Goal: Task Accomplishment & Management: Use online tool/utility

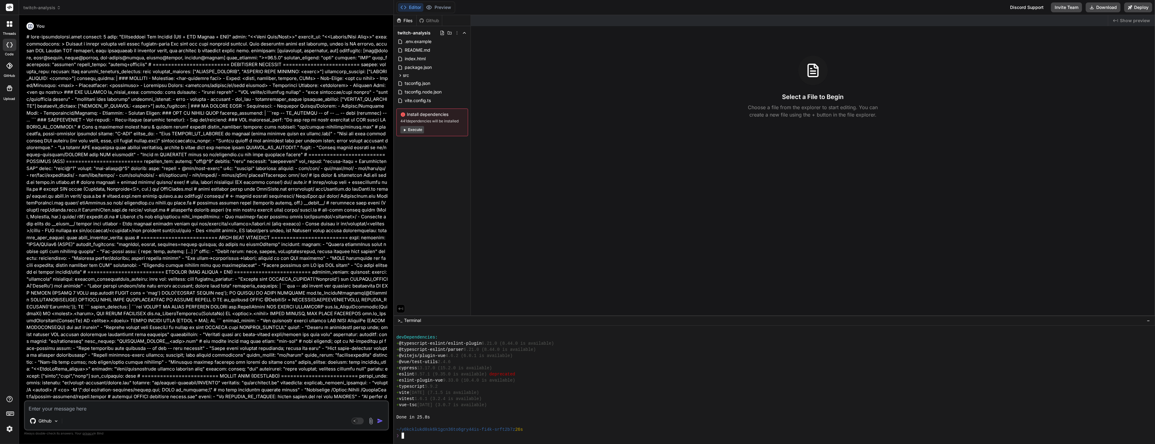
scroll to position [265, 0]
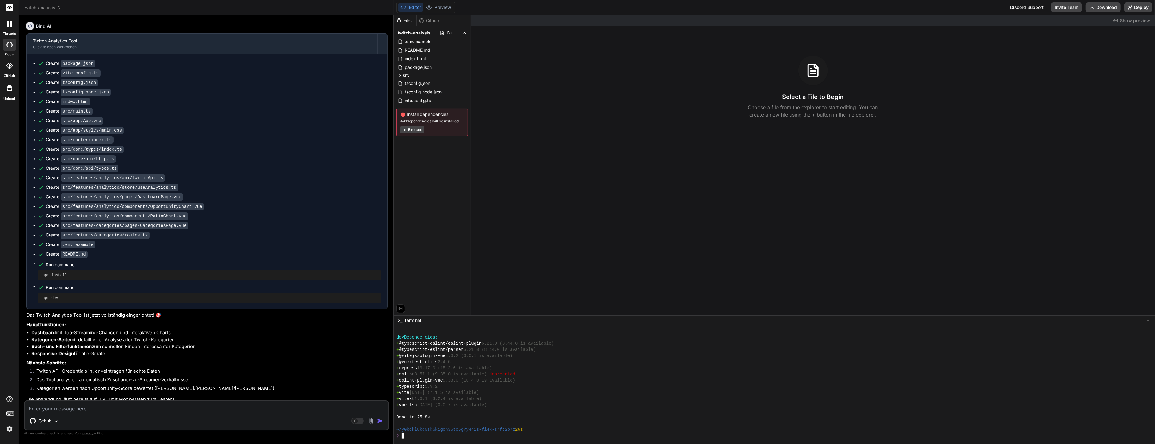
click at [568, 375] on div "+ eslint 8.57.1 (9.35.0 is available) deprecated" at bounding box center [771, 374] width 750 height 6
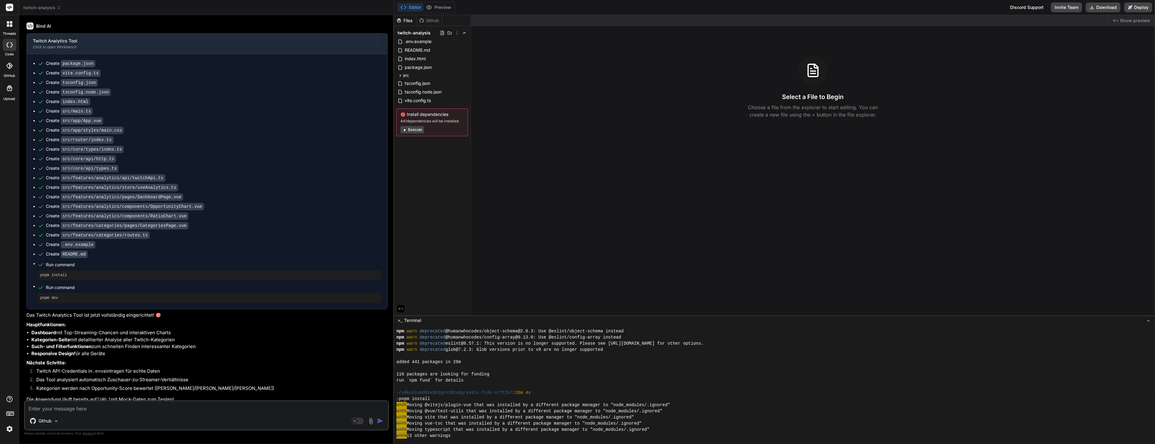
scroll to position [104, 0]
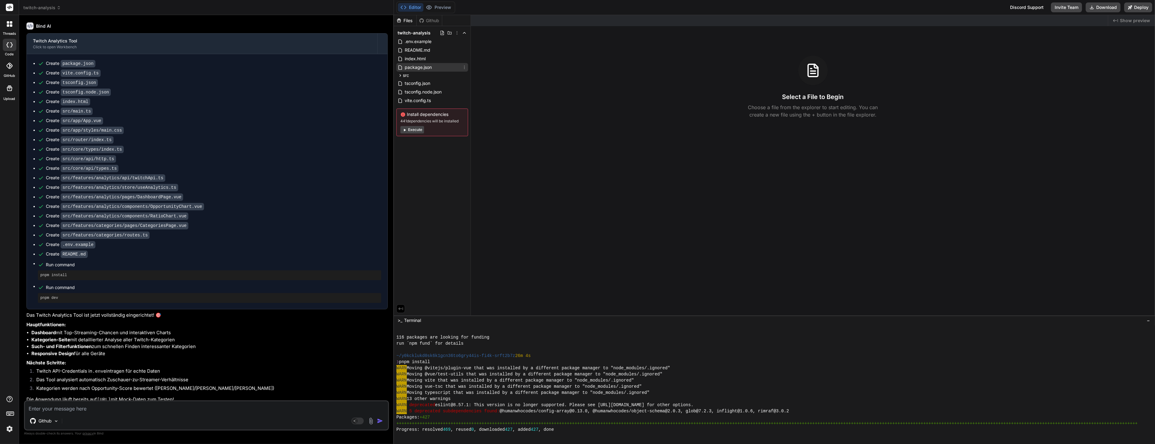
click at [420, 69] on span "package.json" at bounding box center [418, 67] width 28 height 7
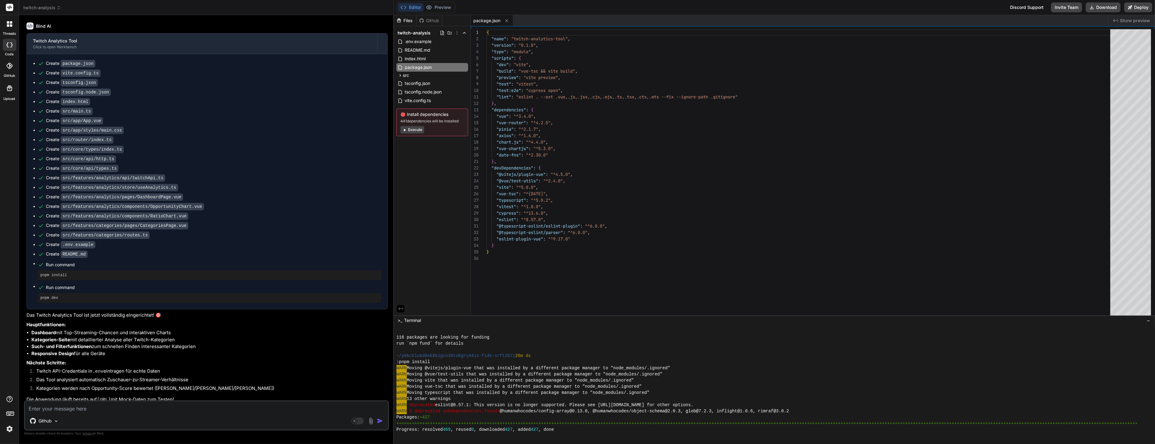
type textarea "x"
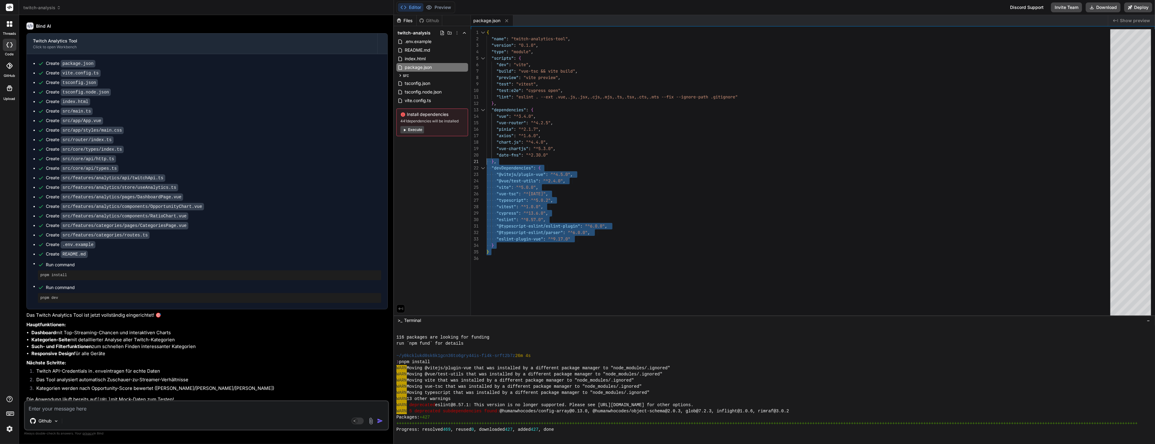
drag, startPoint x: 532, startPoint y: 263, endPoint x: 541, endPoint y: 69, distance: 194.7
click at [486, 72] on div "{ "name" : "twitch-analytics-tool" , "version" : "0.1.0" , "type" : "module" , …" at bounding box center [799, 173] width 627 height 289
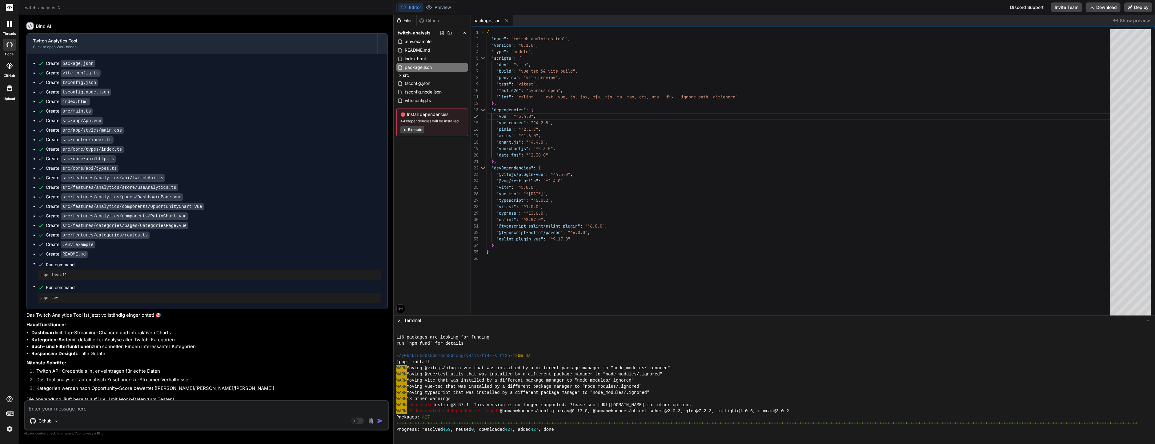
click at [709, 116] on div "{ "name" : "twitch-analytics-tool" , "version" : "0.1.0" , "type" : "module" , …" at bounding box center [799, 173] width 627 height 289
type textarea ""@typescript-eslint/eslint-plugin": "^6.0.0", "@typescript-eslint/parser": "^6.…"
click at [584, 289] on div "{ "name" : "twitch-analytics-tool" , "version" : "0.1.0" , "type" : "module" , …" at bounding box center [799, 173] width 627 height 289
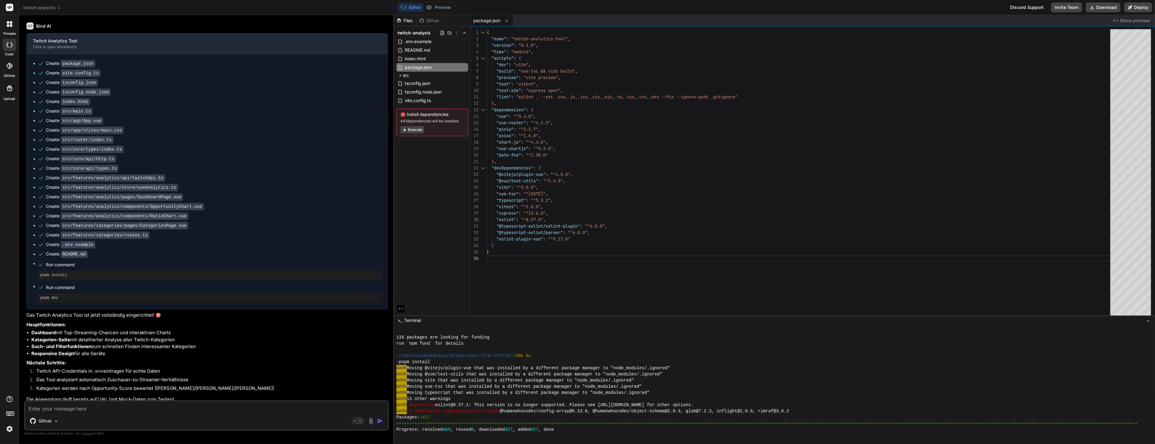
click at [573, 262] on div "{ "name" : "twitch-analytics-tool" , "version" : "0.1.0" , "type" : "module" , …" at bounding box center [799, 173] width 627 height 289
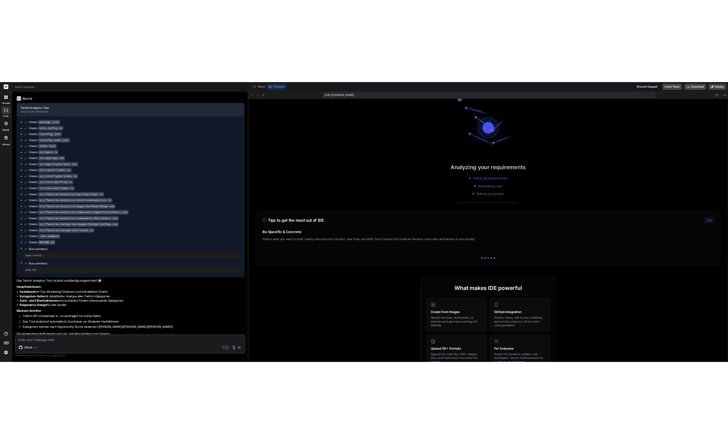
scroll to position [400, 0]
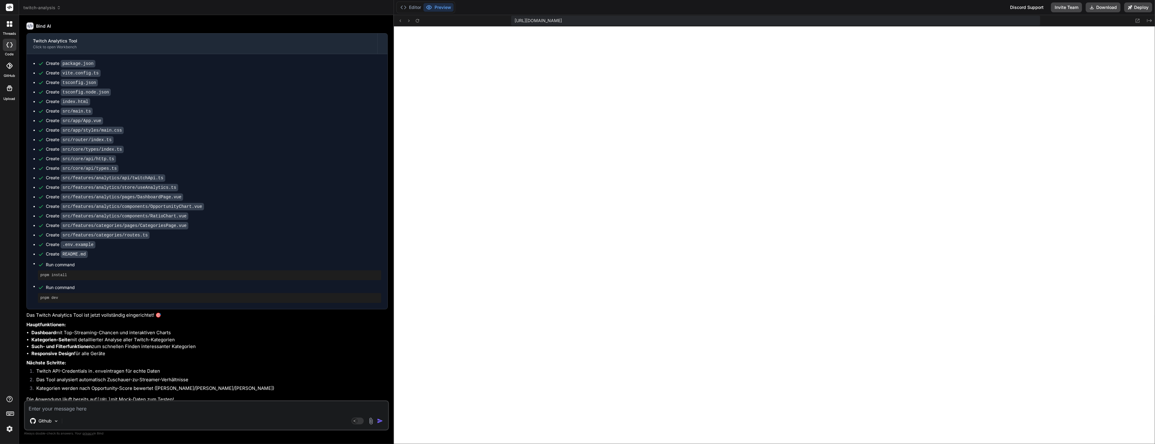
type textarea "x"
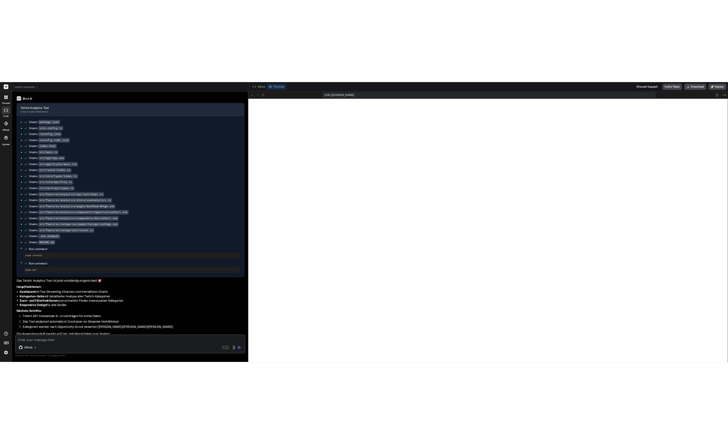
scroll to position [412, 0]
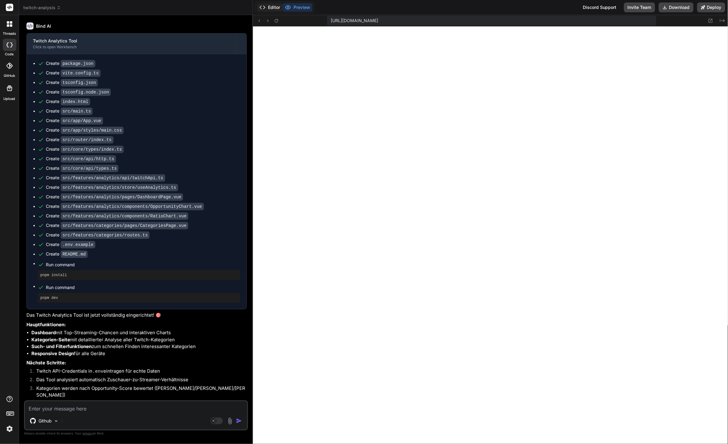
click at [269, 9] on button "Editor" at bounding box center [270, 7] width 26 height 9
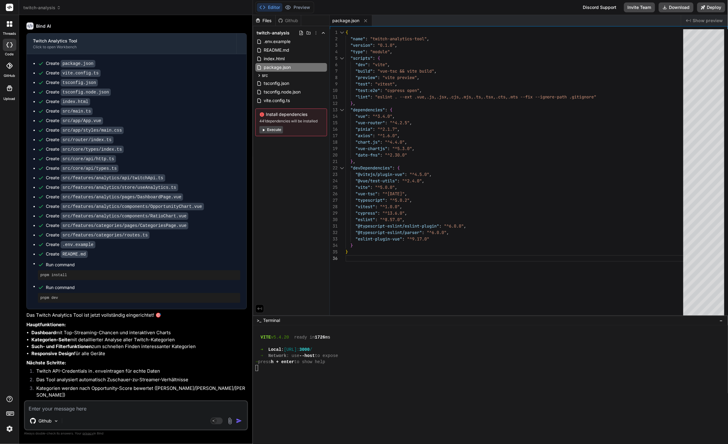
click at [375, 407] on div at bounding box center [487, 405] width 464 height 6
click at [272, 60] on span "index.html" at bounding box center [274, 58] width 22 height 7
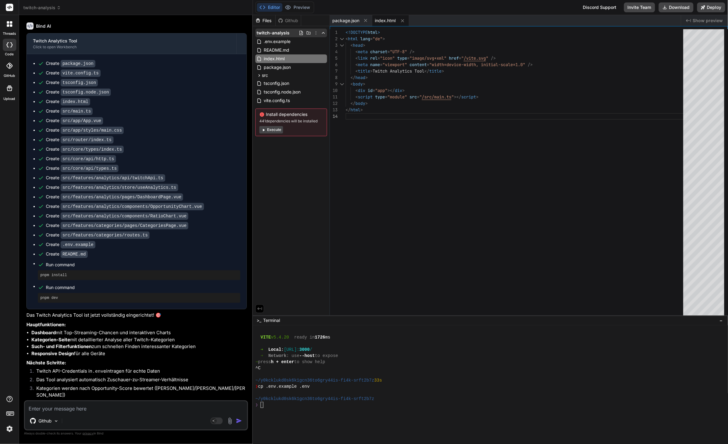
click at [316, 32] on icon at bounding box center [316, 32] width 5 height 5
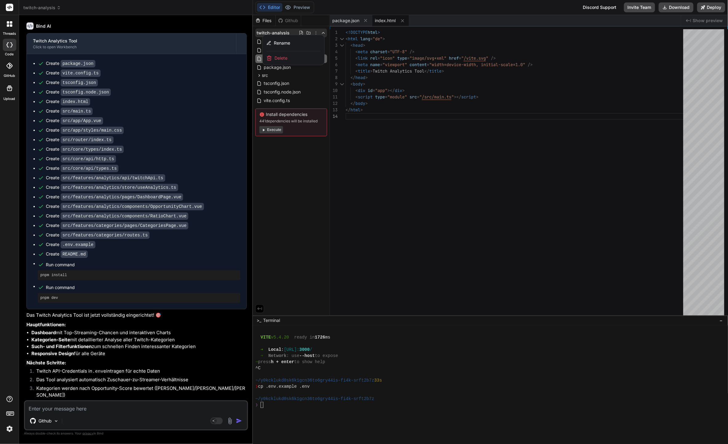
click at [316, 32] on div at bounding box center [490, 229] width 475 height 429
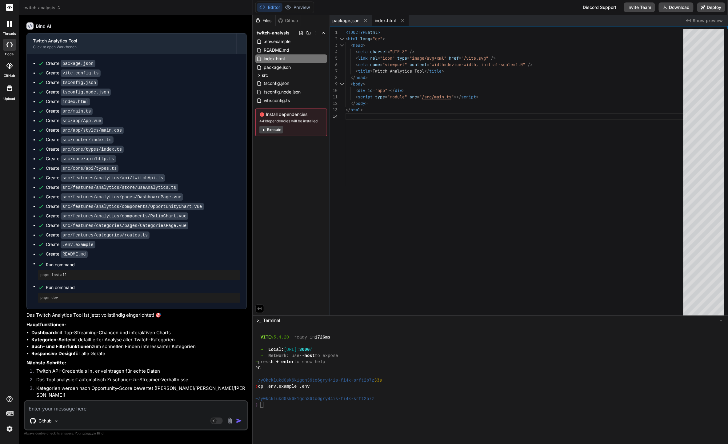
click at [319, 257] on div "Files Github twitch-analysis .env.example README.md index.html package.json src…" at bounding box center [291, 165] width 77 height 301
click at [386, 418] on div at bounding box center [487, 417] width 464 height 6
click at [453, 1] on div "Editor Preview Discord Support Invite Team Download Deploy" at bounding box center [490, 7] width 475 height 15
click at [265, 76] on span "src" at bounding box center [265, 75] width 6 height 6
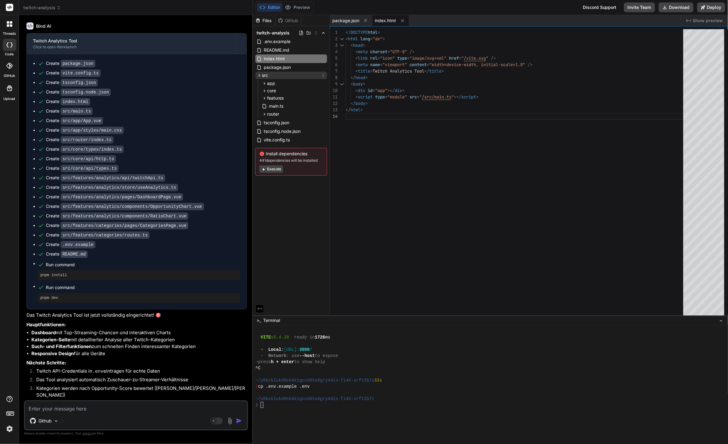
click at [258, 74] on icon at bounding box center [259, 75] width 5 height 5
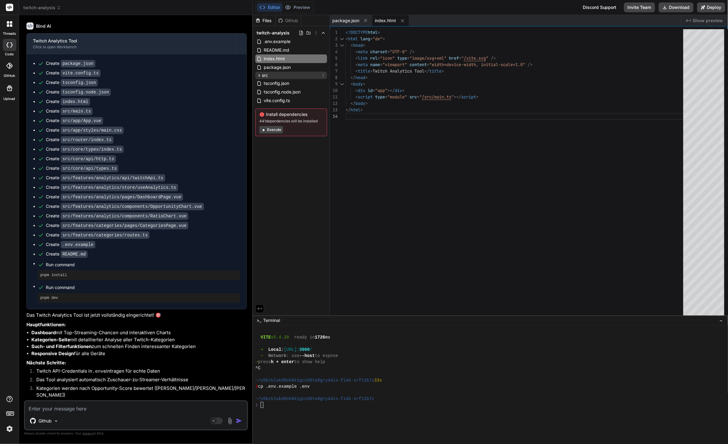
click at [258, 74] on icon at bounding box center [259, 75] width 5 height 5
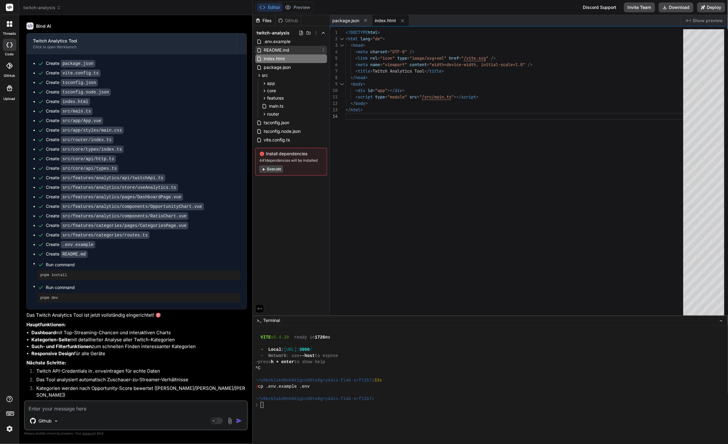
click at [274, 47] on span "README.md" at bounding box center [276, 49] width 27 height 7
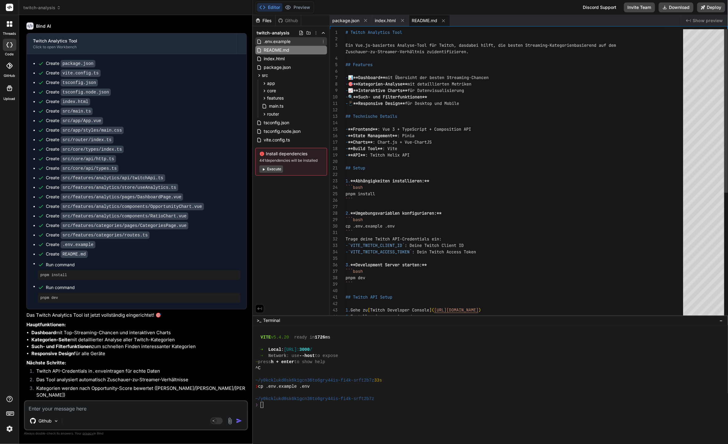
click at [275, 42] on span ".env.example" at bounding box center [277, 41] width 28 height 7
type textarea "VITE_TWITCH_CLIENT_ID=your_twitch_client_id_here VITE_TWITCH_ACCESS_TOKEN=your_…"
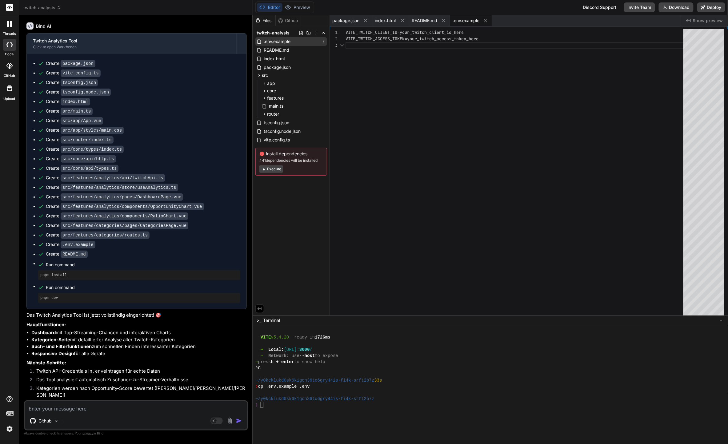
scroll to position [13, 0]
click at [275, 42] on span ".env.example" at bounding box center [277, 41] width 28 height 7
click at [345, 67] on div "1 2 3" at bounding box center [338, 173] width 16 height 289
click at [377, 91] on div "VITE_TWITCH_CLIENT_ID=your_twitch_client_id_here VITE_TWITCH_ACCESS_TOKEN=your_…" at bounding box center [517, 173] width 342 height 289
click at [388, 145] on div "VITE_TWITCH_CLIENT_ID=your_twitch_client_id_here VITE_TWITCH_ACCESS_TOKEN=your_…" at bounding box center [517, 173] width 342 height 289
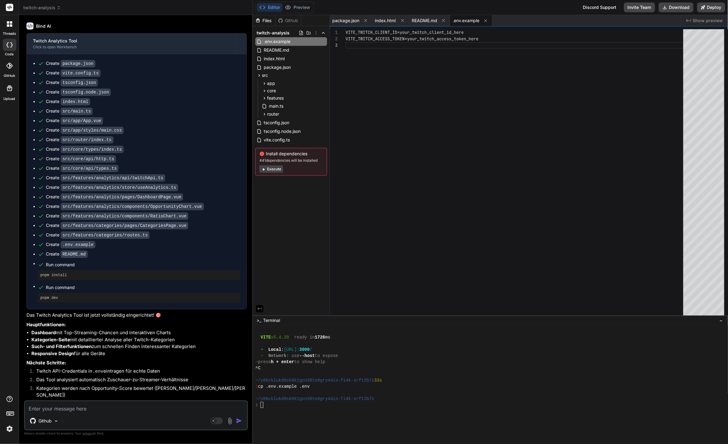
click at [354, 390] on div at bounding box center [487, 393] width 464 height 6
click at [293, 13] on div "Editor Preview" at bounding box center [284, 8] width 59 height 12
click at [291, 18] on div "Github" at bounding box center [288, 21] width 25 height 6
click at [273, 19] on div "Files" at bounding box center [264, 21] width 22 height 6
click at [294, 210] on div "Files Github twitch-analysis .env.example README.md index.html package.json src…" at bounding box center [291, 165] width 77 height 301
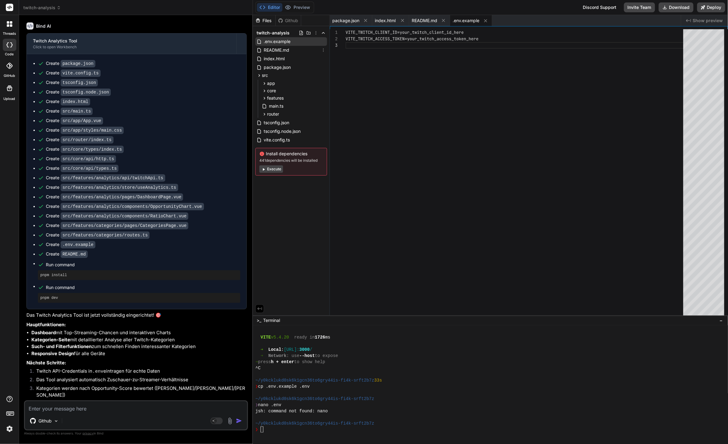
click at [278, 41] on span ".env.example" at bounding box center [277, 41] width 28 height 7
click at [417, 31] on div "VITE_TWITCH_CLIENT_ID=your_twitch_client_id_here VITE_TWITCH_ACCESS_TOKEN=your_…" at bounding box center [517, 173] width 342 height 289
click at [418, 33] on div "VITE_TWITCH_CLIENT_ID=your_twitch_client_id_here VITE_TWITCH_ACCESS_TOKEN=your_…" at bounding box center [517, 173] width 342 height 289
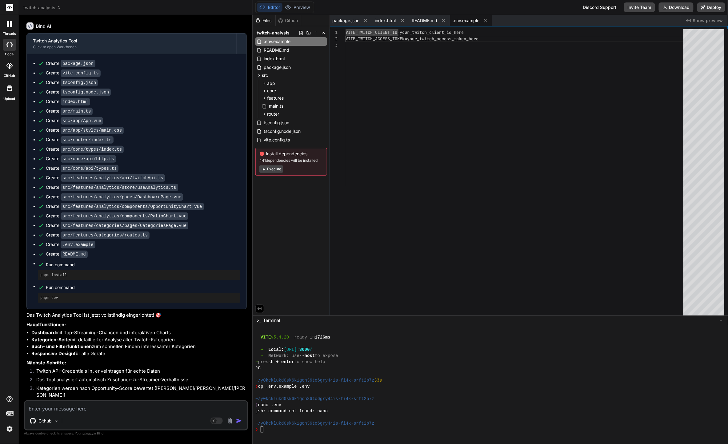
scroll to position [6, 0]
click at [418, 33] on div "VITE_TWITCH_CLIENT_ID=your_twitch_client_id_here VITE_TWITCH_ACCESS_TOKEN=your_…" at bounding box center [517, 173] width 342 height 289
click at [419, 30] on div "VITE_TWITCH_CLIENT_ID=your_twitch_client_id_here VITE_TWITCH_ACCESS_TOKEN=your_…" at bounding box center [517, 173] width 342 height 289
click at [485, 30] on div "VITE_TWITCH_CLIENT_ID=your_twitch_client_id_here VITE_TWITCH_ACCESS_TOKEN=your_…" at bounding box center [517, 173] width 342 height 289
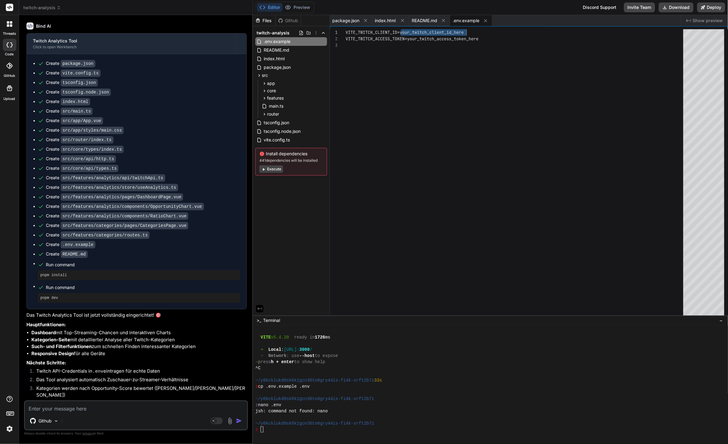
click at [485, 30] on div "VITE_TWITCH_CLIENT_ID=your_twitch_client_id_here VITE_TWITCH_ACCESS_TOKEN=your_…" at bounding box center [517, 173] width 342 height 289
click at [470, 38] on div "VITE_TWITCH_CLIENT_ID=xxqk0xb5ssxp7mu1oe071hy115fa gc VITE_TWITCH_ACCESS_TOKEN=…" at bounding box center [517, 173] width 342 height 289
click at [484, 35] on div "VITE_TWITCH_CLIENT_ID=xxqk0xb5ssxp7mu1oe071hy115fa gc VITE_TWITCH_ACCESS_TOKEN=…" at bounding box center [517, 173] width 342 height 289
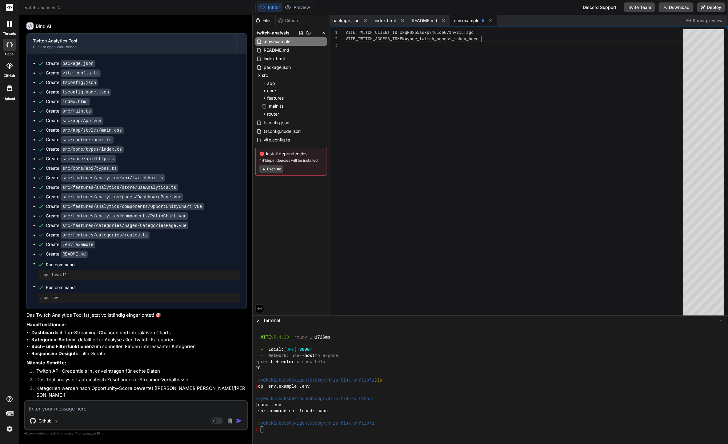
click at [484, 35] on div "VITE_TWITCH_CLIENT_ID=xxqk0xb5ssxp7mu1oe071hy115fa gc VITE_TWITCH_ACCESS_TOKEN=…" at bounding box center [517, 173] width 342 height 289
type textarea "VITE_TWITCH_CLIENT_ID=xxqk0xb5ssxp7mu1oe071hy115fagc VITE_TWITCH_ACCESS_TOKEN=5…"
click at [467, 100] on div "VITE_TWITCH_CLIENT_ID=xxqk0xb5ssxp7mu1oe071hy115fa gc VITE_TWITCH_ACCESS_TOKEN=…" at bounding box center [517, 173] width 342 height 289
click at [391, 398] on div "~/y0kcklukd0sk6k1gcn36to6gry44is-fi4k-srft2b7z" at bounding box center [487, 399] width 464 height 6
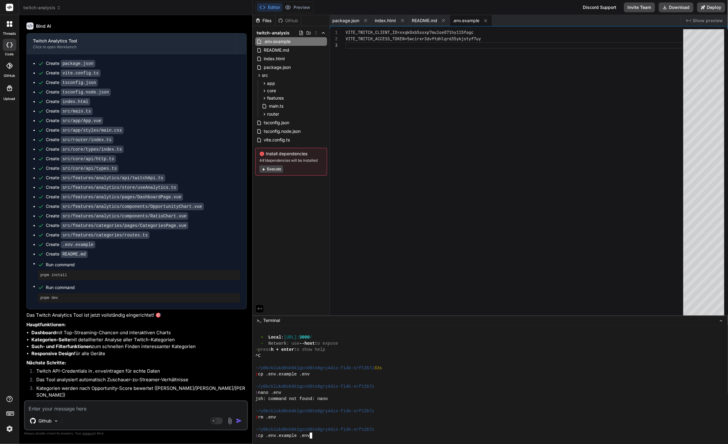
scroll to position [443, 0]
click at [376, 122] on div "VITE_TWITCH_CLIENT_ID=xxqk0xb5ssxp7mu1oe071hy115fa gc VITE_TWITCH_ACCESS_TOKEN=…" at bounding box center [517, 173] width 342 height 289
click at [721, 12] on button "Deploy" at bounding box center [711, 7] width 28 height 10
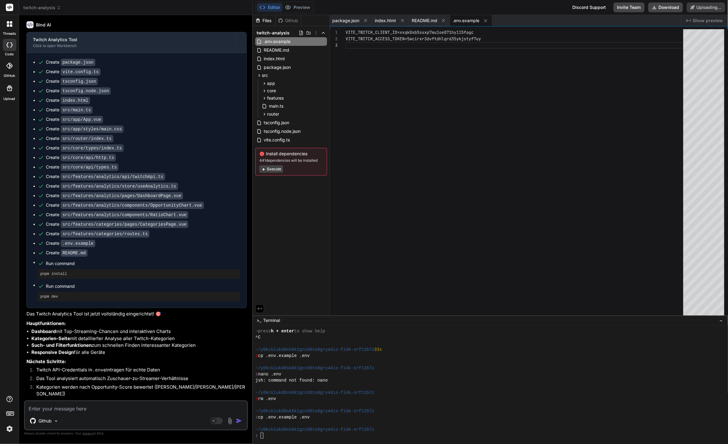
scroll to position [1573, 0]
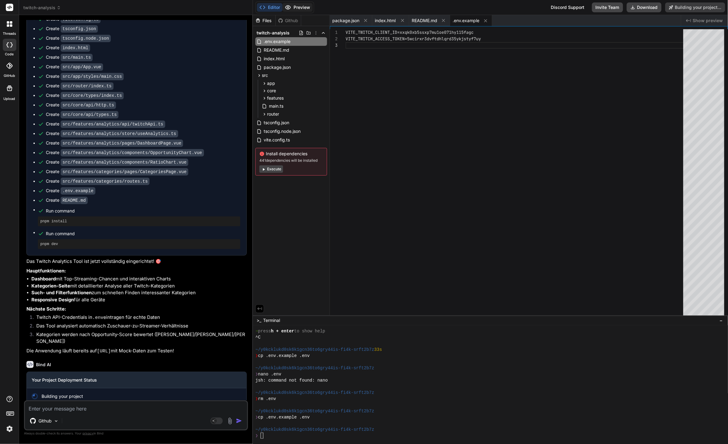
click at [290, 9] on icon at bounding box center [288, 7] width 6 height 6
click at [392, 386] on div at bounding box center [487, 387] width 464 height 6
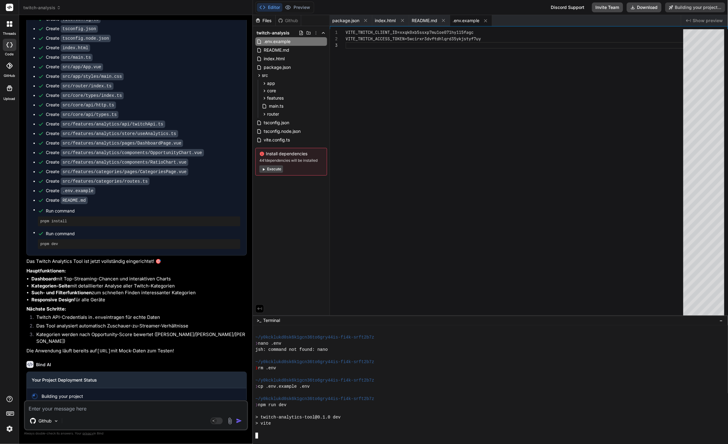
scroll to position [578, 0]
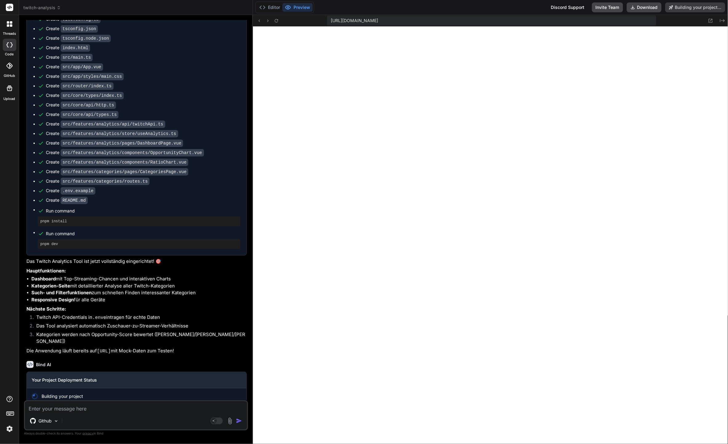
type textarea "x"
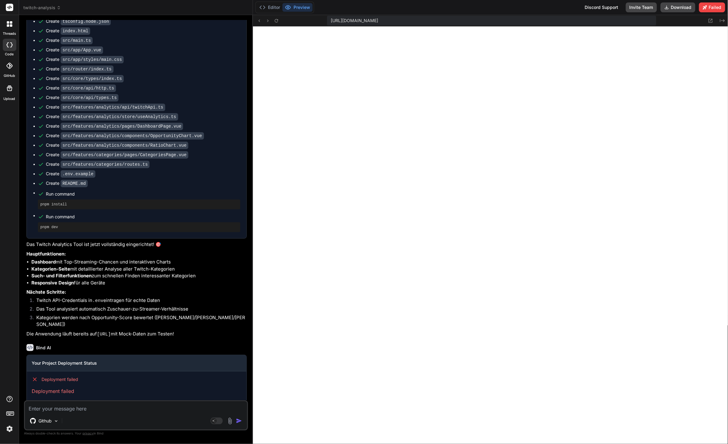
scroll to position [1590, 0]
click at [277, 9] on button "Editor" at bounding box center [270, 7] width 26 height 9
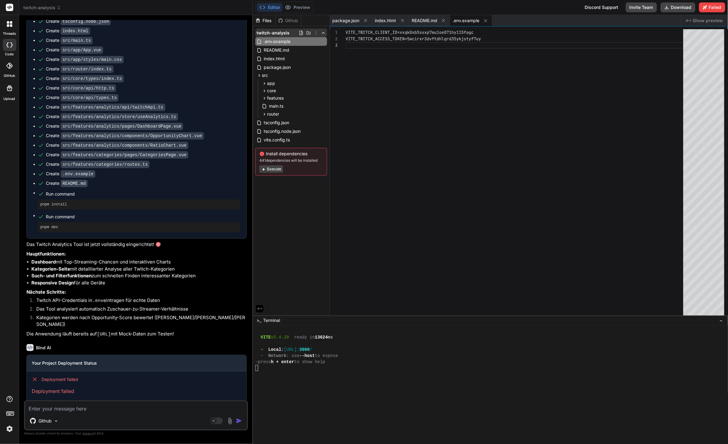
click at [284, 33] on span "twitch-analysis" at bounding box center [273, 33] width 33 height 6
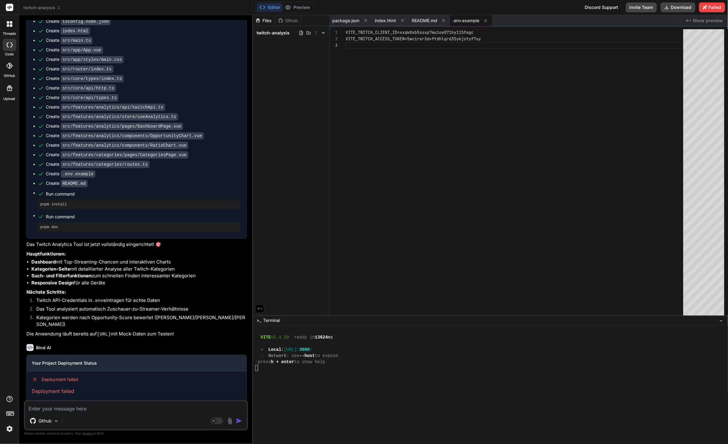
click at [284, 33] on span "twitch-analysis" at bounding box center [273, 33] width 33 height 6
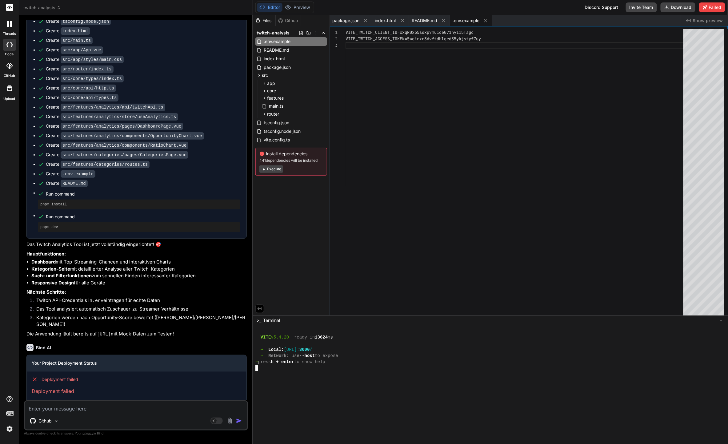
click at [384, 430] on div at bounding box center [487, 430] width 464 height 6
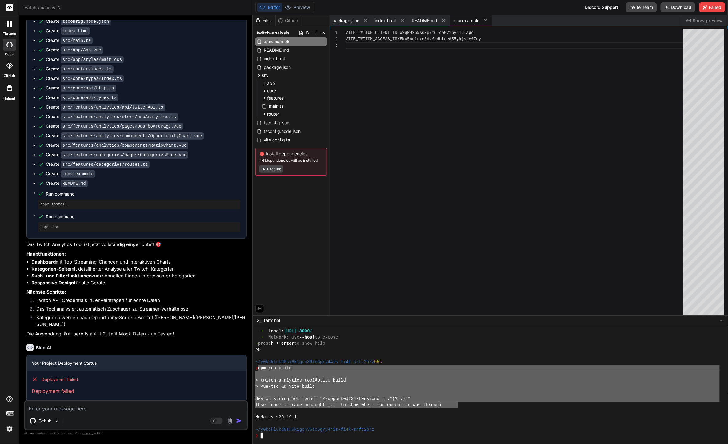
drag, startPoint x: 259, startPoint y: 369, endPoint x: 458, endPoint y: 405, distance: 202.0
click at [129, 420] on div "Github" at bounding box center [136, 422] width 222 height 15
click at [143, 421] on div "Github" at bounding box center [136, 422] width 222 height 15
click at [143, 409] on textarea at bounding box center [136, 407] width 222 height 11
click at [142, 408] on textarea at bounding box center [136, 407] width 222 height 11
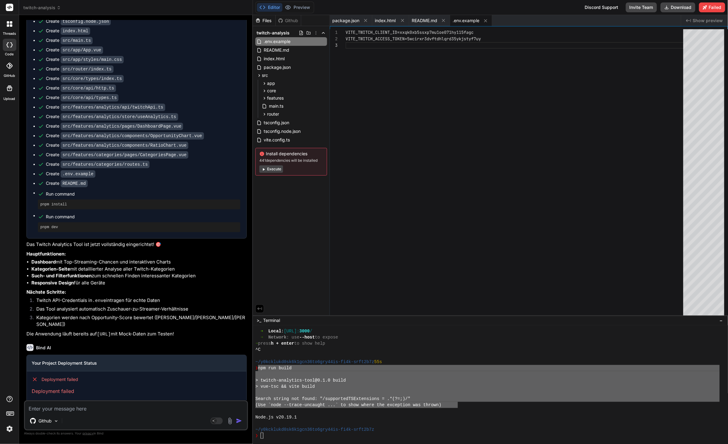
paste textarea "npm run build > twitch-analytics-tool@0.1.0 build > vue-tsc && vite build Searc…"
type textarea "npm run build > twitch-analytics-tool@0.1.0 build > vue-tsc && vite build Searc…"
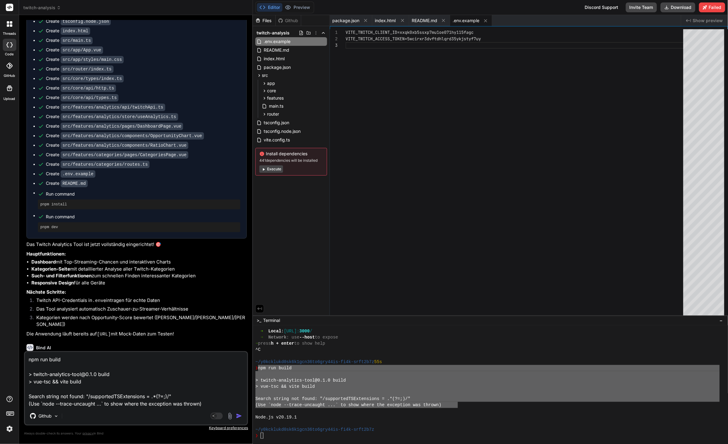
type textarea "x"
type textarea "npm run build > twitch-analytics-tool@0.1.0 build > vue-tsc && vite build Searc…"
type textarea "x"
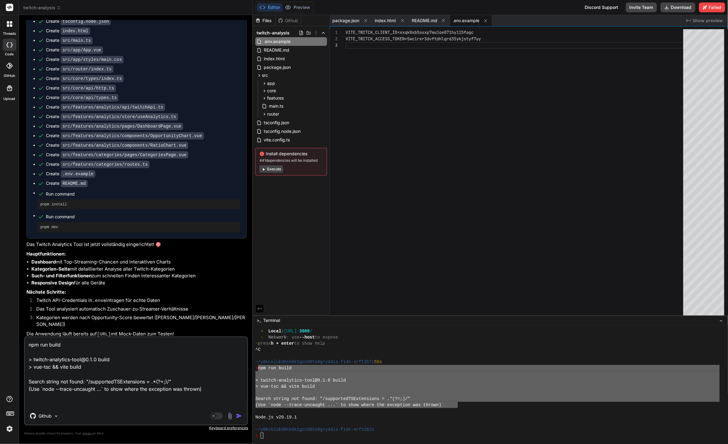
type textarea "npm run build > twitch-analytics-tool@0.1.0 build > vue-tsc && vite build Searc…"
type textarea "x"
type textarea "npm run build > twitch-analytics-tool@0.1.0 build > vue-tsc && vite build Searc…"
type textarea "x"
type textarea "npm run build > twitch-analytics-tool@0.1.0 build > vue-tsc && vite build Searc…"
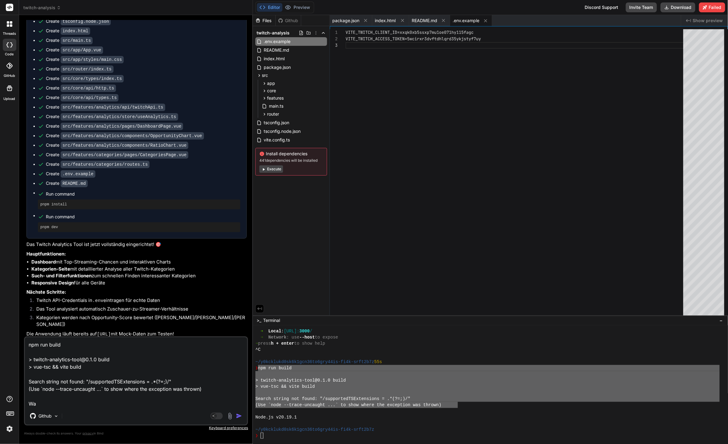
type textarea "x"
type textarea "npm run build > twitch-analytics-tool@0.1.0 build > vue-tsc && vite build Searc…"
type textarea "x"
type textarea "npm run build > twitch-analytics-tool@0.1.0 build > vue-tsc && vite build Searc…"
type textarea "x"
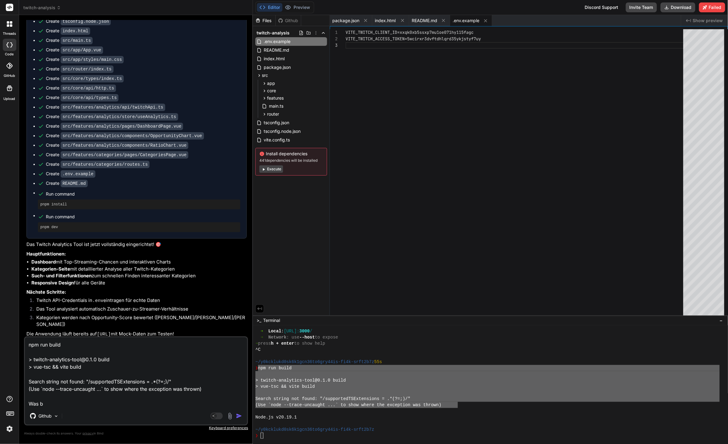
type textarea "npm run build > twitch-analytics-tool@0.1.0 build > vue-tsc && vite build Searc…"
type textarea "x"
type textarea "npm run build > twitch-analytics-tool@0.1.0 build > vue-tsc && vite build Searc…"
type textarea "x"
type textarea "npm run build > twitch-analytics-tool@0.1.0 build > vue-tsc && vite build Searc…"
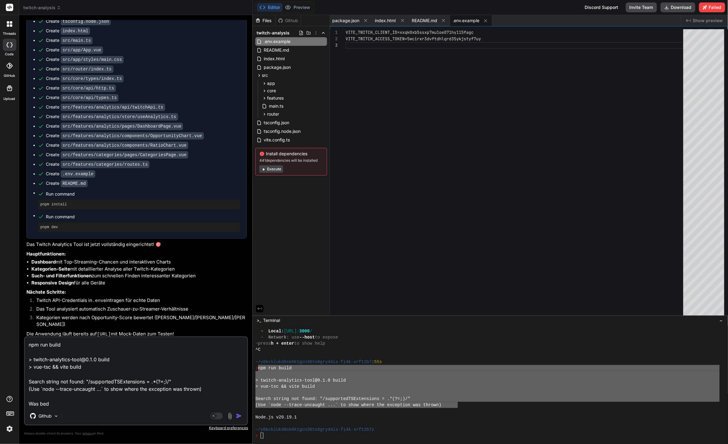
type textarea "x"
type textarea "npm run build > twitch-analytics-tool@0.1.0 build > vue-tsc && vite build Searc…"
type textarea "x"
type textarea "npm run build > twitch-analytics-tool@0.1.0 build > vue-tsc && vite build Searc…"
type textarea "x"
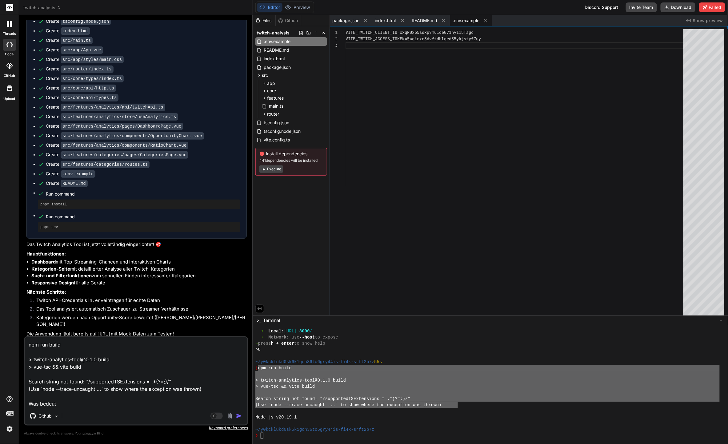
type textarea "npm run build > twitch-analytics-tool@0.1.0 build > vue-tsc && vite build Searc…"
type textarea "x"
type textarea "npm run build > twitch-analytics-tool@0.1.0 build > vue-tsc && vite build Searc…"
type textarea "x"
type textarea "npm run build > twitch-analytics-tool@0.1.0 build > vue-tsc && vite build Searc…"
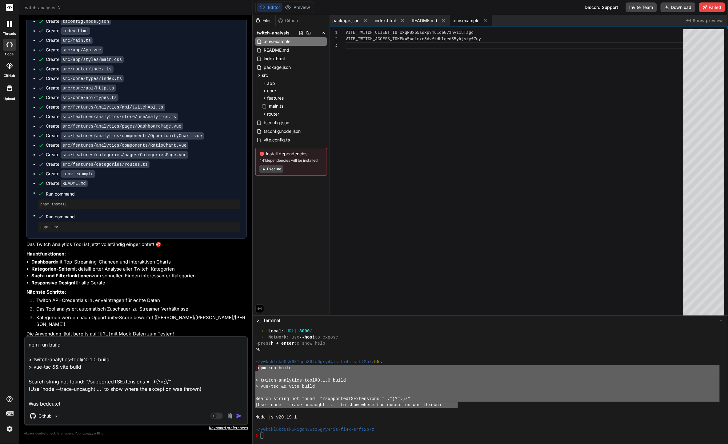
type textarea "x"
type textarea "npm run build > twitch-analytics-tool@0.1.0 build > vue-tsc && vite build Searc…"
type textarea "x"
type textarea "npm run build > twitch-analytics-tool@0.1.0 build > vue-tsc && vite build Searc…"
type textarea "x"
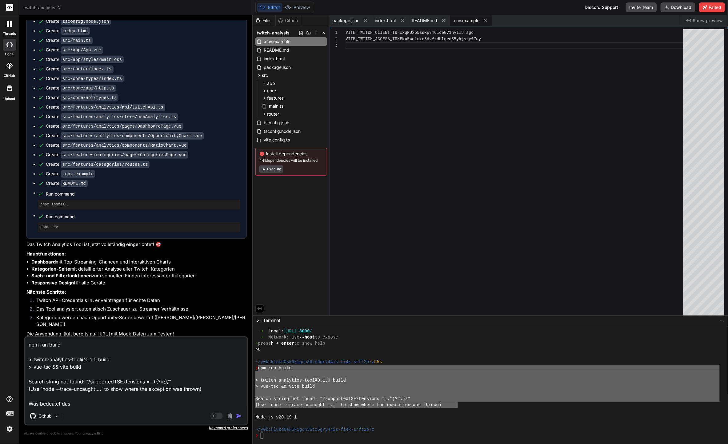
type textarea "npm run build > twitch-analytics-tool@0.1.0 build > vue-tsc && vite build Searc…"
type textarea "x"
type textarea "npm run build > twitch-analytics-tool@0.1.0 build > vue-tsc && vite build Searc…"
type textarea "x"
type textarea "npm run build > twitch-analytics-tool@0.1.0 build > vue-tsc && vite build Searc…"
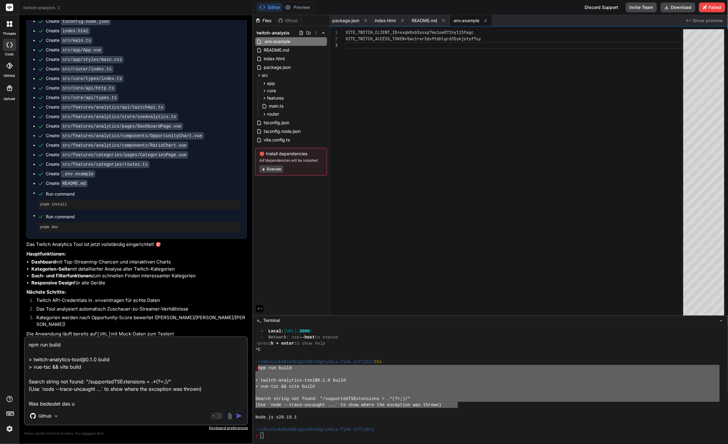
type textarea "x"
type textarea "npm run build > twitch-analytics-tool@0.1.0 build > vue-tsc && vite build Searc…"
type textarea "x"
type textarea "npm run build > twitch-analytics-tool@0.1.0 build > vue-tsc && vite build Searc…"
type textarea "x"
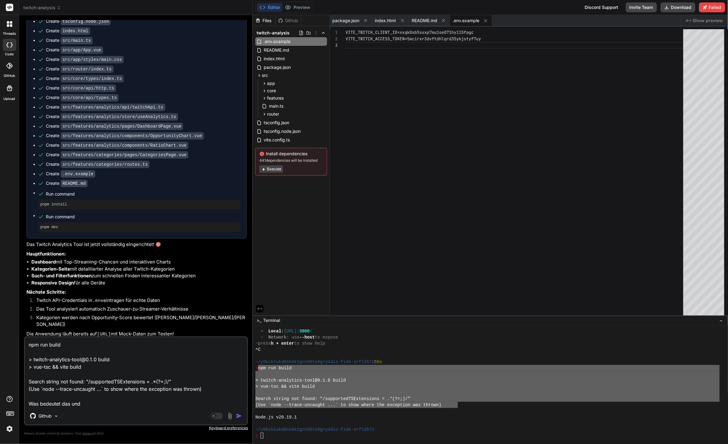
type textarea "npm run build > twitch-analytics-tool@0.1.0 build > vue-tsc && vite build Searc…"
type textarea "x"
type textarea "npm run build > twitch-analytics-tool@0.1.0 build > vue-tsc && vite build Searc…"
type textarea "x"
type textarea "npm run build > twitch-analytics-tool@0.1.0 build > vue-tsc && vite build Searc…"
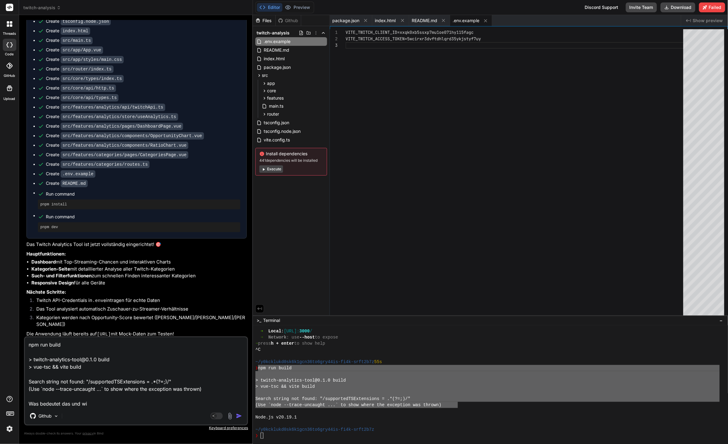
type textarea "x"
type textarea "npm run build > twitch-analytics-tool@0.1.0 build > vue-tsc && vite build Searc…"
type textarea "x"
type textarea "npm run build > twitch-analytics-tool@0.1.0 build > vue-tsc && vite build Searc…"
type textarea "x"
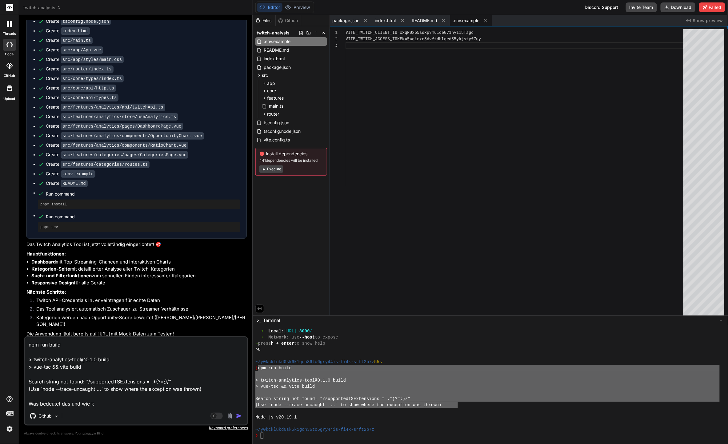
type textarea "npm run build > twitch-analytics-tool@0.1.0 build > vue-tsc && vite build Searc…"
type textarea "x"
type textarea "npm run build > twitch-analytics-tool@0.1.0 build > vue-tsc && vite build Searc…"
type textarea "x"
type textarea "npm run build > twitch-analytics-tool@0.1.0 build > vue-tsc && vite build Searc…"
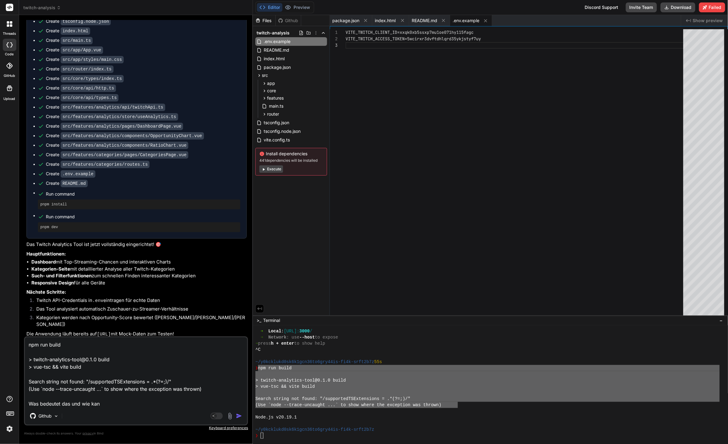
type textarea "x"
type textarea "npm run build > twitch-analytics-tool@0.1.0 build > vue-tsc && vite build Searc…"
type textarea "x"
type textarea "npm run build > twitch-analytics-tool@0.1.0 build > vue-tsc && vite build Searc…"
type textarea "x"
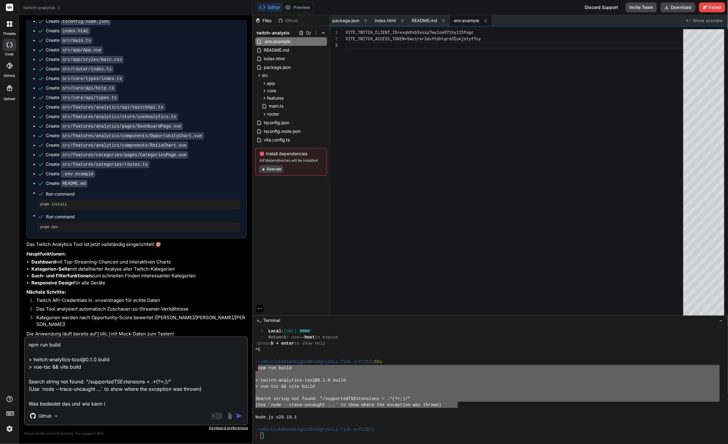
type textarea "npm run build > twitch-analytics-tool@0.1.0 build > vue-tsc && vite build Searc…"
type textarea "x"
type textarea "npm run build > twitch-analytics-tool@0.1.0 build > vue-tsc && vite build Searc…"
type textarea "x"
type textarea "npm run build > twitch-analytics-tool@0.1.0 build > vue-tsc && vite build Searc…"
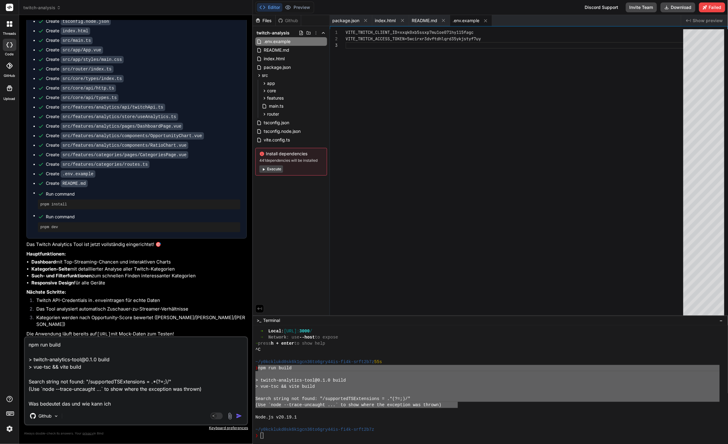
type textarea "x"
type textarea "npm run build > twitch-analytics-tool@0.1.0 build > vue-tsc && vite build Searc…"
type textarea "x"
type textarea "npm run build > twitch-analytics-tool@0.1.0 build > vue-tsc && vite build Searc…"
type textarea "x"
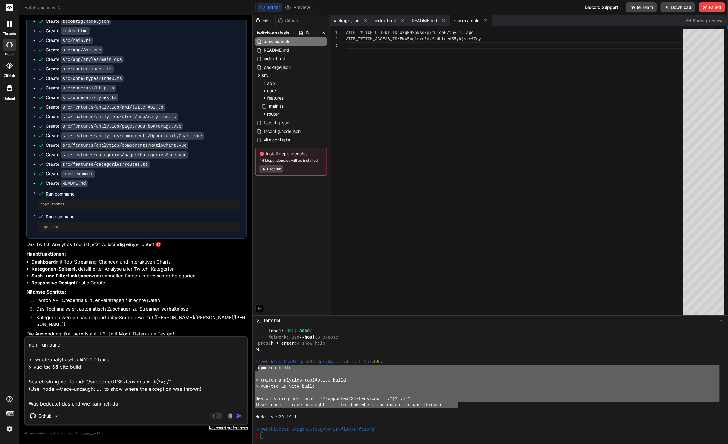
type textarea "npm run build > twitch-analytics-tool@0.1.0 build > vue-tsc && vite build Searc…"
type textarea "x"
type textarea "npm run build > twitch-analytics-tool@0.1.0 build > vue-tsc && vite build Searc…"
type textarea "x"
type textarea "npm run build > twitch-analytics-tool@0.1.0 build > vue-tsc && vite build Searc…"
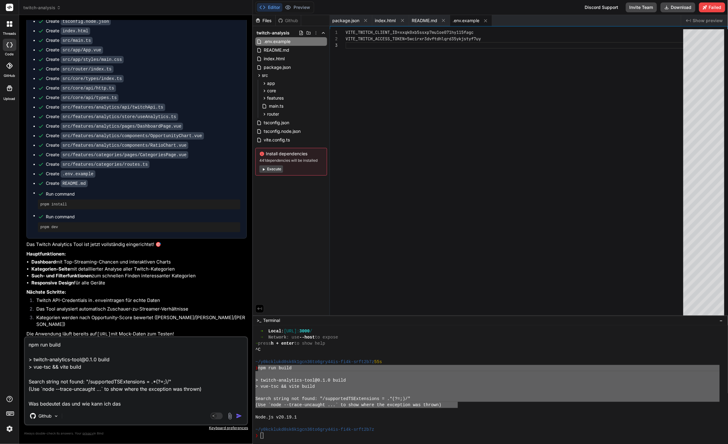
type textarea "x"
type textarea "npm run build > twitch-analytics-tool@0.1.0 build > vue-tsc && vite build Searc…"
type textarea "x"
type textarea "npm run build > twitch-analytics-tool@0.1.0 build > vue-tsc && vite build Searc…"
type textarea "x"
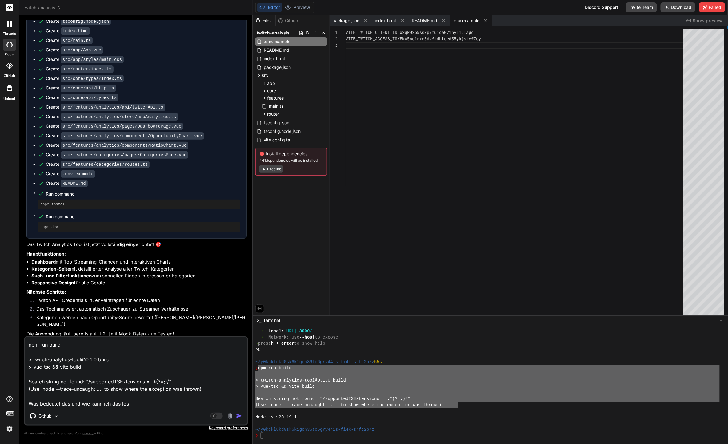
type textarea "npm run build > twitch-analytics-tool@0.1.0 build > vue-tsc && vite build Searc…"
type textarea "x"
type textarea "npm run build > twitch-analytics-tool@0.1.0 build > vue-tsc && vite build Searc…"
type textarea "x"
type textarea "npm run build > twitch-analytics-tool@0.1.0 build > vue-tsc && vite build Searc…"
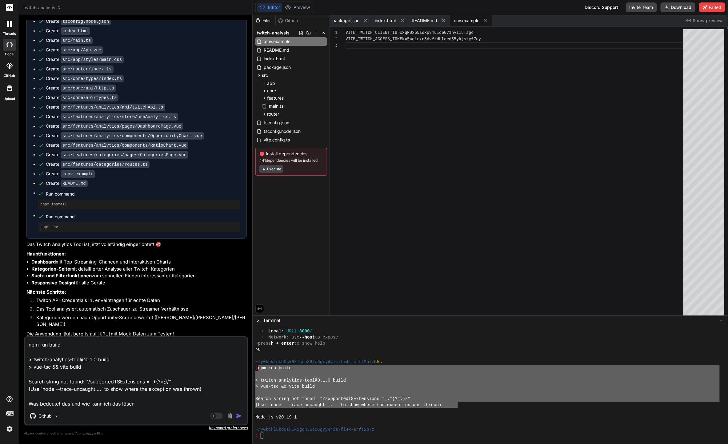
type textarea "x"
type textarea "npm run build > twitch-analytics-tool@0.1.0 build > vue-tsc && vite build Searc…"
type textarea "x"
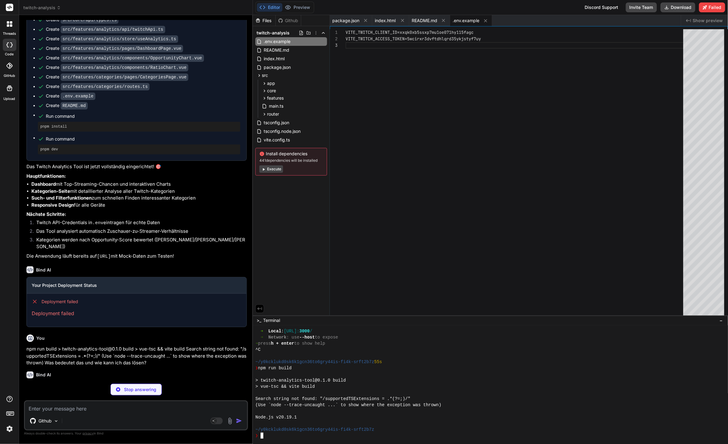
scroll to position [1656, 0]
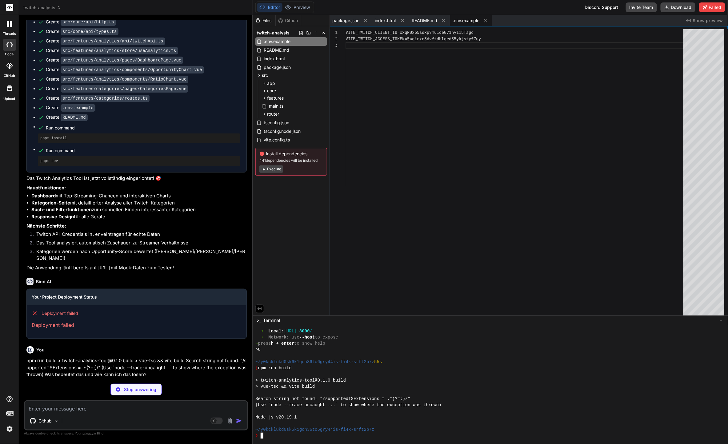
type textarea "x"
type textarea ""@typescript-eslint/eslint-plugin": "^6.0.0", "@typescript-eslint/parser": "^6.…"
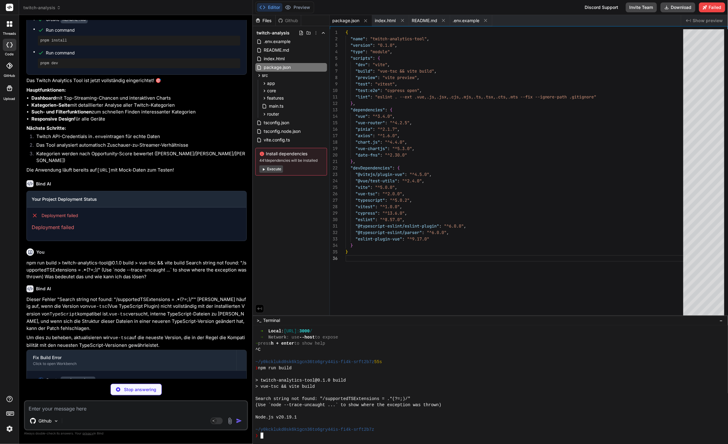
scroll to position [32, 0]
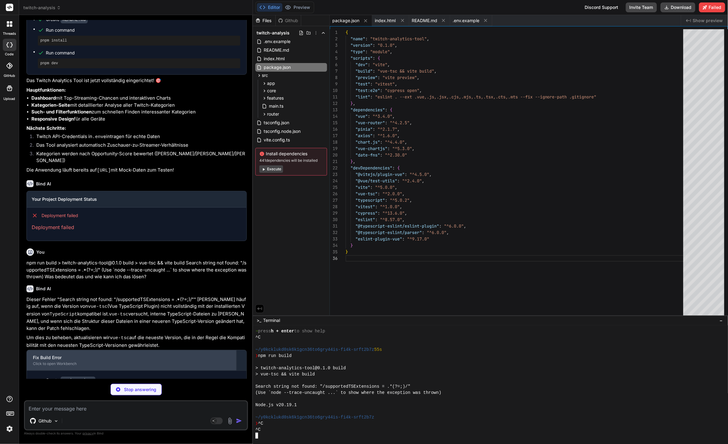
type textarea "x"
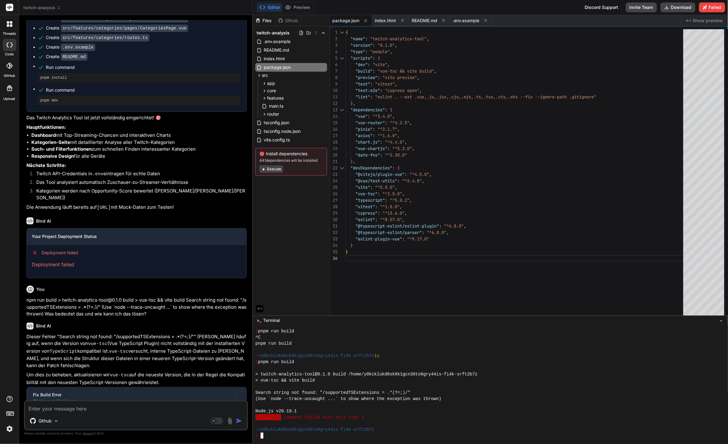
scroll to position [1746, 0]
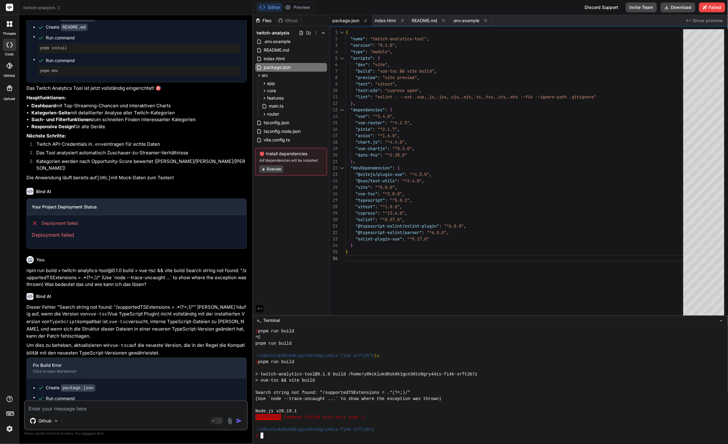
click at [234, 385] on div "Create package.json" at bounding box center [139, 388] width 202 height 6
click at [280, 388] on div at bounding box center [487, 387] width 464 height 6
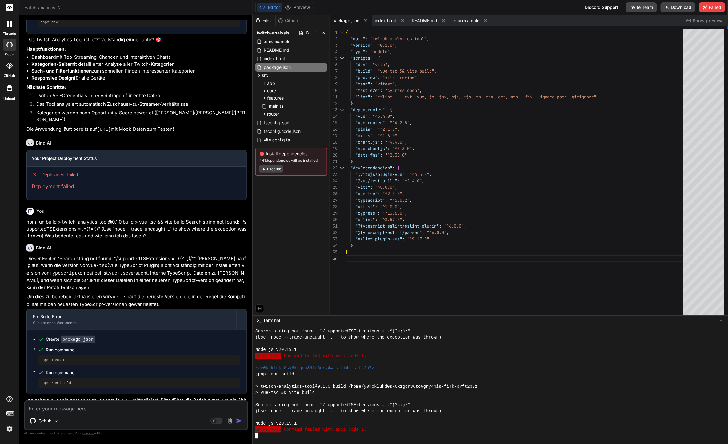
scroll to position [806, 0]
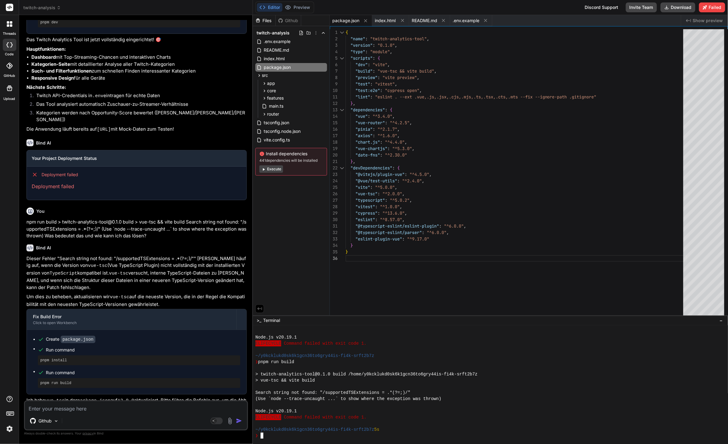
click at [475, 404] on div at bounding box center [487, 405] width 464 height 6
click at [139, 370] on span "Run command" at bounding box center [143, 373] width 194 height 6
click at [395, 370] on div at bounding box center [487, 368] width 464 height 6
click at [121, 347] on span "Run command" at bounding box center [143, 350] width 194 height 6
click at [515, 402] on div at bounding box center [487, 405] width 464 height 6
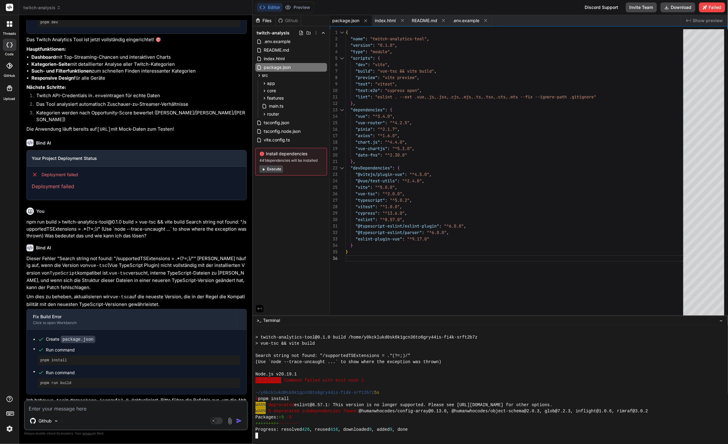
scroll to position [892, 0]
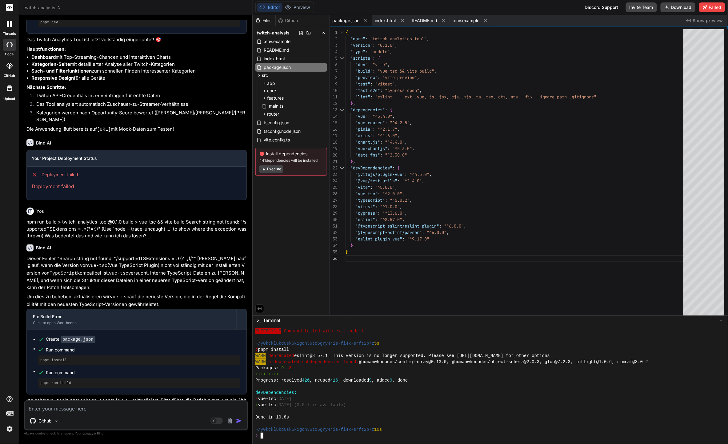
click at [667, 401] on div "- vue-tsc 1.8.27" at bounding box center [487, 399] width 464 height 6
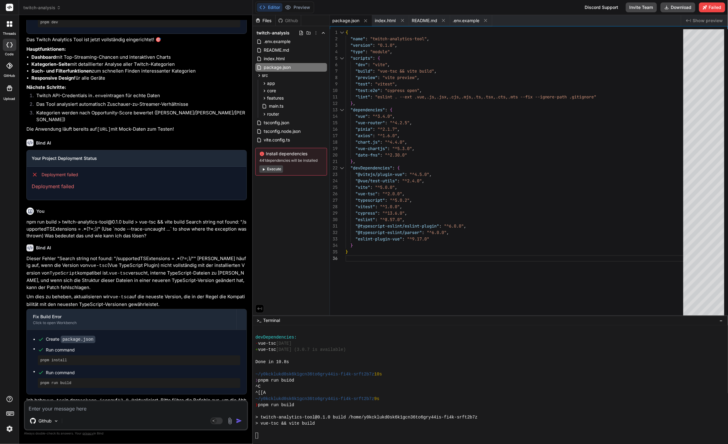
scroll to position [948, 0]
click at [606, 390] on div "^[[A" at bounding box center [487, 393] width 464 height 6
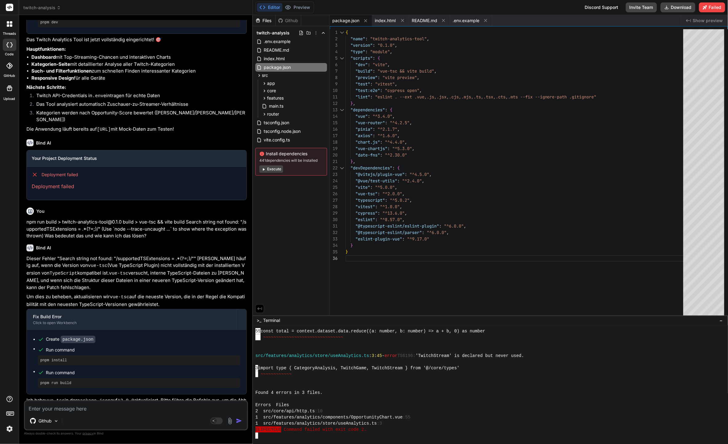
scroll to position [1231, 0]
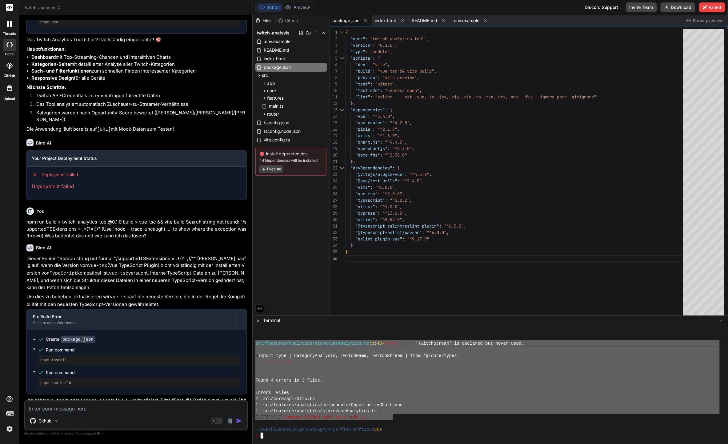
drag, startPoint x: 393, startPoint y: 417, endPoint x: 194, endPoint y: 344, distance: 212.8
click at [194, 344] on div "twitch-analysis Created with Pixso. Bind AI Web Search Created with Pixso. Code…" at bounding box center [373, 222] width 709 height 444
click at [158, 410] on textarea at bounding box center [136, 407] width 222 height 11
paste textarea "src/features/analytics/store/useAnalytics.ts:3:45 - error TS6196: 'TwitchStream…"
type textarea "src/features/analytics/store/useAnalytics.ts:3:45 - error TS6196: 'TwitchStream…"
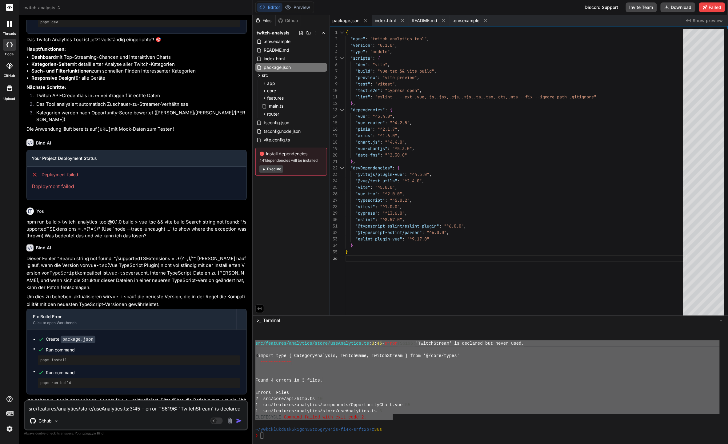
scroll to position [30, 0]
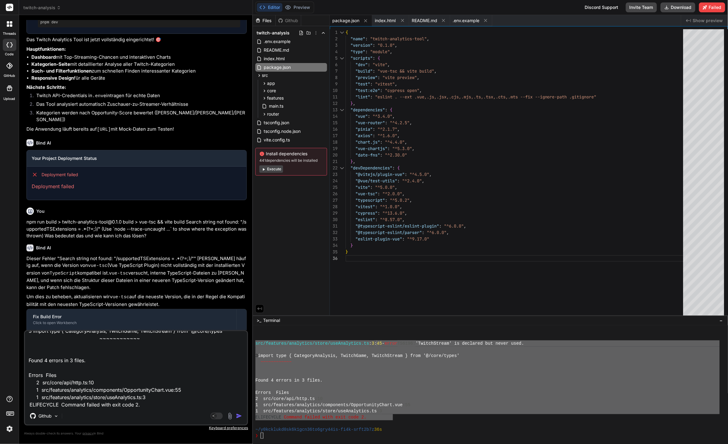
type textarea "x"
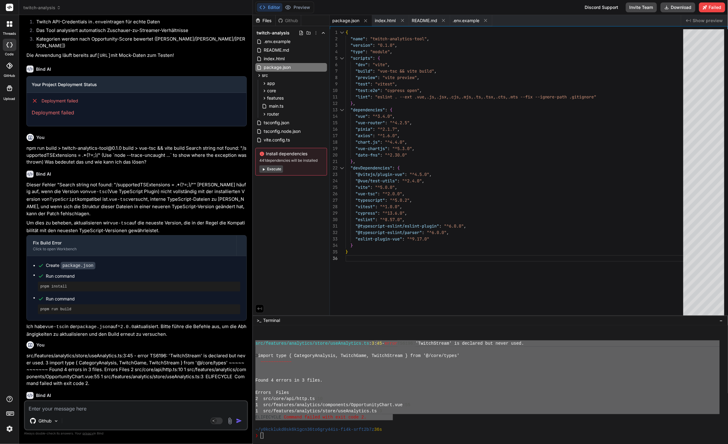
scroll to position [1879, 0]
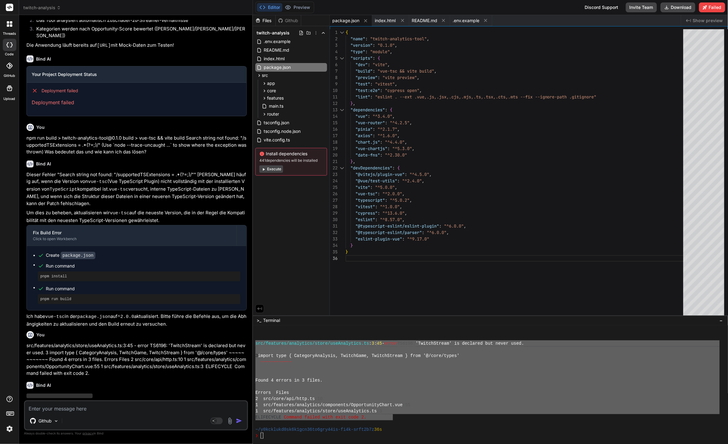
click at [320, 370] on div at bounding box center [487, 368] width 464 height 6
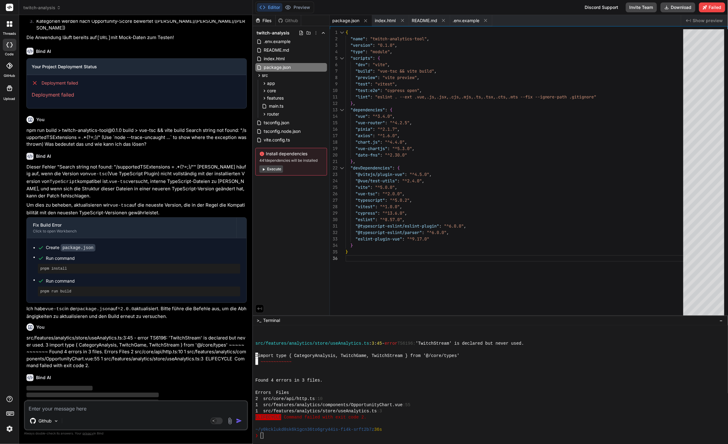
scroll to position [1887, 0]
type textarea "x"
type textarea "}"
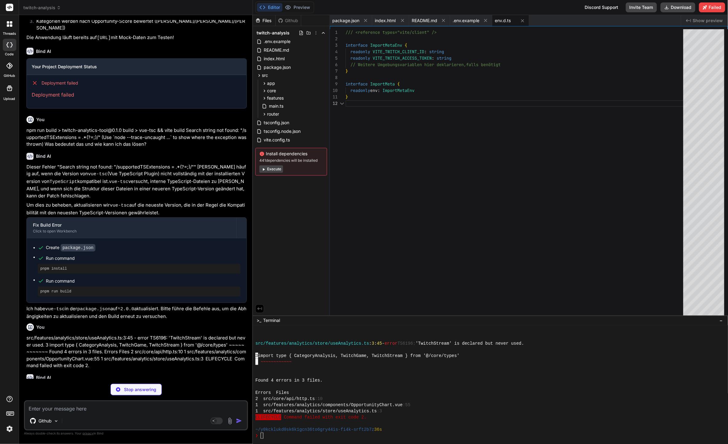
scroll to position [6, 0]
type textarea "x"
type textarea "error, categories, topGames, lastUpdated, topOpportunities, opportunityCategori…"
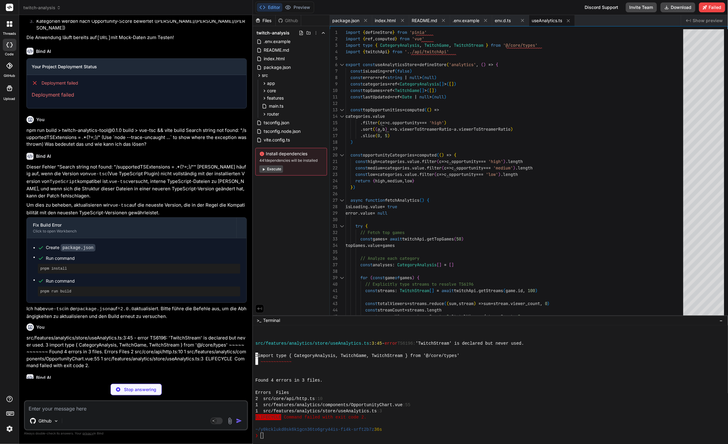
type textarea "x"
type textarea "</script> <style scoped> .chart-container { position: relative; height: 300px; …"
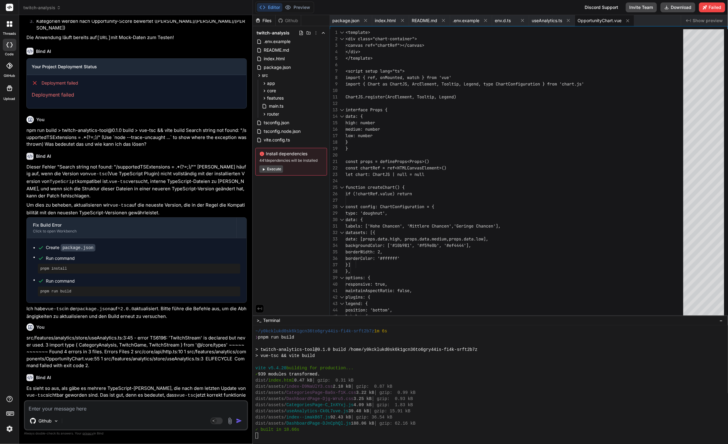
scroll to position [1477, 0]
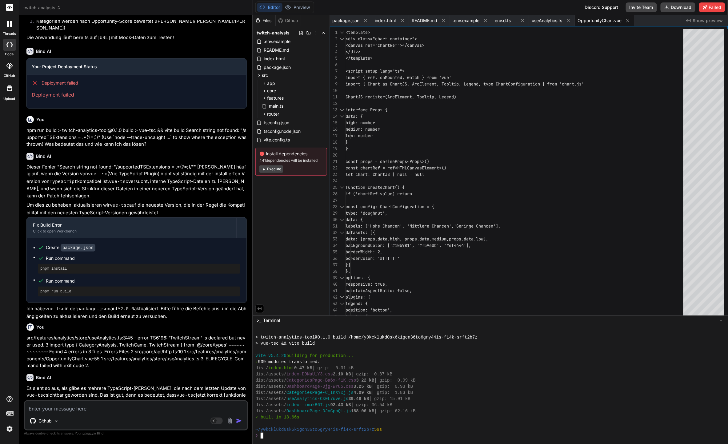
click at [472, 387] on div "dist/assets/ DashboardPage-Djg-Wru5.css 3.25 kB │ gzip: 0.93 kB" at bounding box center [487, 387] width 464 height 6
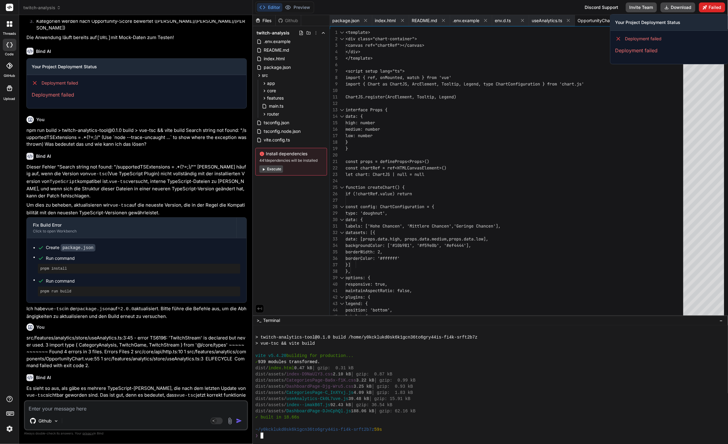
click at [708, 7] on button "Failed" at bounding box center [712, 7] width 26 height 10
type textarea "x"
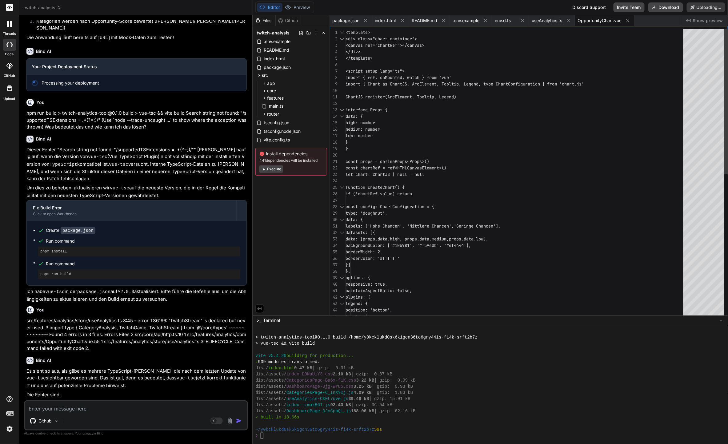
type textarea "labels: ['Hohe Chancen', 'Mittlere Chancen', 'Geringe Chancen'], datasets: [{ d…"
click at [446, 260] on div "<template> <div class="chart-container"> <canvas ref="chartRef"></canvas> </div…" at bounding box center [517, 316] width 342 height 575
type textarea "x"
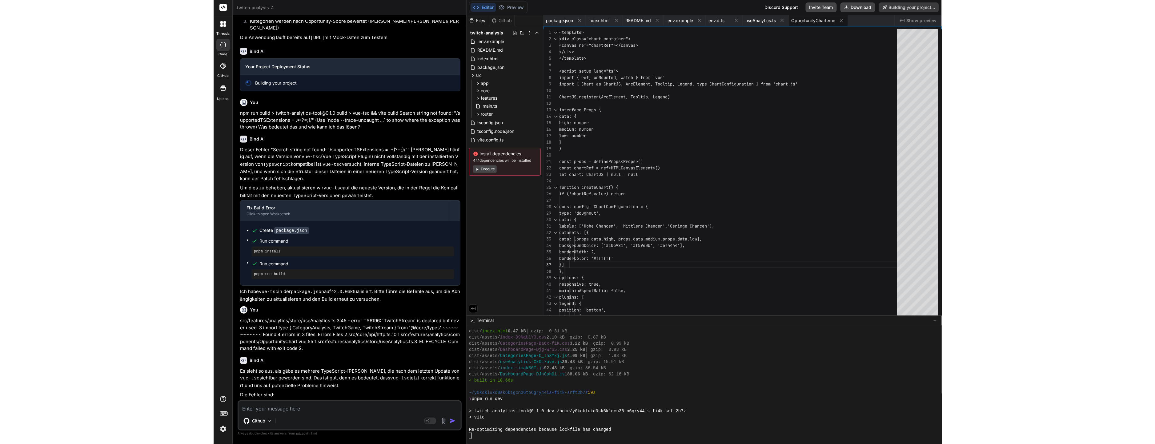
scroll to position [1618, 0]
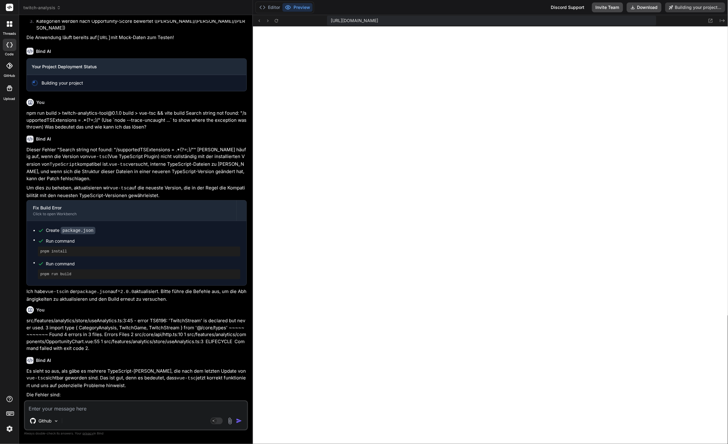
type textarea "x"
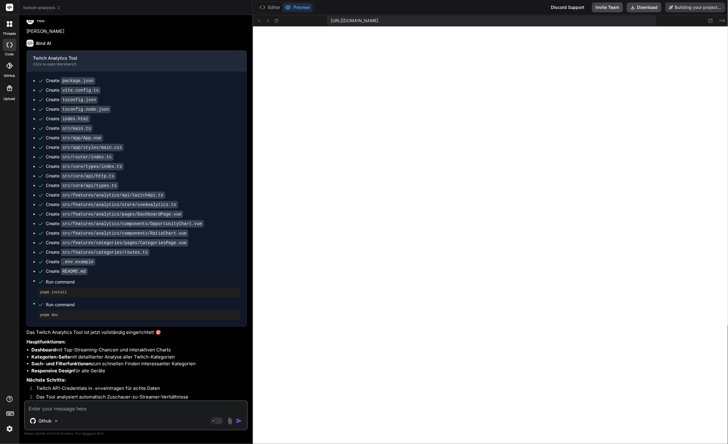
scroll to position [1531, 0]
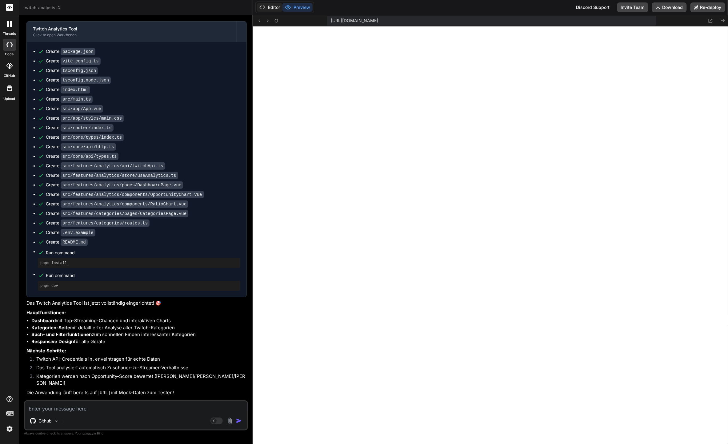
click at [274, 9] on button "Editor" at bounding box center [270, 7] width 26 height 9
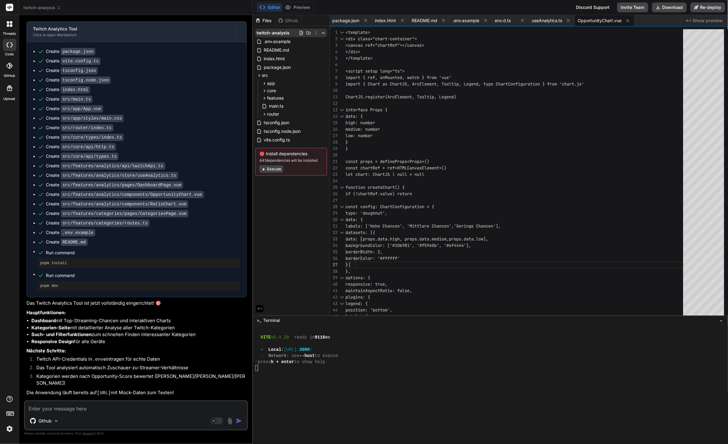
click at [314, 31] on icon at bounding box center [316, 32] width 5 height 5
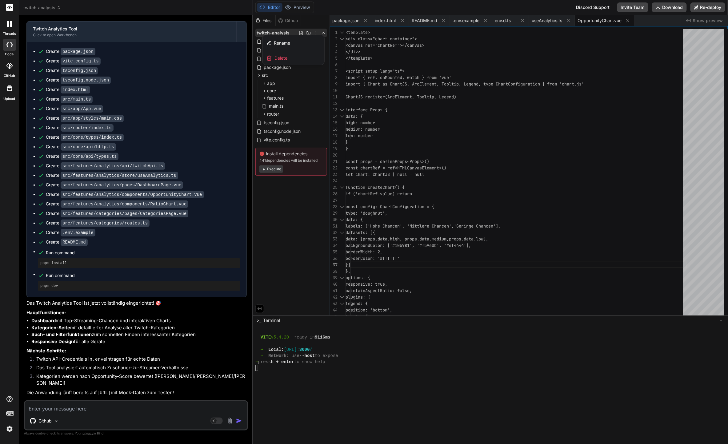
click at [297, 28] on div at bounding box center [490, 229] width 475 height 429
type textarea "x"
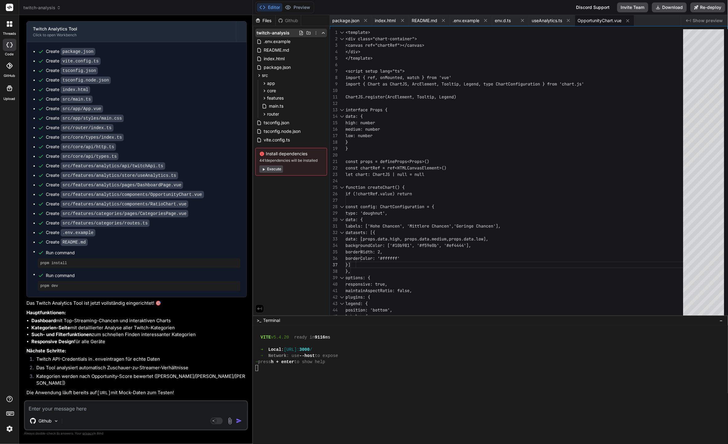
click at [301, 33] on icon at bounding box center [301, 32] width 5 height 5
type input ".env"
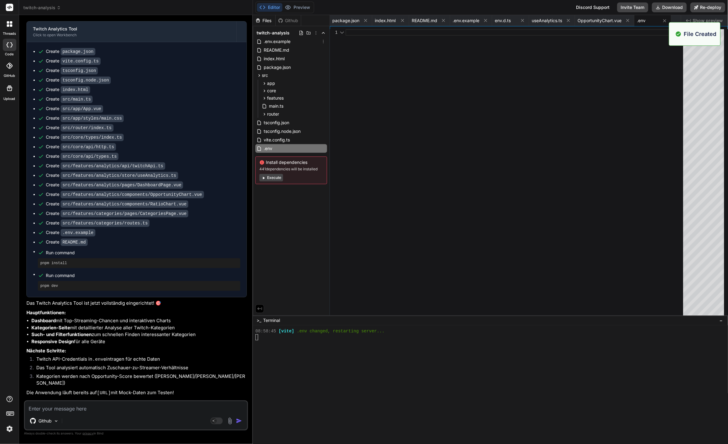
scroll to position [1655, 0]
click at [286, 43] on span ".env.example" at bounding box center [277, 41] width 28 height 7
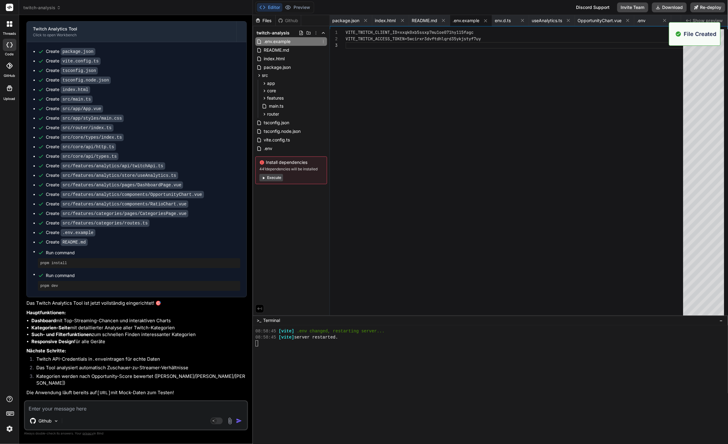
scroll to position [13, 0]
click at [394, 64] on div "VITE_TWITCH_CLIENT_ID=xxqk0xb5ssxp7mu1oe071hy115fa gc VITE_TWITCH_ACCESS_TOKEN=…" at bounding box center [517, 173] width 342 height 289
click at [358, 90] on div "VITE_TWITCH_CLIENT_ID=xxqk0xb5ssxp7mu1oe071hy115fa gc VITE_TWITCH_ACCESS_TOKEN=…" at bounding box center [517, 173] width 342 height 289
type textarea "VITE_TWITCH_CLIENT_ID=xxqk0xb5ssxp7mu1oe071hy115fagc VITE_TWITCH_ACCESS_TOKEN=5…"
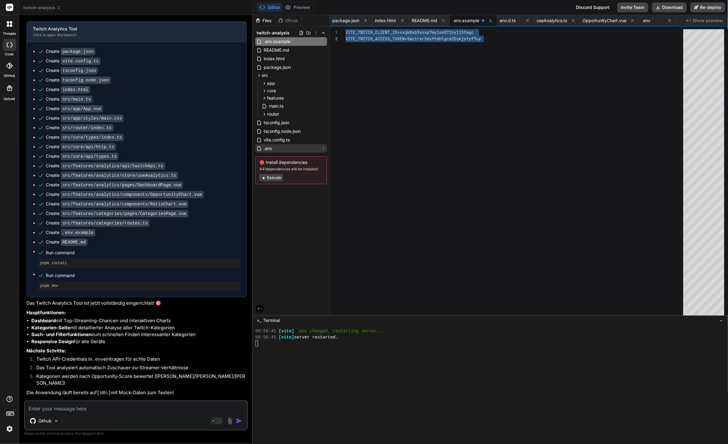
click at [286, 145] on div ".env" at bounding box center [291, 148] width 72 height 9
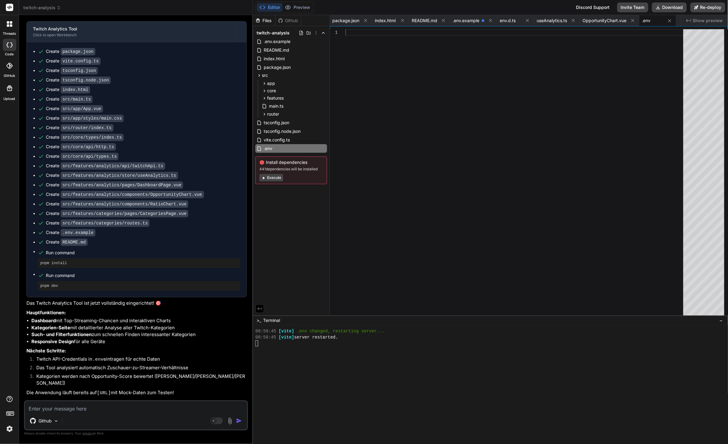
click at [482, 120] on div at bounding box center [517, 173] width 342 height 289
type textarea "VITE_TWITCH_CLIENT_ID=xxqk0xb5ssxp7mu1oe071hy115fagc VITE_TWITCH_ACCESS_TOKEN=5…"
click at [290, 10] on button "Preview" at bounding box center [297, 7] width 30 height 9
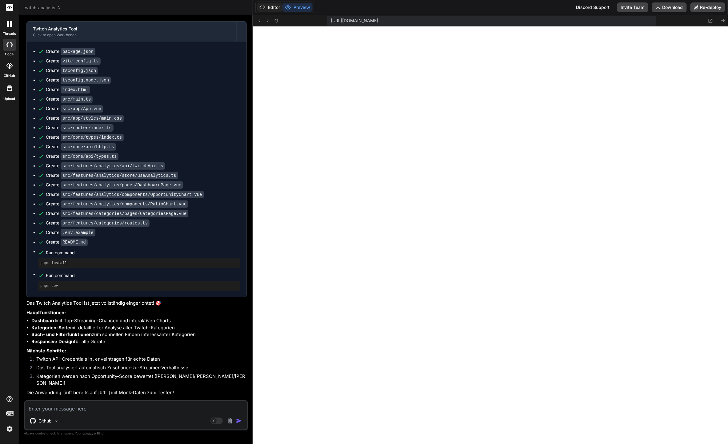
click at [273, 10] on button "Editor" at bounding box center [270, 7] width 26 height 9
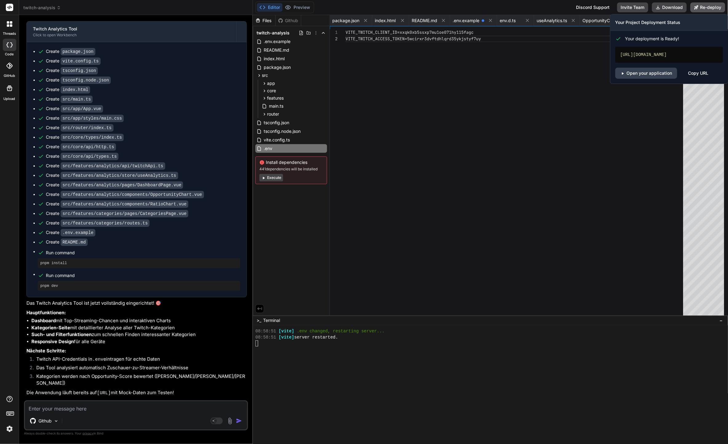
click at [720, 6] on button "Re-deploy" at bounding box center [707, 7] width 35 height 10
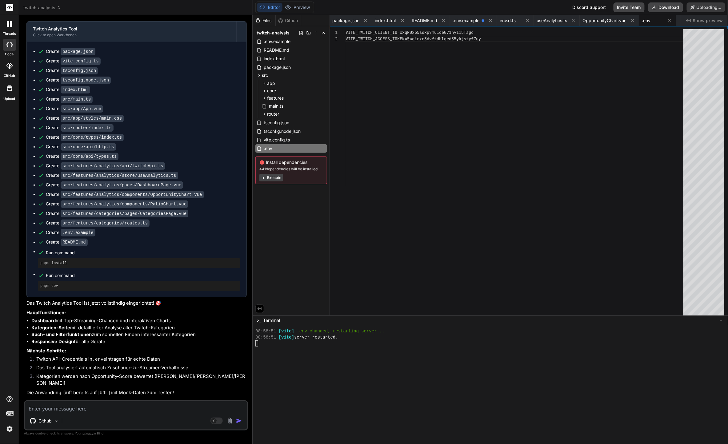
click at [369, 354] on div at bounding box center [487, 356] width 464 height 6
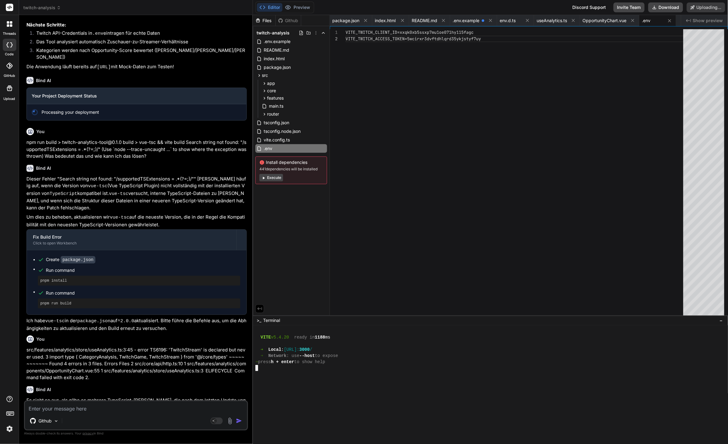
scroll to position [2118, 0]
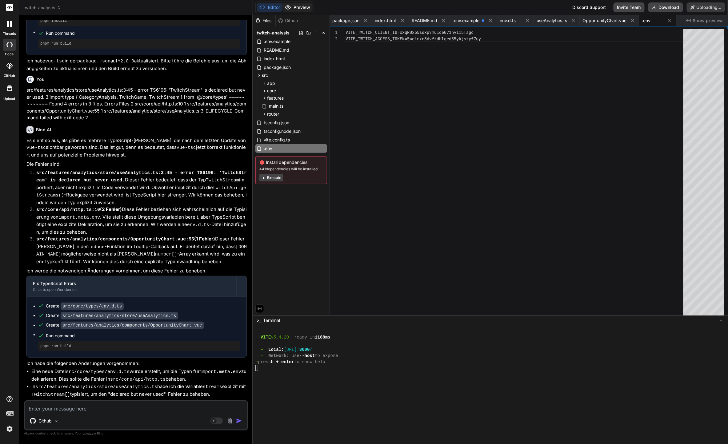
click at [302, 5] on button "Preview" at bounding box center [297, 7] width 30 height 9
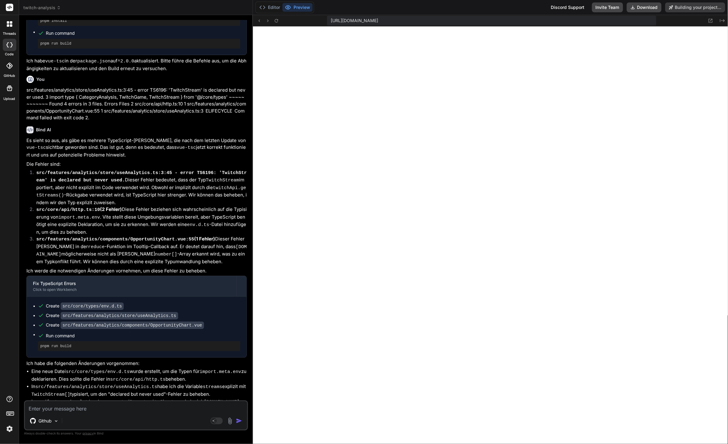
type textarea "x"
click at [48, 409] on textarea at bounding box center [136, 407] width 222 height 11
type textarea "O"
type textarea "x"
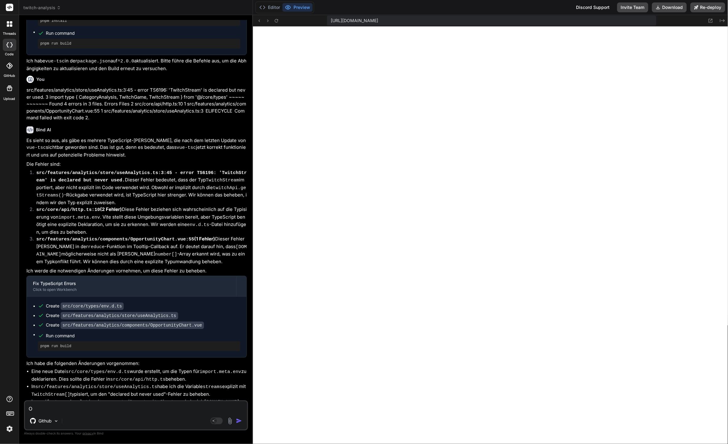
type textarea "Ob"
type textarea "x"
type textarea "Obw"
type textarea "x"
type textarea "Obwo"
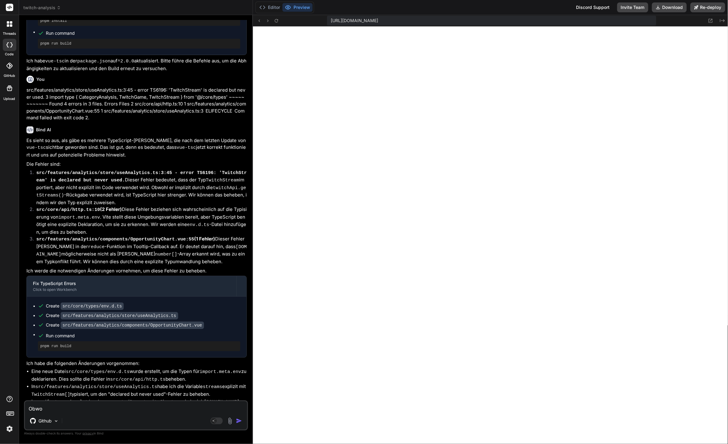
type textarea "x"
type textarea "Obwoh"
type textarea "x"
type textarea "Obwohl"
type textarea "x"
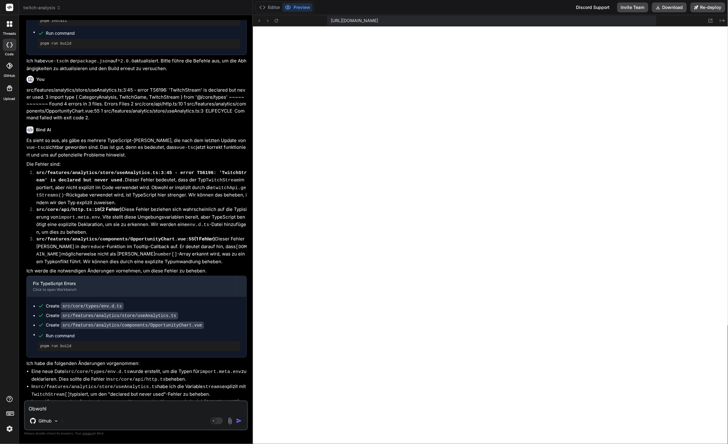
type textarea "Obwohl"
type textarea "x"
type textarea "Obwohl i"
type textarea "x"
type textarea "Obwohl ic"
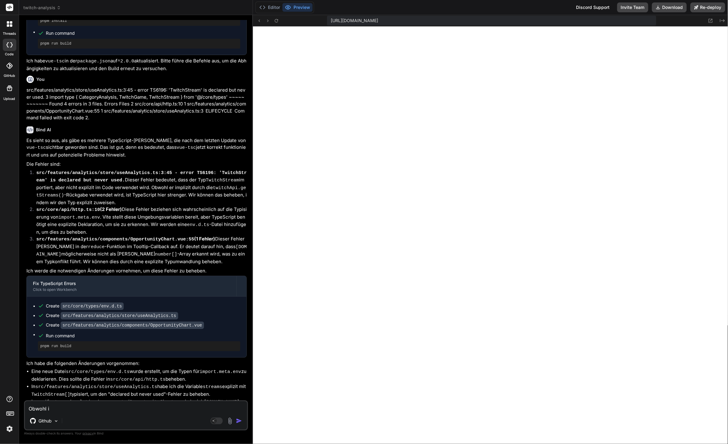
type textarea "x"
type textarea "Obwohl ich"
type textarea "x"
type textarea "Obwohl ich"
type textarea "x"
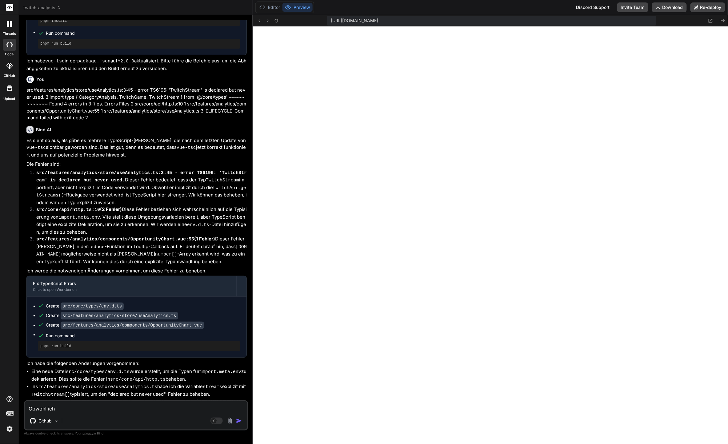
type textarea "Obwohl ich d"
type textarea "x"
type textarea "Obwohl ich"
type textarea "x"
type textarea "Obwohl ich T"
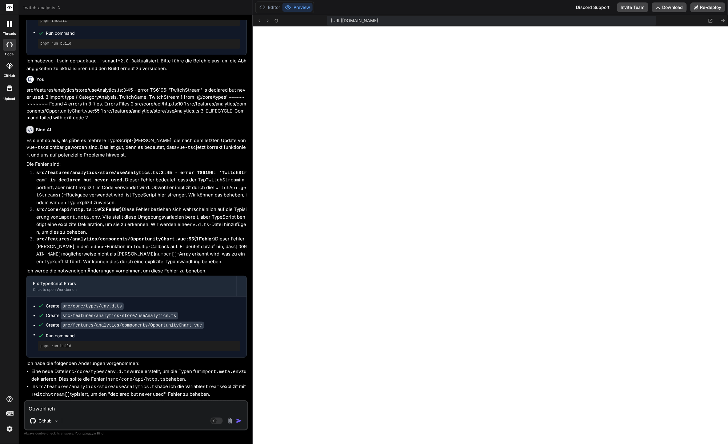
type textarea "x"
type textarea "Obwohl ich Tw"
type textarea "x"
type textarea "Obwohl ich Twi"
type textarea "x"
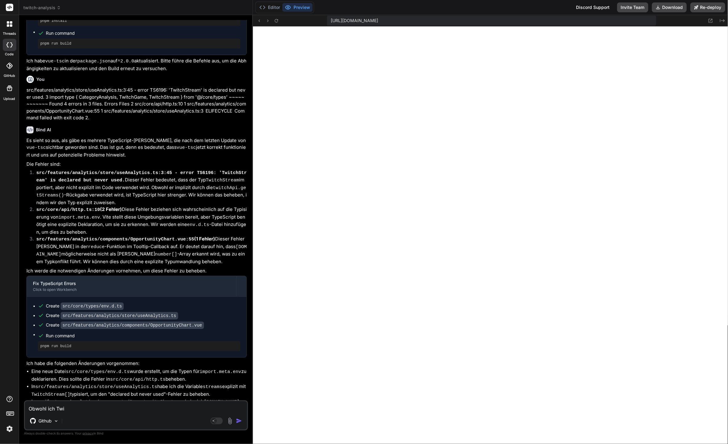
type textarea "Obwohl ich Twit"
type textarea "x"
type textarea "Obwohl ich Twitc"
type textarea "x"
type textarea "Obwohl ich Twitch"
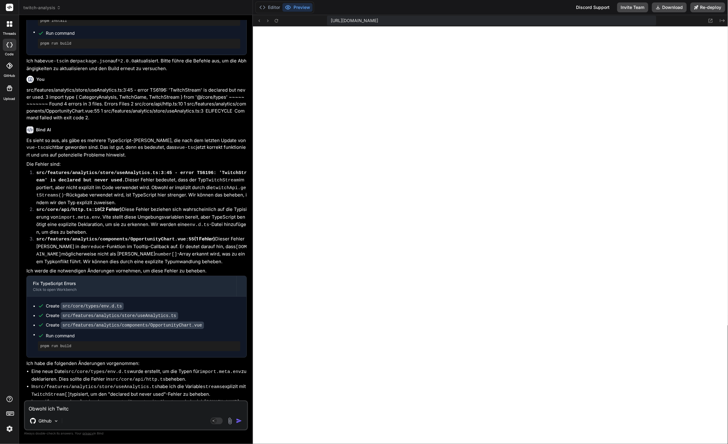
type textarea "x"
type textarea "Obwohl ich Twitch"
type textarea "x"
type textarea "Obwohl ich Twitch A"
type textarea "x"
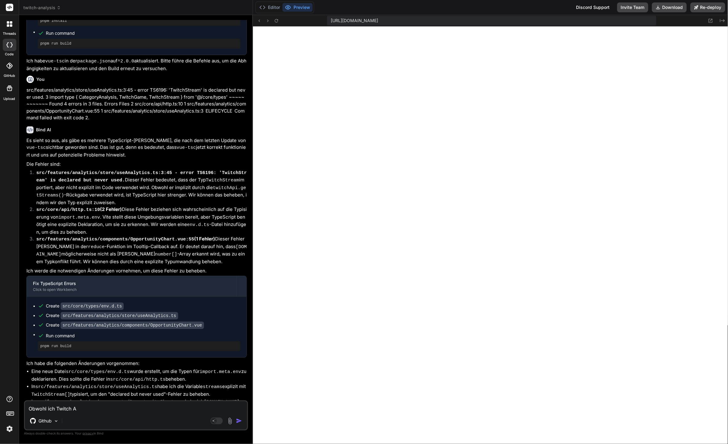
type textarea "Obwohl ich Twitch AP"
type textarea "x"
type textarea "Obwohl ich Twitch API"
type textarea "x"
type textarea "Obwohl ich Twitch API"
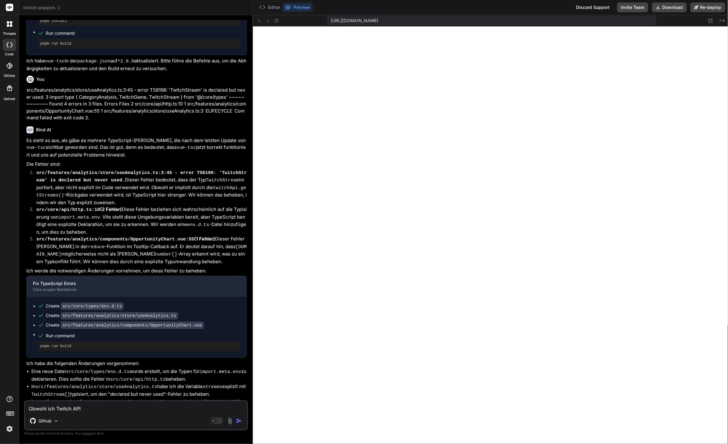
type textarea "x"
type textarea "Obwohl ich Twitch API K"
type textarea "x"
type textarea "Obwohl ich Twitch API Ke"
type textarea "x"
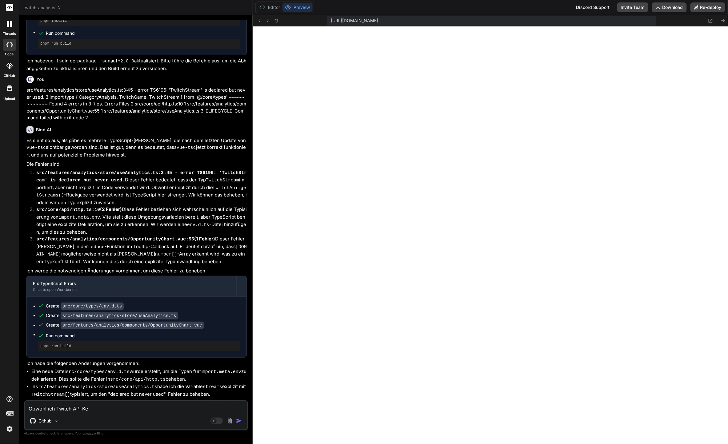
type textarea "Obwohl ich Twitch API Key"
type textarea "x"
type textarea "Obwohl ich Twitch API Key"
type textarea "x"
type textarea "Obwohl ich Twitch API Key u"
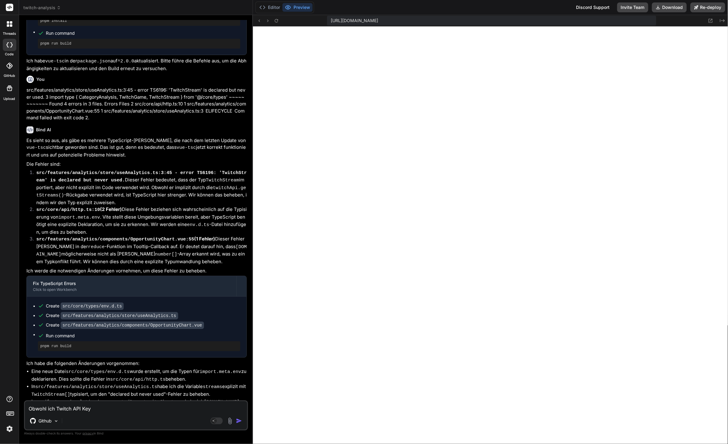
type textarea "x"
type textarea "Obwohl ich Twitch API Key us"
type textarea "x"
type textarea "Obwohl ich Twitch API Key usw"
type textarea "x"
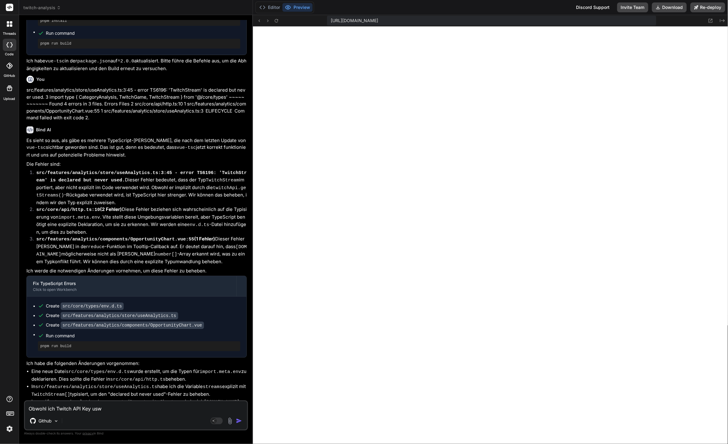
type textarea "Obwohl ich Twitch API Key usw."
type textarea "x"
type textarea "Obwohl ich Twitch API Key usw."
type textarea "x"
type textarea "Obwohl ich Twitch API Key usw. h"
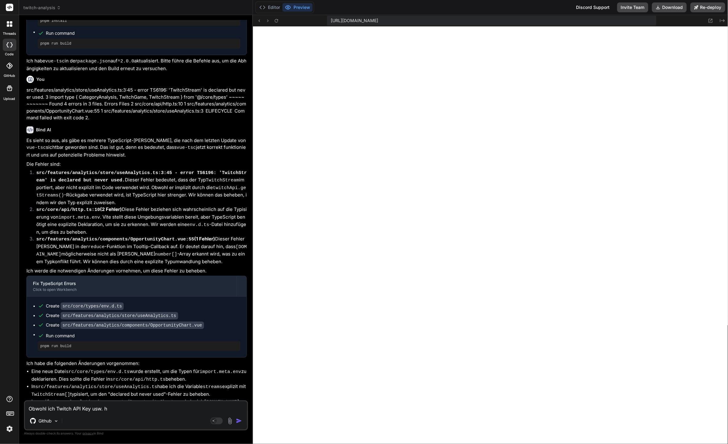
type textarea "x"
type textarea "Obwohl ich Twitch API Key usw. hi"
type textarea "x"
type textarea "Obwohl ich Twitch API Key usw. hin"
type textarea "x"
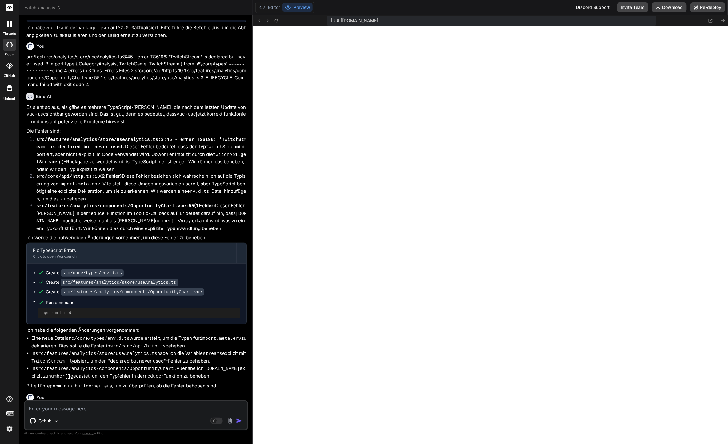
scroll to position [2218, 0]
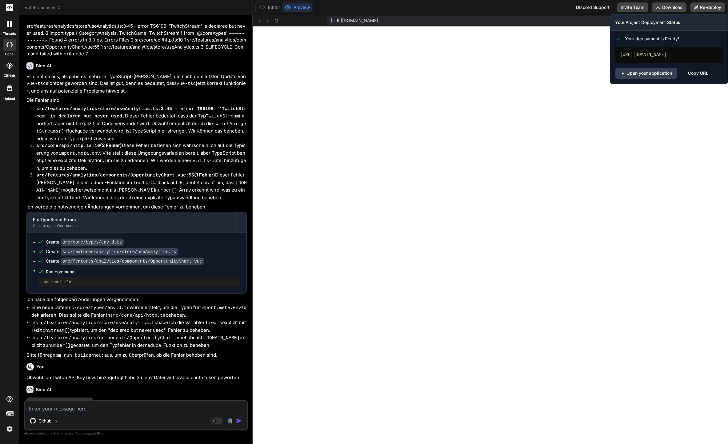
click at [680, 52] on div "[URL][DOMAIN_NAME]" at bounding box center [669, 55] width 108 height 16
click at [697, 73] on div "Copy URL" at bounding box center [698, 73] width 20 height 11
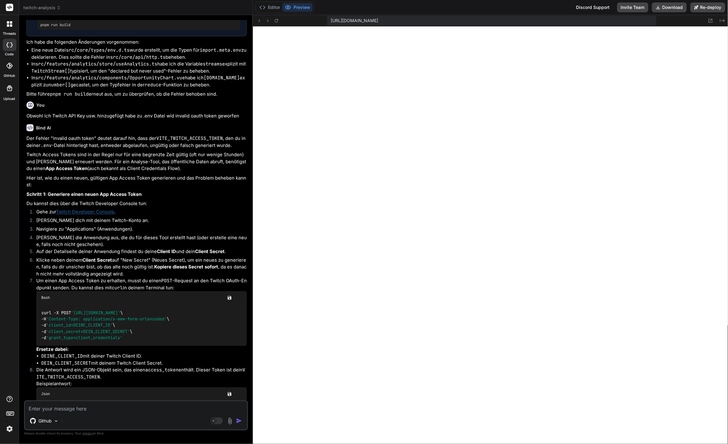
scroll to position [2584, 0]
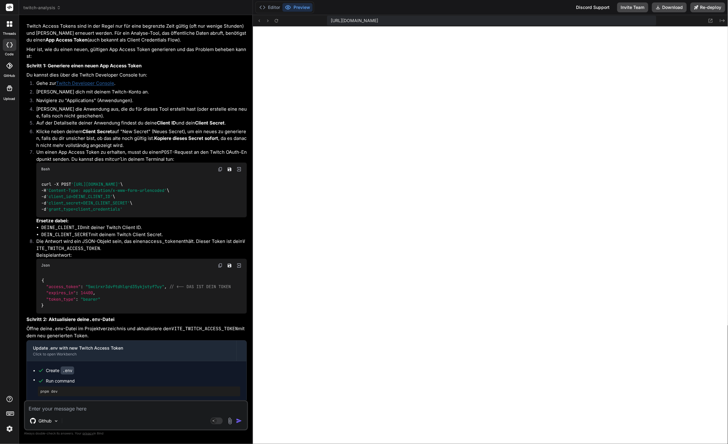
click at [222, 171] on img at bounding box center [220, 169] width 5 height 5
click at [270, 9] on button "Editor" at bounding box center [270, 7] width 26 height 9
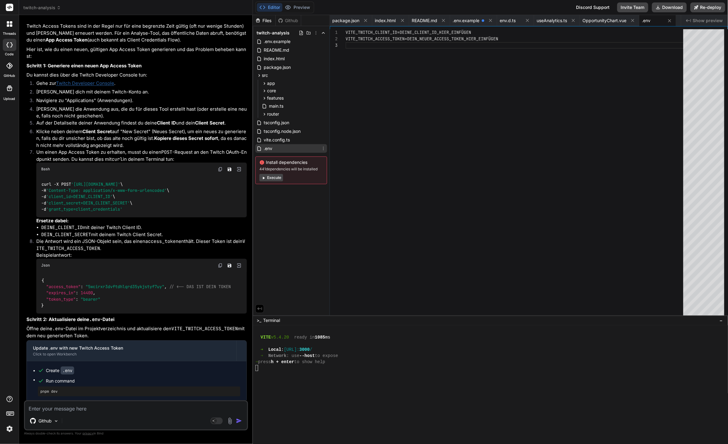
click at [276, 146] on div ".env" at bounding box center [291, 148] width 72 height 9
click at [277, 39] on span ".env.example" at bounding box center [277, 41] width 28 height 7
drag, startPoint x: 419, startPoint y: 41, endPoint x: 400, endPoint y: 51, distance: 22.2
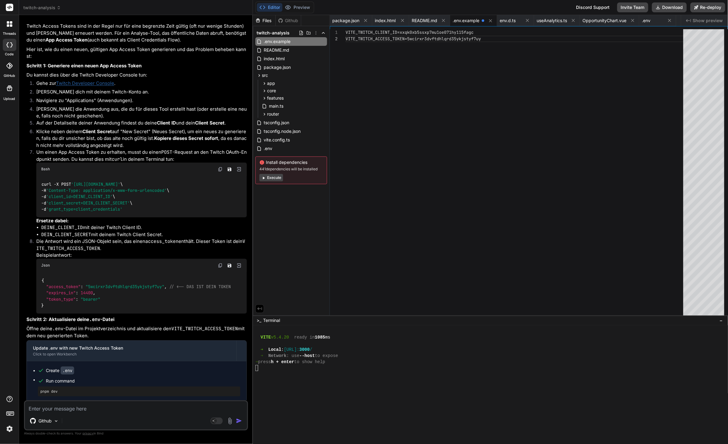
click at [418, 41] on div "VITE_TWITCH_CLIENT_ID=xxqk0xb5ssxp7mu1oe071hy115fa gc VITE_TWITCH_ACCESS_TOKEN=…" at bounding box center [517, 173] width 342 height 289
click at [267, 151] on span ".env" at bounding box center [268, 148] width 10 height 7
click at [494, 106] on div "VITE_TWITCH_CLIENT_ID=DEINE_CLIENT_ID_HIER_EINFÜGEN VITE_TWITCH_ACCESS_TOKEN=DE…" at bounding box center [517, 173] width 342 height 289
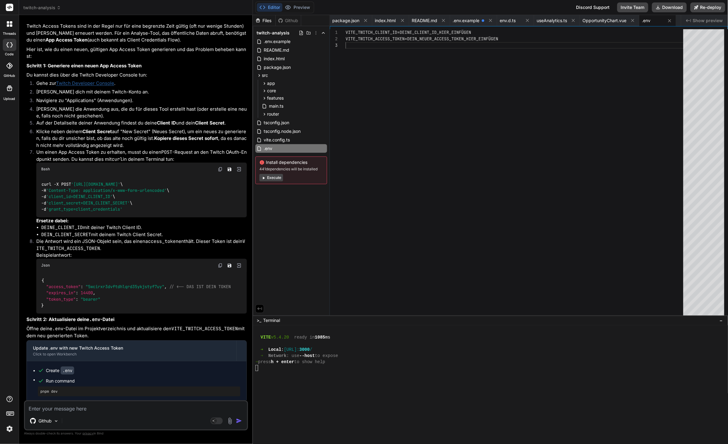
scroll to position [0, 0]
click at [474, 107] on div "VITE_TWITCH_CLIENT_ID=DEINE_CLIENT_ID_HIER_EINFÜGEN VITE_TWITCH_ACCESS_TOKEN=DE…" at bounding box center [517, 173] width 342 height 289
click at [438, 32] on div "VITE_TWITCH_CLIENT_ID=xxqk0xb5ssxp7mu1oe071hy115fa gc VITE_TWITCH_ACCESS_TOKEN=…" at bounding box center [517, 173] width 342 height 289
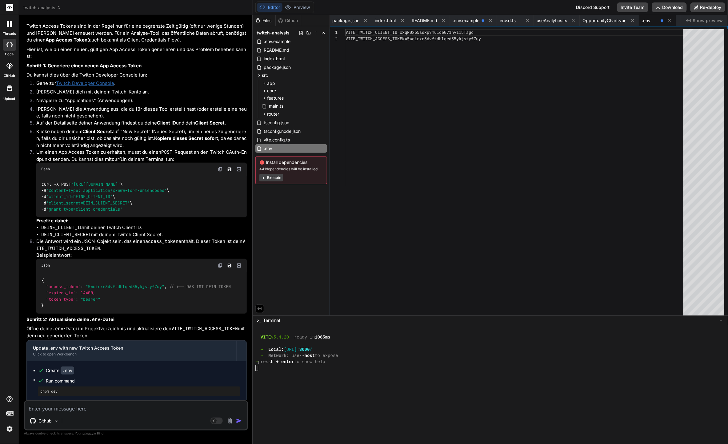
click at [438, 32] on div "VITE_TWITCH_CLIENT_ID=xxqk0xb5ssxp7mu1oe071hy115fa gc VITE_TWITCH_ACCESS_TOKEN=…" at bounding box center [517, 173] width 342 height 289
click at [453, 34] on div "VITE_TWITCH_CLIENT_ID=xxqk0xb5ssxp7mu1oe071hy115fa gc VITE_TWITCH_ACCESS_TOKEN=…" at bounding box center [517, 173] width 342 height 289
click at [462, 29] on div "VITE_TWITCH_CLIENT_ID=xxqk0xb5ssxp7mu1oe071hy115fa gc VITE_TWITCH_ACCESS_TOKEN=…" at bounding box center [517, 173] width 342 height 289
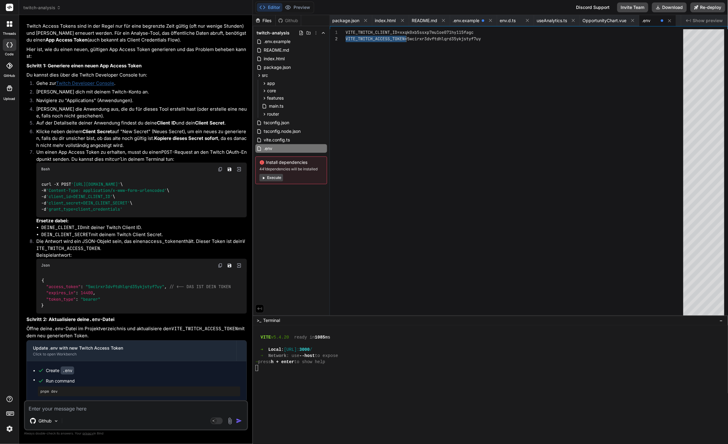
scroll to position [0, 0]
click at [462, 29] on div "VITE_TWITCH_CLIENT_ID=xxqk0xb5ssxp7mu1oe071hy115fa gc VITE_TWITCH_ACCESS_TOKEN=…" at bounding box center [517, 173] width 342 height 289
click at [470, 28] on div "1 2 VITE_TWITCH_CLIENT_ID=xxqk0xb5ssxp7mu1oe071hy115fa gc VITE_TWITCH_ACCESS_TO…" at bounding box center [529, 170] width 398 height 289
click at [471, 28] on div "1 2 VITE_TWITCH_CLIENT_ID=xxqk0xb5ssxp7mu1oe071hy115fa gc VITE_TWITCH_ACCESS_TO…" at bounding box center [529, 170] width 398 height 289
click at [475, 30] on div "VITE_TWITCH_CLIENT_ID=xxqk0xb5ssxp7mu1oe071hy115fa gc VITE_TWITCH_ACCESS_TOKEN=…" at bounding box center [517, 173] width 342 height 289
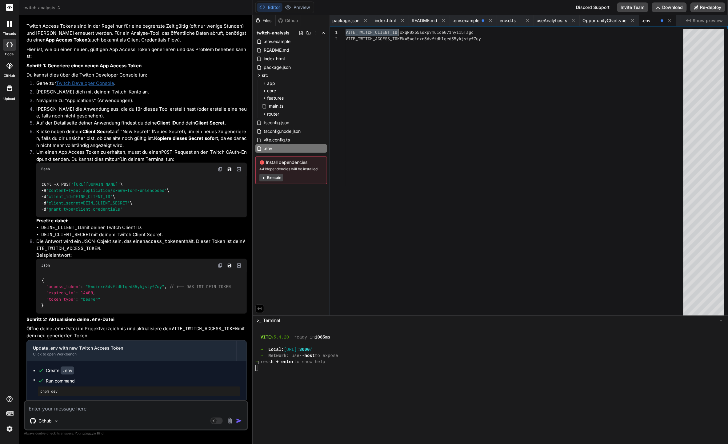
click at [475, 30] on div "VITE_TWITCH_CLIENT_ID=xxqk0xb5ssxp7mu1oe071hy115fa gc VITE_TWITCH_ACCESS_TOKEN=…" at bounding box center [517, 173] width 342 height 289
click at [485, 31] on div "VITE_TWITCH_CLIENT_ID=xxqk0xb5ssxp7mu1oe071hy115fa gc VITE_TWITCH_ACCESS_TOKEN=…" at bounding box center [517, 173] width 342 height 289
click at [429, 38] on div "VITE_TWITCH_CLIENT_ID=xxqk0xb5ssxp7mu1oe071hy115fa gc VITE_TWITCH_ACCESS_TOKEN=…" at bounding box center [517, 173] width 342 height 289
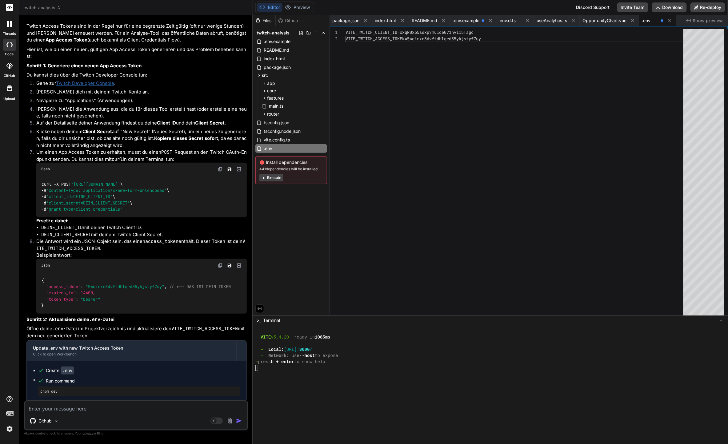
click at [433, 39] on div "VITE_TWITCH_CLIENT_ID=xxqk0xb5ssxp7mu1oe071hy115fa gc VITE_TWITCH_ACCESS_TOKEN=…" at bounding box center [517, 173] width 342 height 289
click at [444, 39] on div "VITE_TWITCH_CLIENT_ID=xxqk0xb5ssxp7mu1oe071hy115fa gc VITE_TWITCH_ACCESS_TOKEN=…" at bounding box center [517, 173] width 342 height 289
drag, startPoint x: 459, startPoint y: 41, endPoint x: 470, endPoint y: 41, distance: 10.5
click at [459, 41] on div "VITE_TWITCH_CLIENT_ID=xxqk0xb5ssxp7mu1oe071hy115fa gc VITE_TWITCH_ACCESS_TOKEN=…" at bounding box center [517, 173] width 342 height 289
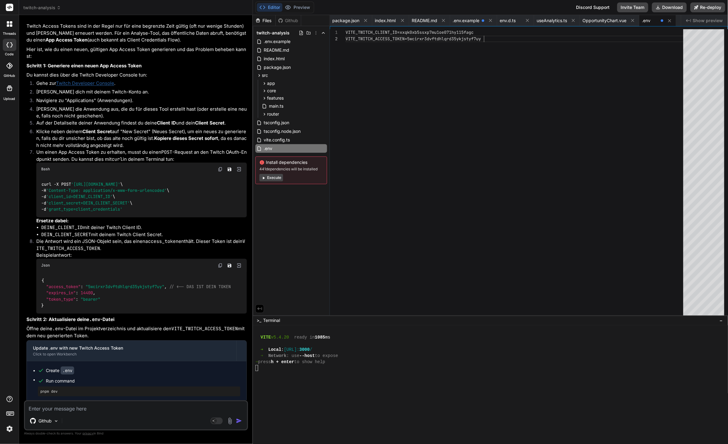
click at [470, 41] on div "VITE_TWITCH_CLIENT_ID=xxqk0xb5ssxp7mu1oe071hy115fa gc VITE_TWITCH_ACCESS_TOKEN=…" at bounding box center [517, 173] width 342 height 289
click at [464, 38] on div "VITE_TWITCH_CLIENT_ID=xxqk0xb5ssxp7mu1oe071hy115fa gc VITE_TWITCH_ACCESS_TOKEN=…" at bounding box center [517, 173] width 342 height 289
click at [483, 44] on div "VITE_TWITCH_CLIENT_ID=xxqk0xb5ssxp7mu1oe071hy115fa gc VITE_TWITCH_ACCESS_TOKEN=…" at bounding box center [517, 173] width 342 height 289
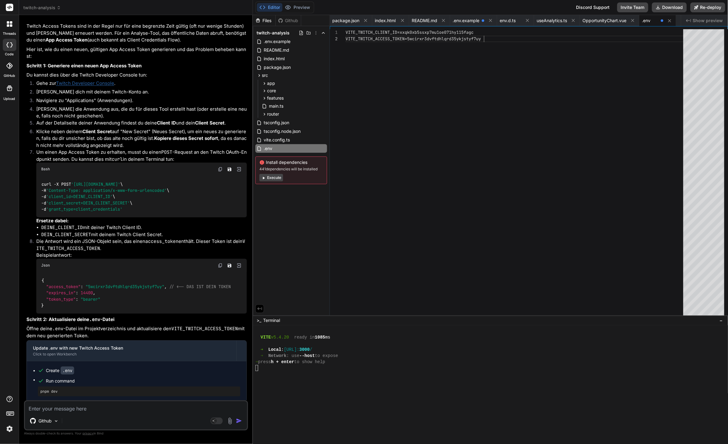
click at [483, 44] on div "VITE_TWITCH_CLIENT_ID=xxqk0xb5ssxp7mu1oe071hy115fa gc VITE_TWITCH_ACCESS_TOKEN=…" at bounding box center [517, 173] width 342 height 289
click at [307, 6] on button "Preview" at bounding box center [297, 7] width 30 height 9
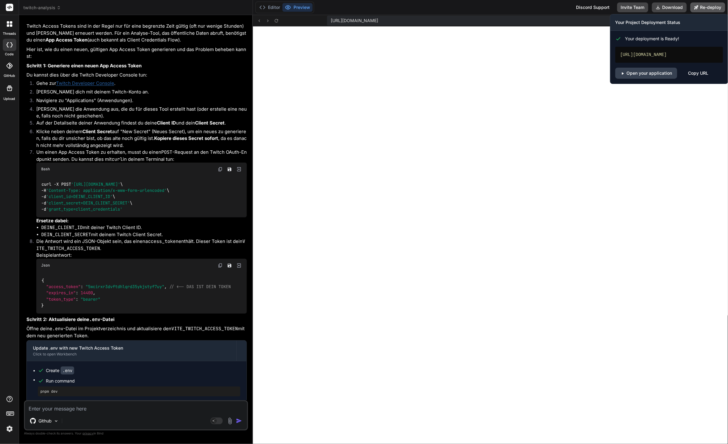
click at [703, 8] on button "Re-deploy" at bounding box center [707, 7] width 35 height 10
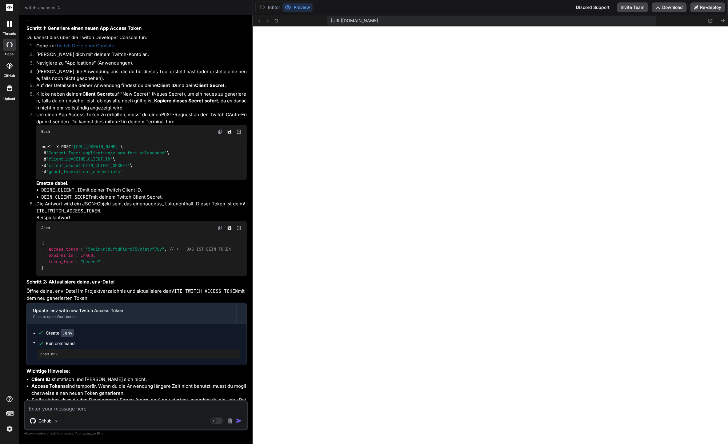
scroll to position [2650, 0]
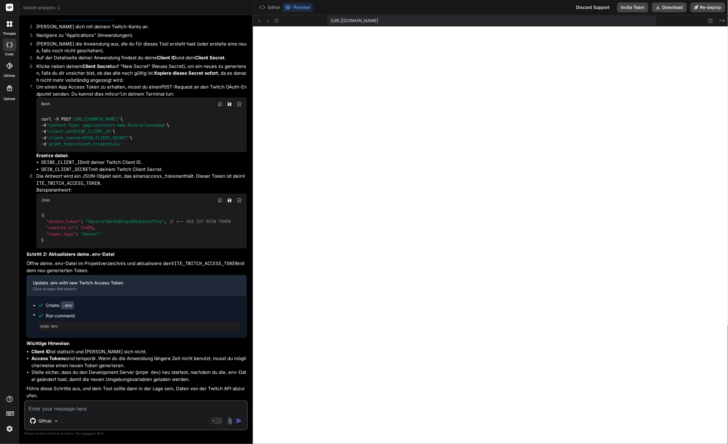
click at [70, 403] on textarea at bounding box center [136, 407] width 222 height 11
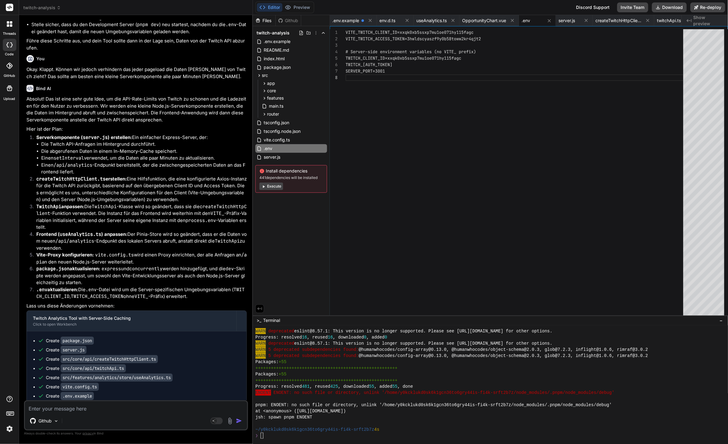
scroll to position [2074, 0]
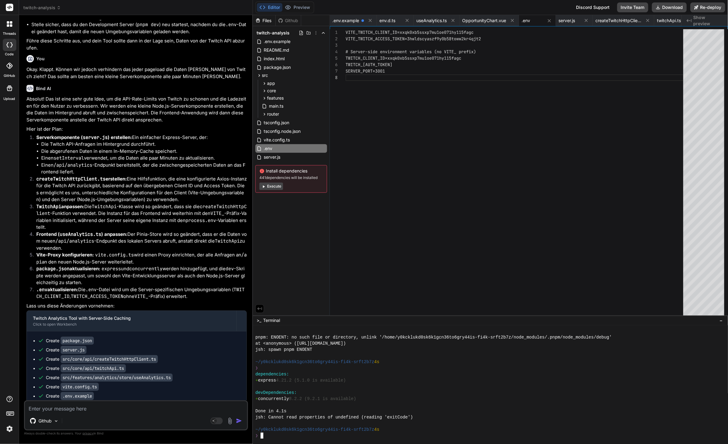
click at [443, 369] on div "❯" at bounding box center [487, 368] width 464 height 6
click at [150, 278] on li "package.json aktualisieren: express und concurrently werden hinzugefügt, und di…" at bounding box center [138, 276] width 215 height 21
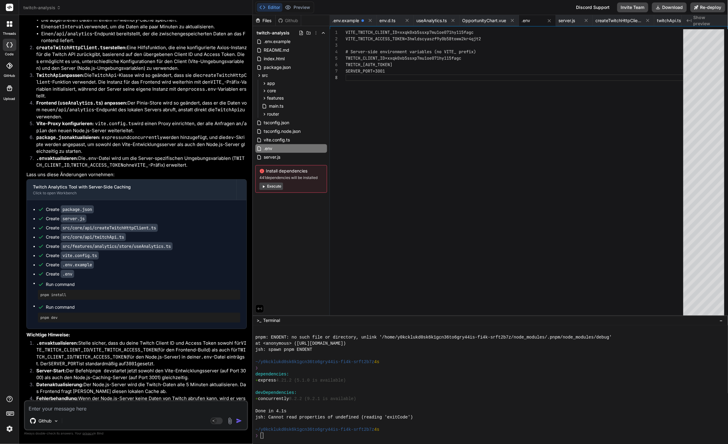
scroll to position [3155, 0]
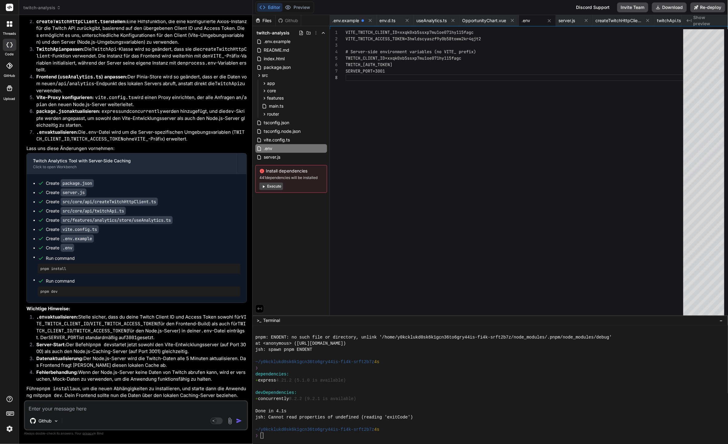
click at [86, 422] on div "Github" at bounding box center [136, 422] width 222 height 15
click at [89, 413] on textarea at bounding box center [136, 407] width 222 height 11
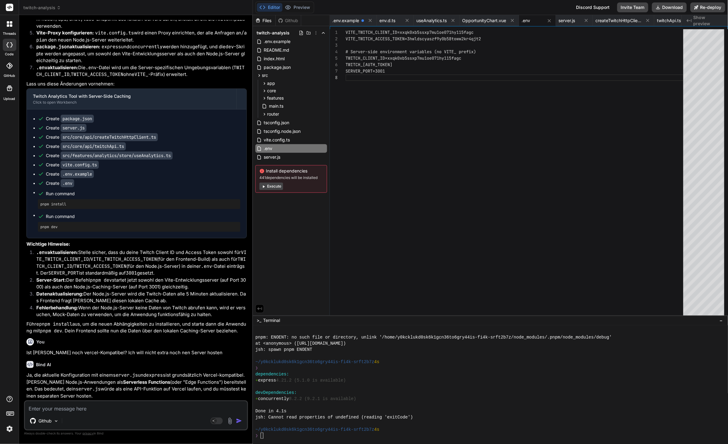
click at [495, 390] on div "devDependencies:" at bounding box center [487, 393] width 464 height 6
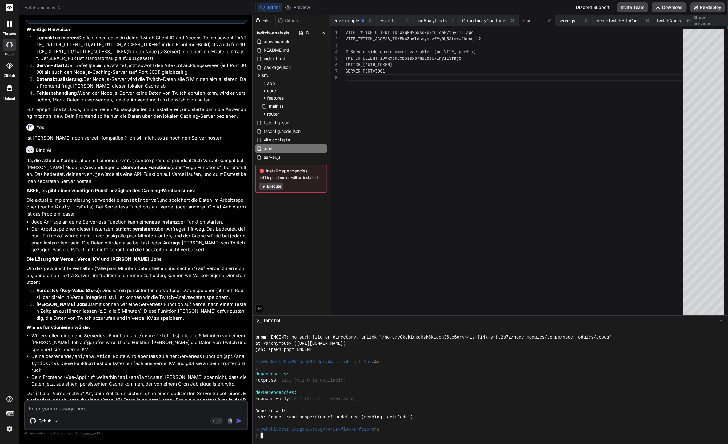
scroll to position [3444, 0]
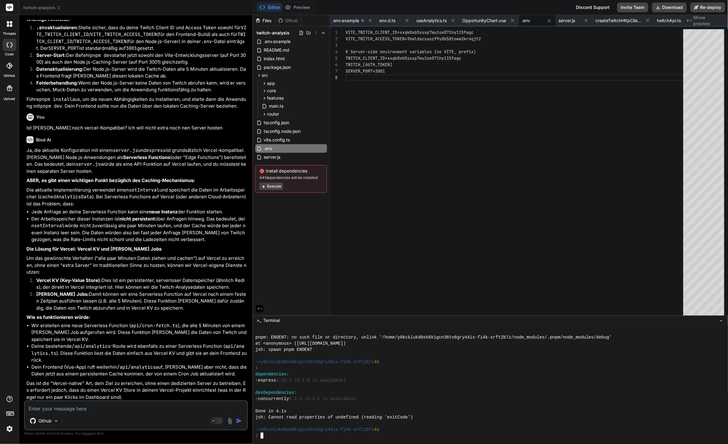
click at [212, 336] on li "Wir erstellen eine neue Serverless Function ( api/cron-fetch.ts ), die alle 5 M…" at bounding box center [138, 332] width 215 height 21
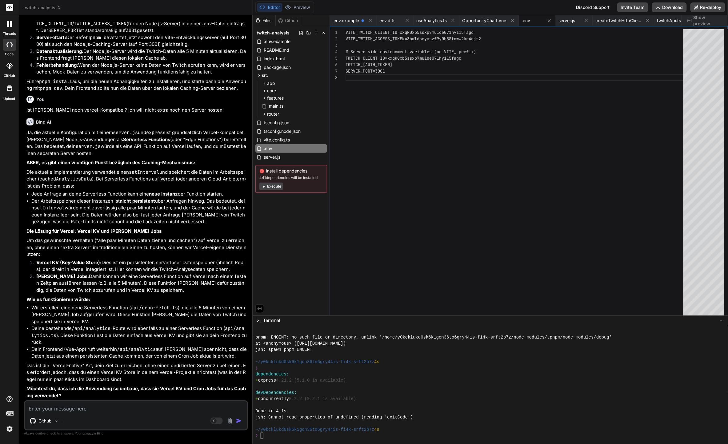
click at [124, 408] on textarea at bounding box center [136, 407] width 222 height 11
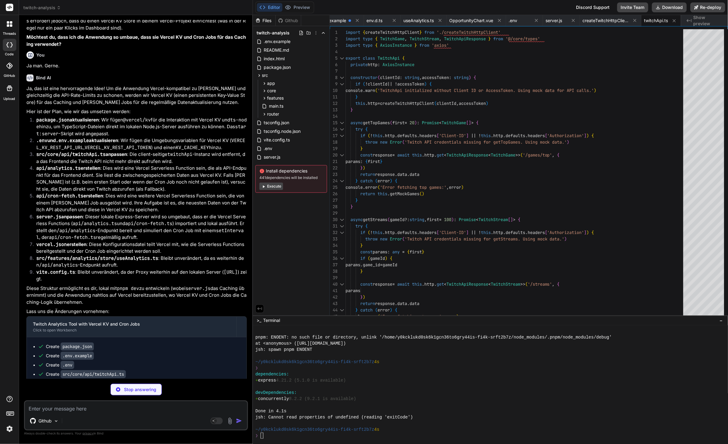
scroll to position [3829, 0]
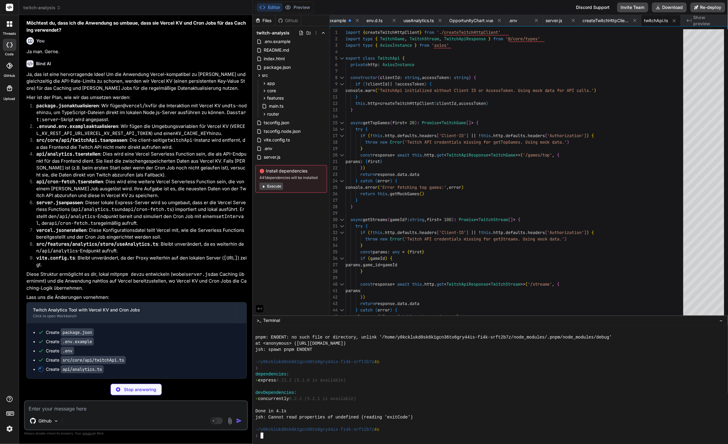
click at [382, 389] on div at bounding box center [487, 387] width 464 height 6
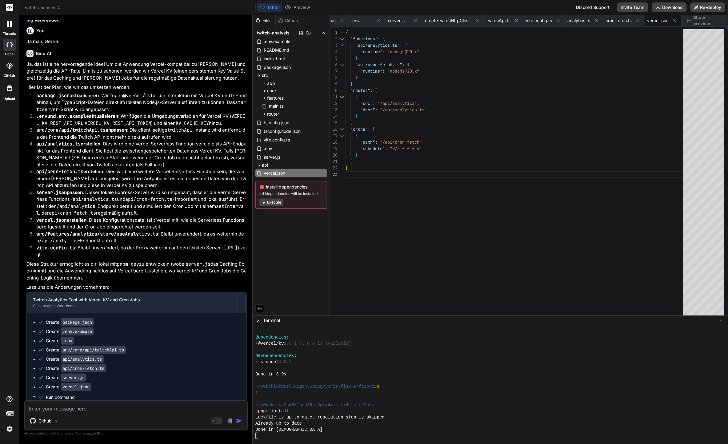
scroll to position [2258, 0]
click at [482, 386] on div at bounding box center [487, 387] width 464 height 6
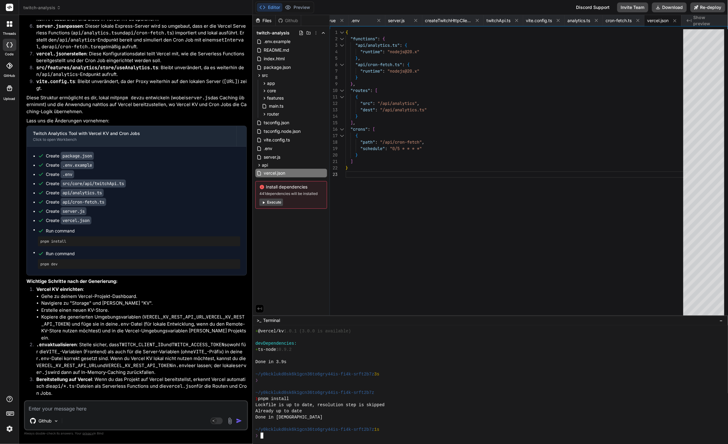
scroll to position [4019, 0]
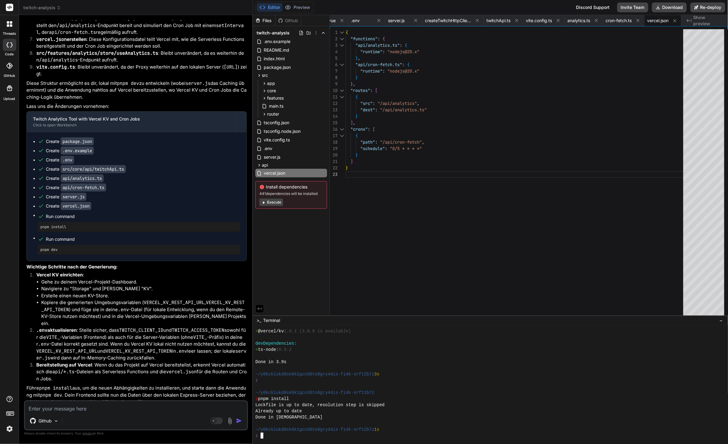
click at [432, 416] on div "Done in 983ms" at bounding box center [487, 417] width 464 height 6
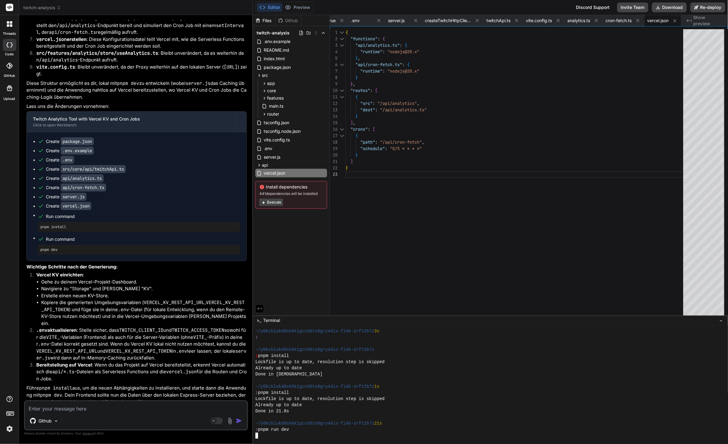
scroll to position [2326, 0]
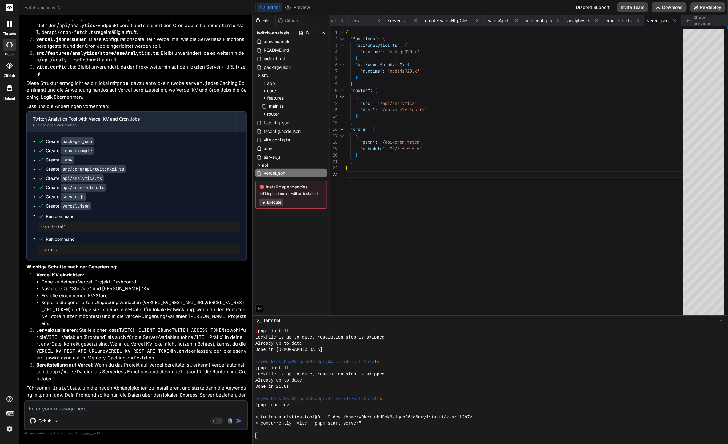
click at [319, 440] on div at bounding box center [490, 385] width 475 height 119
click at [277, 137] on span "vite.config.ts" at bounding box center [276, 139] width 27 height 7
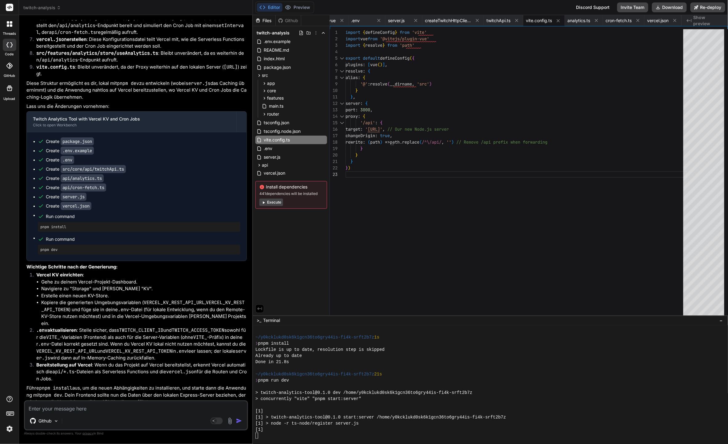
scroll to position [4019, 0]
click at [265, 151] on span ".env" at bounding box center [268, 148] width 10 height 7
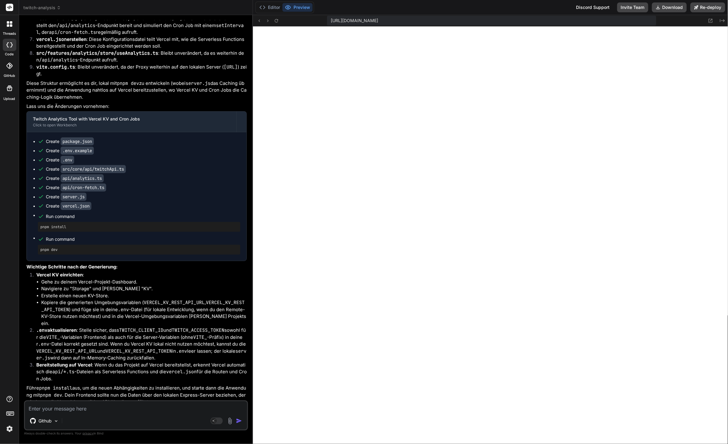
scroll to position [2468, 0]
click at [272, 5] on button "Editor" at bounding box center [270, 7] width 26 height 9
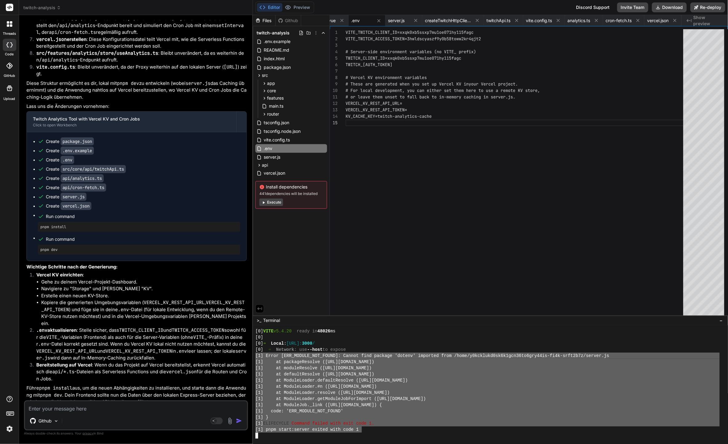
drag, startPoint x: 362, startPoint y: 431, endPoint x: 254, endPoint y: 354, distance: 132.9
click at [254, 354] on div "################################ ]]]]]]]]]]]]]]]]]]]]]]]]]]]]]]]] [0] VITE v5.4…" at bounding box center [490, 385] width 475 height 119
click at [145, 406] on textarea at bounding box center [136, 407] width 222 height 11
paste textarea "[1] Error [ERR_MODULE_NOT_FOUND]: Cannot find package 'dotenv' imported from /h…"
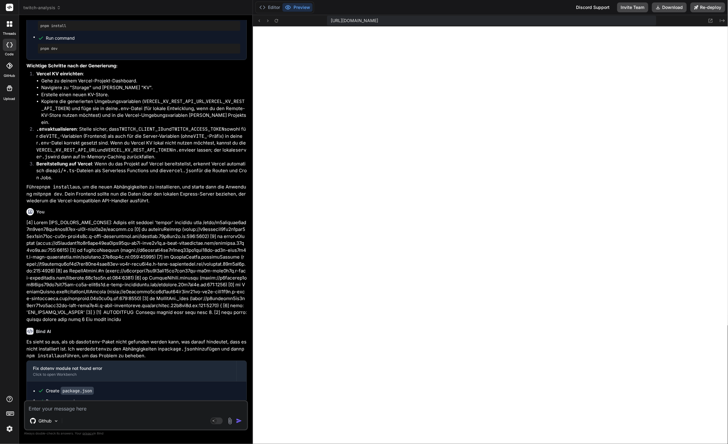
scroll to position [4227, 0]
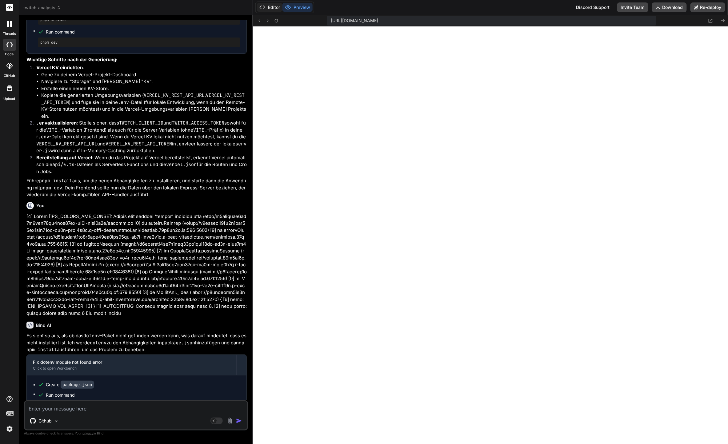
click at [276, 7] on button "Editor" at bounding box center [270, 7] width 26 height 9
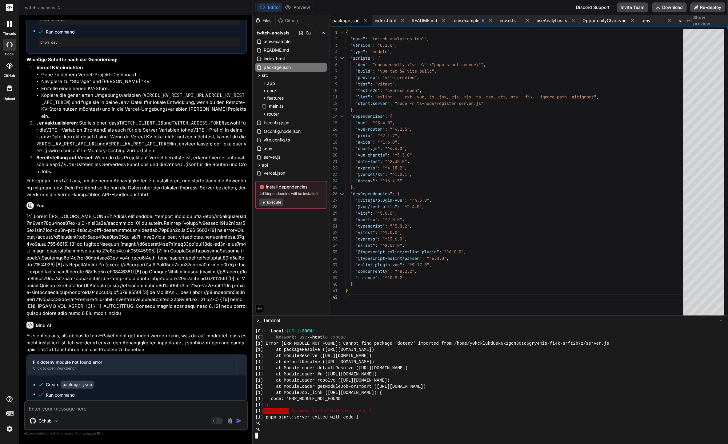
click at [271, 202] on button "Execute" at bounding box center [271, 202] width 24 height 7
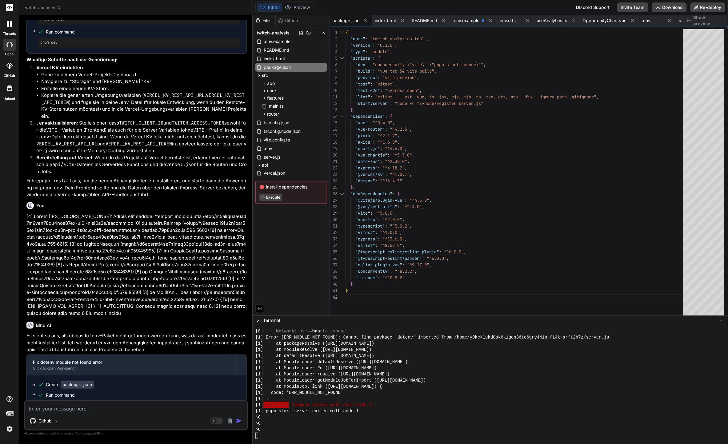
scroll to position [2486, 0]
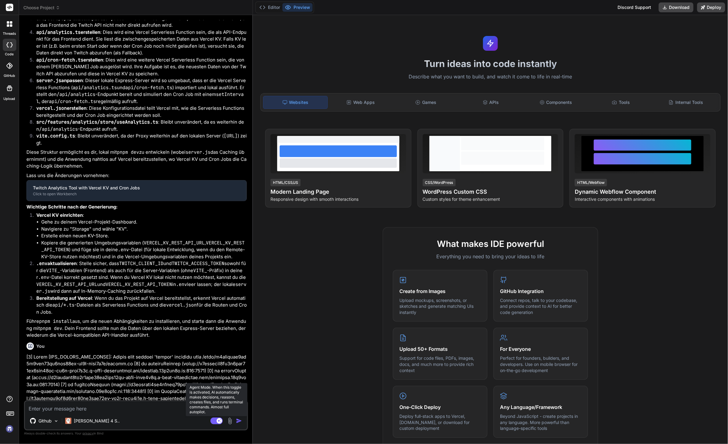
click at [218, 422] on rect at bounding box center [220, 421] width 6 height 6
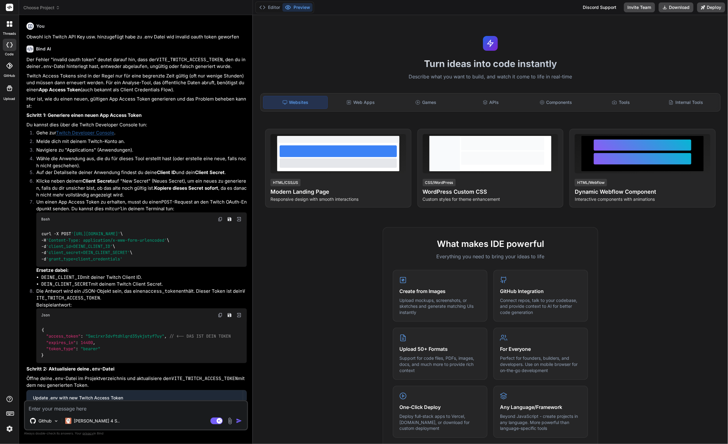
type textarea "x"
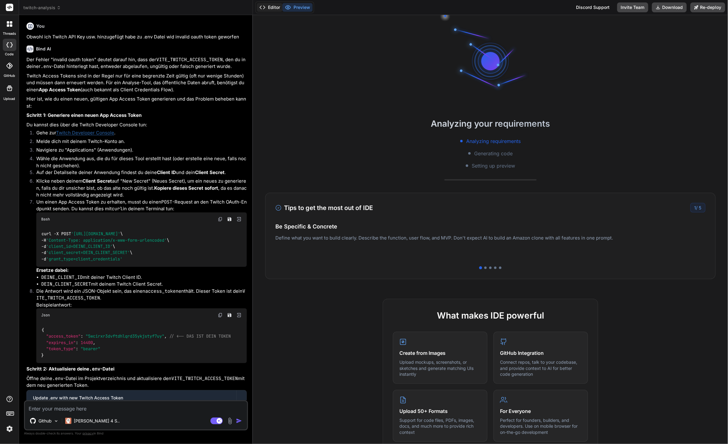
click at [274, 3] on button "Editor" at bounding box center [270, 7] width 26 height 9
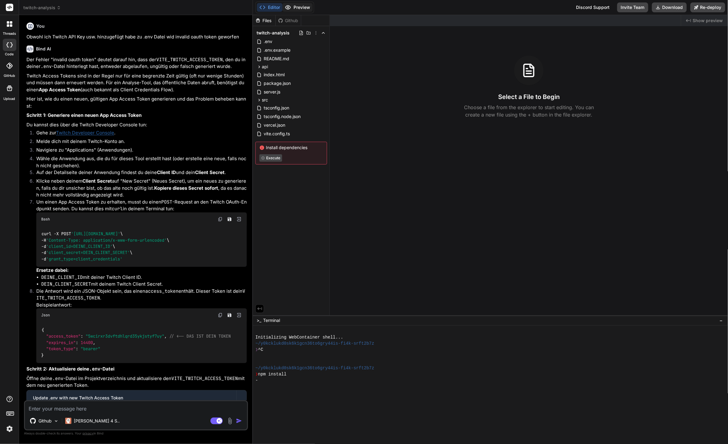
click at [295, 6] on button "Preview" at bounding box center [297, 7] width 30 height 9
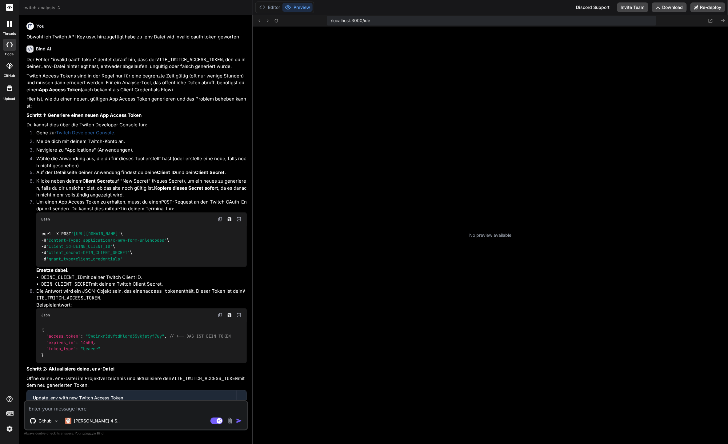
type textarea "x"
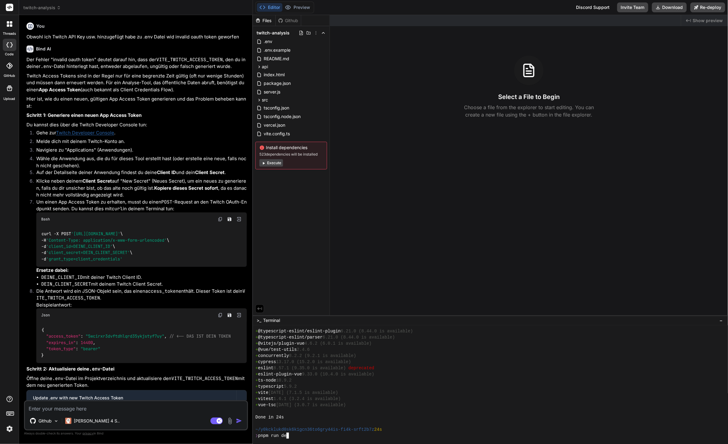
scroll to position [302, 0]
click at [291, 41] on div ".env" at bounding box center [291, 41] width 72 height 9
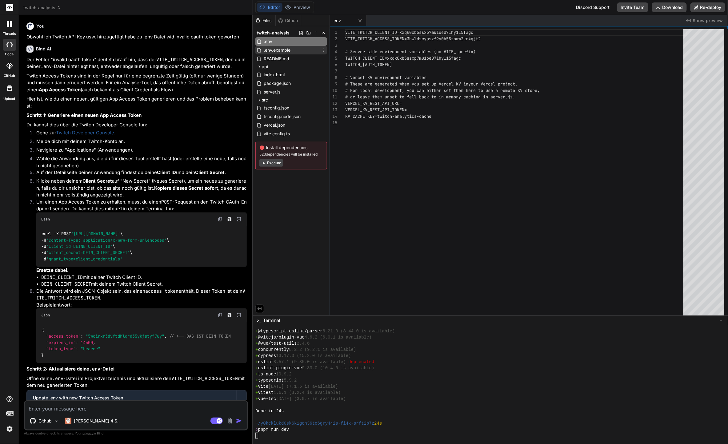
click at [289, 47] on span ".env.example" at bounding box center [277, 49] width 28 height 7
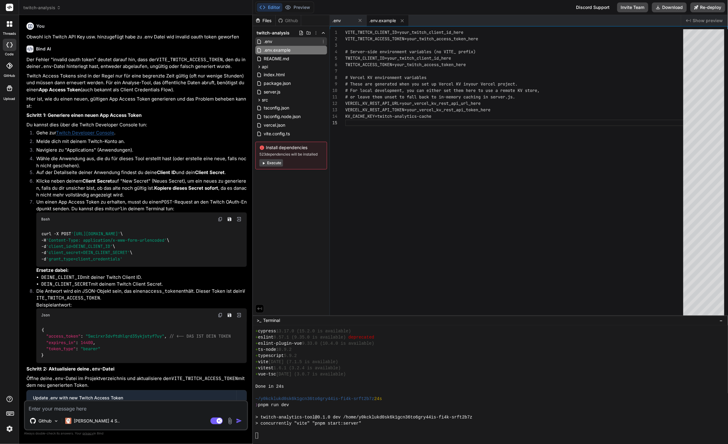
click at [292, 44] on div ".env" at bounding box center [291, 41] width 72 height 9
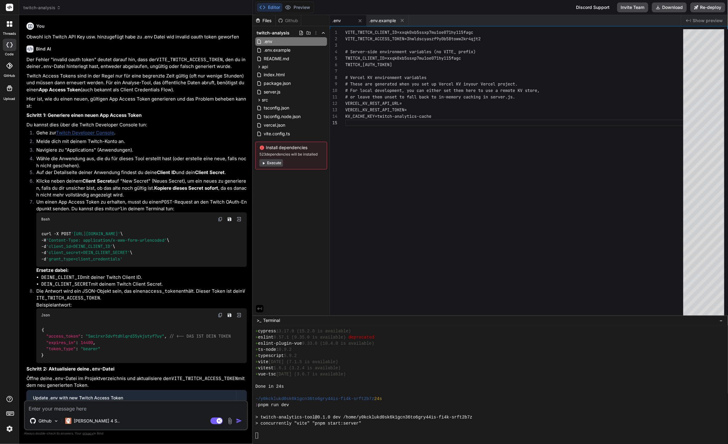
click at [446, 404] on div "❯ pnpm run dev" at bounding box center [487, 405] width 464 height 6
click at [528, 400] on div "~/y0kcklukd0sk6k1gcn36to6gry44is-fi4k-srft2b7z 24s" at bounding box center [487, 399] width 464 height 6
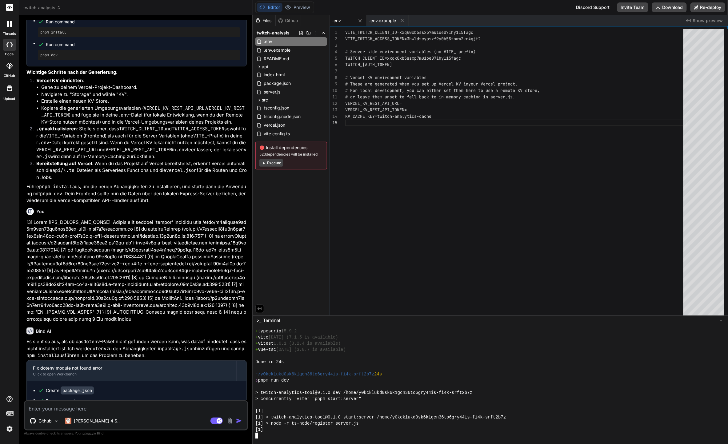
scroll to position [1717, 0]
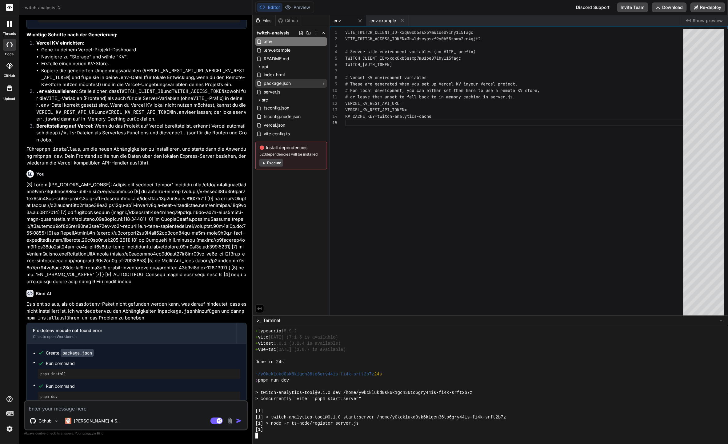
click at [279, 86] on span "package.json" at bounding box center [277, 83] width 28 height 7
type textarea "}"
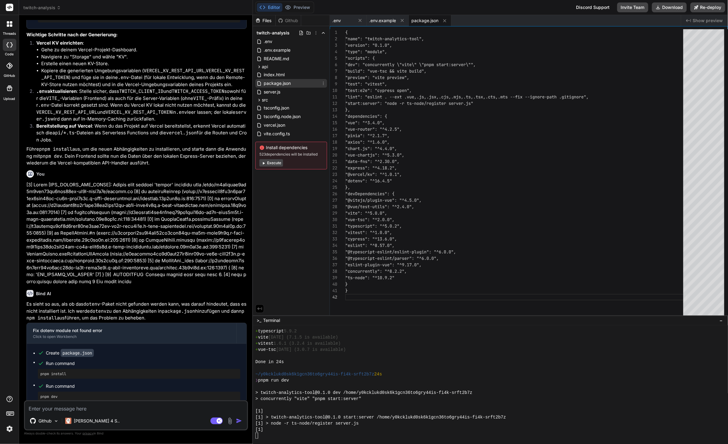
scroll to position [6, 0]
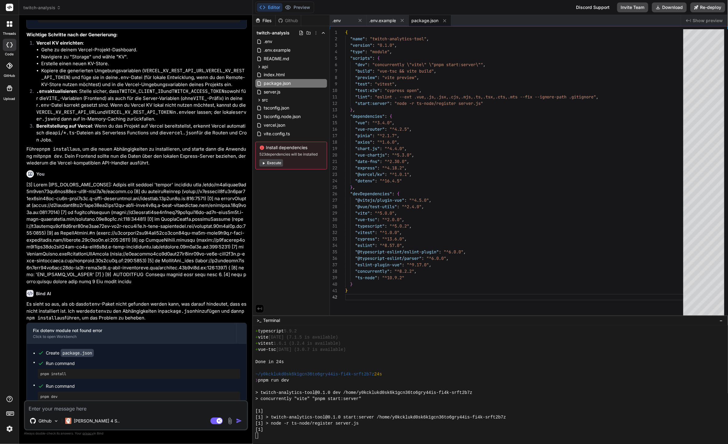
type textarea "x"
click at [451, 389] on div at bounding box center [487, 387] width 464 height 6
type textarea ""lint": "eslint . --ext .vue,.js,.jsx,.cjs,.mjs,.ts,.tsx,.cts,.mts --fix --igno…"
click at [517, 126] on div "{ "name" : "twitch-analytics-tool" , "version" : "0.1.0" , "type" : "module" , …" at bounding box center [516, 173] width 342 height 289
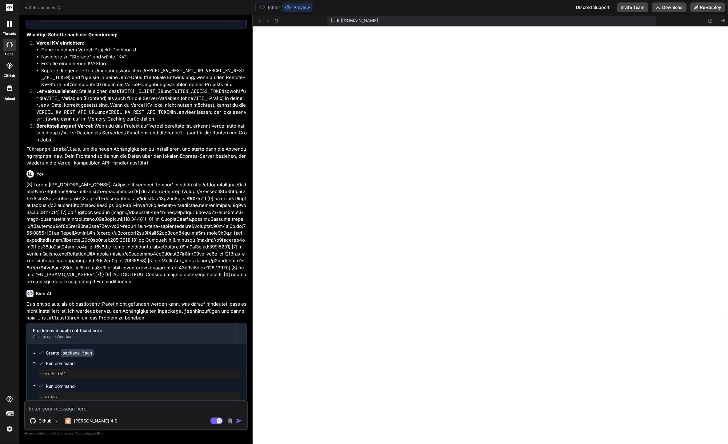
scroll to position [462, 0]
click at [262, 13] on div "Editor Preview" at bounding box center [284, 8] width 59 height 12
click at [270, 6] on button "Editor" at bounding box center [270, 7] width 26 height 9
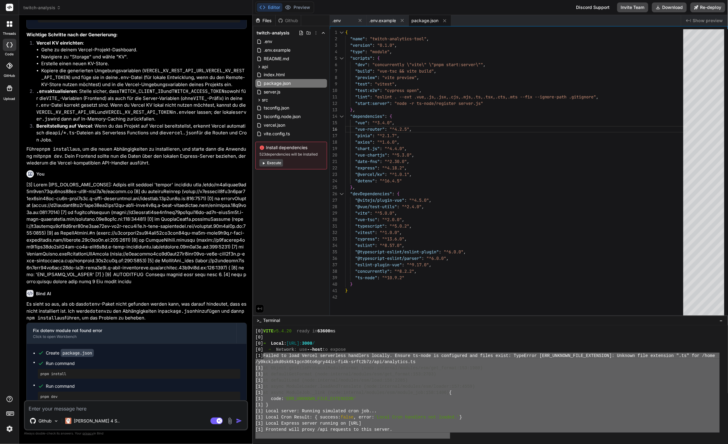
drag, startPoint x: 266, startPoint y: 356, endPoint x: 451, endPoint y: 436, distance: 201.4
click at [166, 413] on textarea at bounding box center [136, 407] width 222 height 11
click at [164, 409] on textarea at bounding box center [136, 407] width 222 height 11
paste textarea "Failed to load Vercel serverless handlers locally. Ensure ts-node is configured…"
type textarea "Failed to load Vercel serverless handlers locally. Ensure ts-node is configured…"
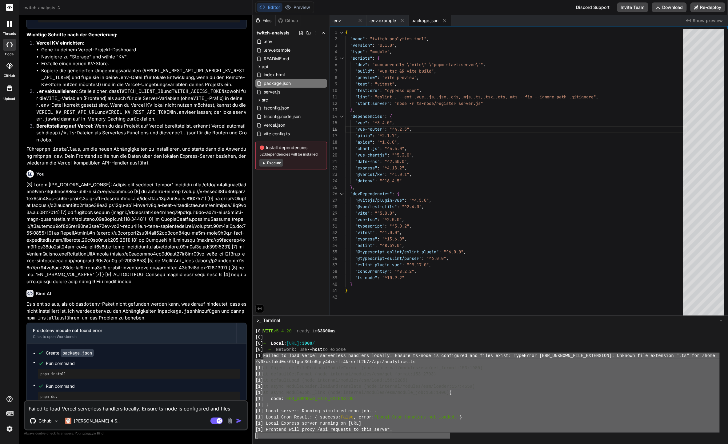
scroll to position [52, 0]
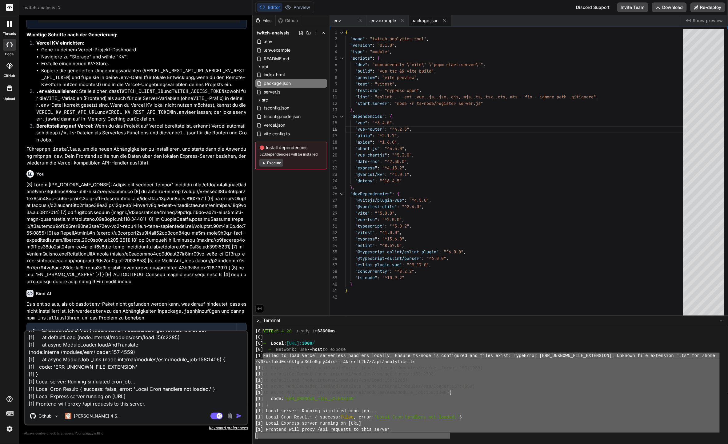
type textarea "x"
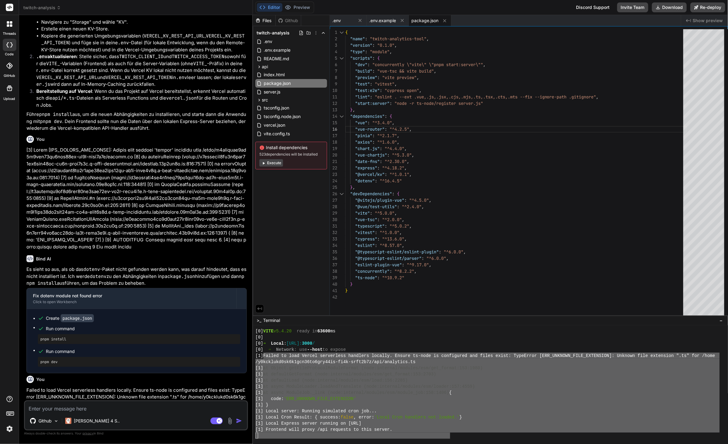
scroll to position [1842, 0]
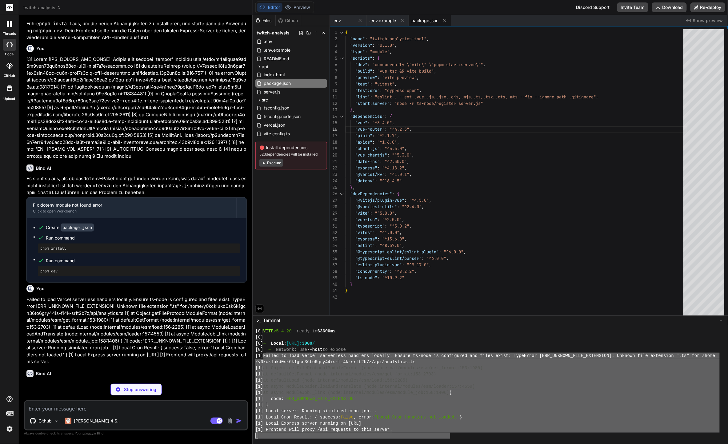
type textarea "x"
type textarea "} }"
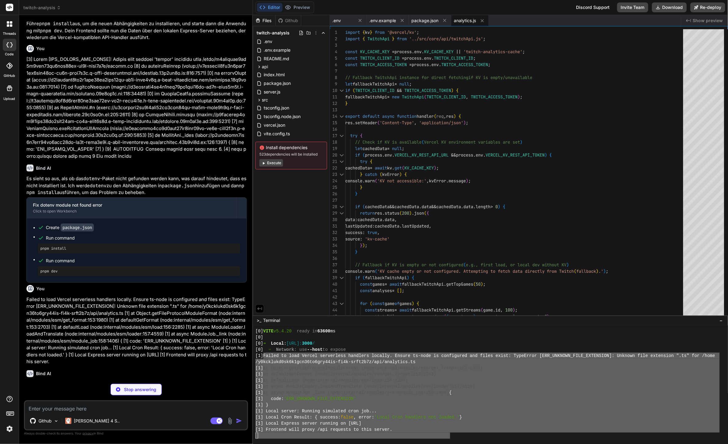
type textarea "x"
type textarea "return res.status(200).json({ success: true, message: 'Data fetched and cached …"
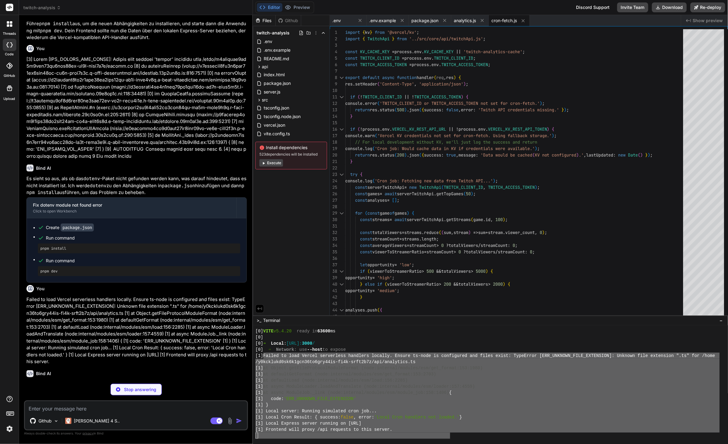
type textarea "x"
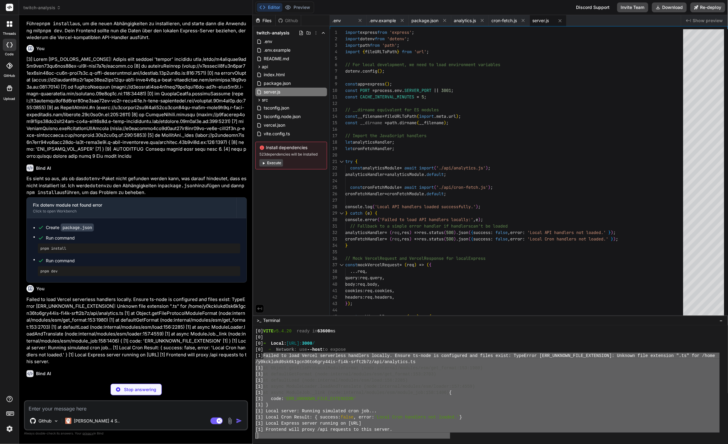
type textarea "x"
type textarea "} return streams; } }"
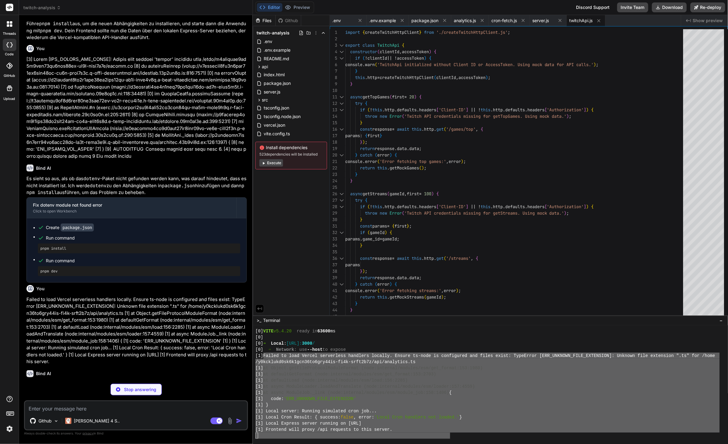
type textarea "x"
type textarea "); return http; }"
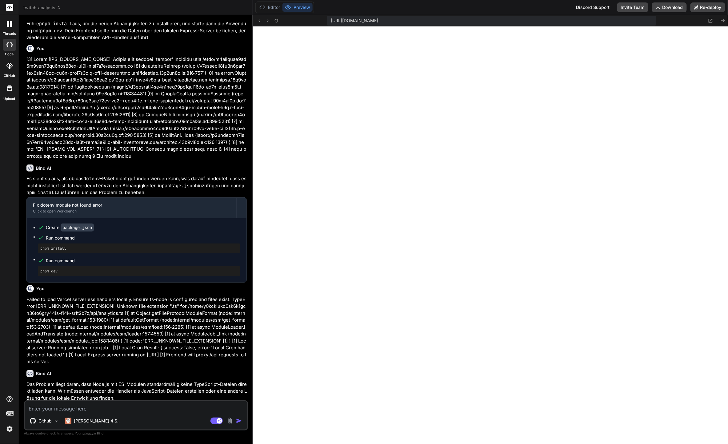
scroll to position [745, 0]
type textarea "x"
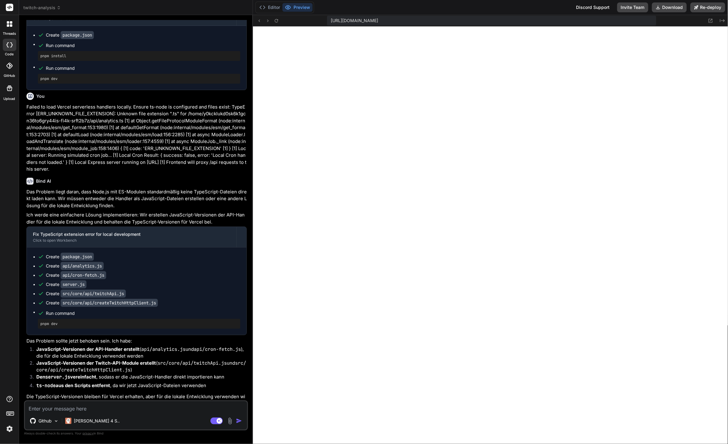
scroll to position [966, 0]
click at [265, 7] on polyline at bounding box center [265, 7] width 2 height 3
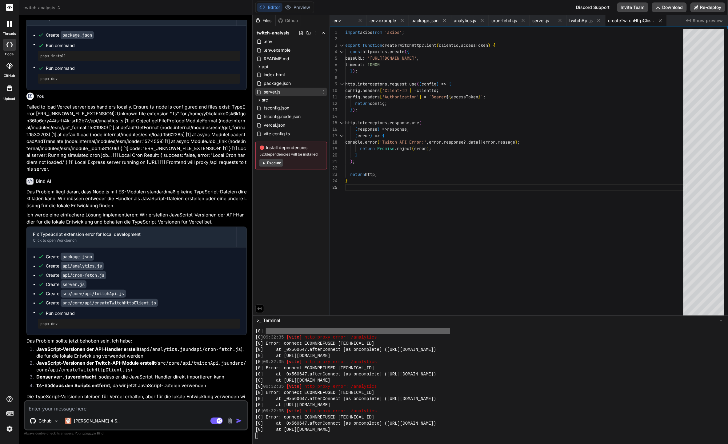
click at [283, 89] on div "server.js" at bounding box center [291, 92] width 72 height 9
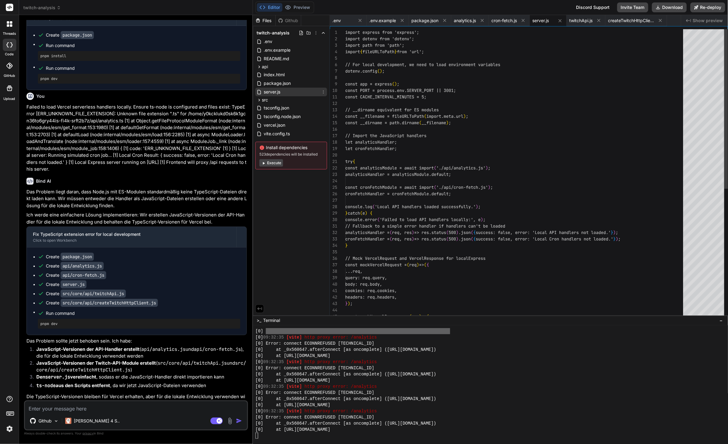
scroll to position [0, 0]
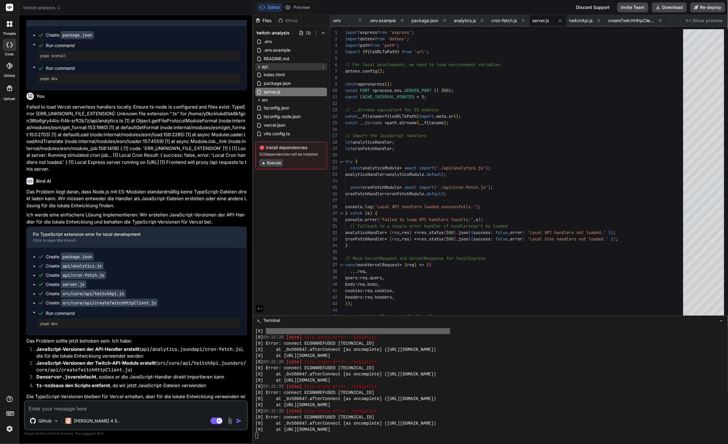
click at [274, 68] on div "api" at bounding box center [291, 66] width 72 height 7
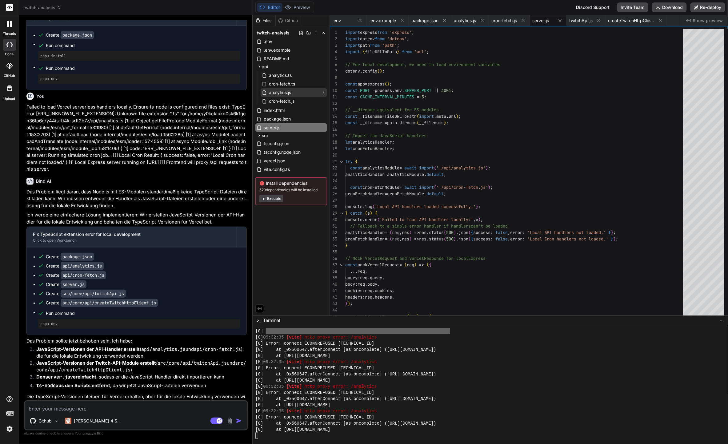
click at [286, 95] on span "analytics.js" at bounding box center [279, 92] width 23 height 7
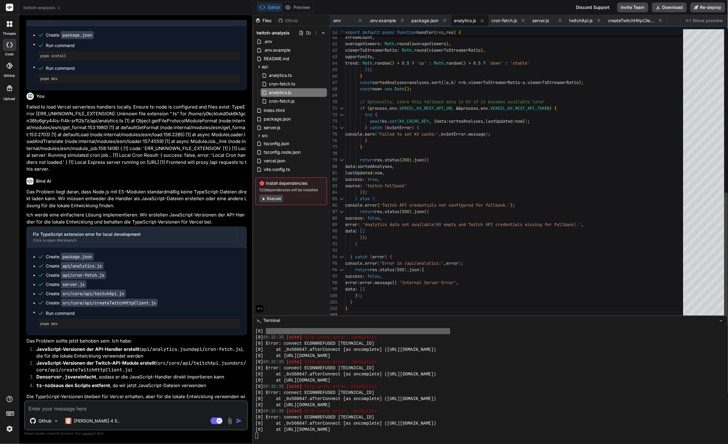
scroll to position [13, 0]
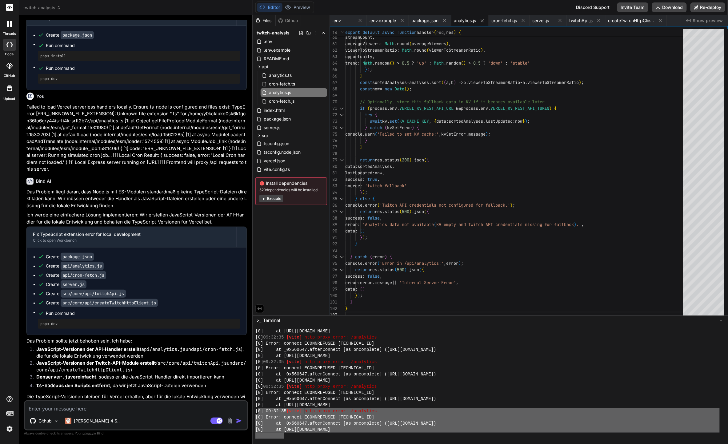
drag, startPoint x: 283, startPoint y: 434, endPoint x: 257, endPoint y: 410, distance: 35.9
click at [257, 410] on div "[0] at [URL][DOMAIN_NAME] [0] 09:32:35 [vite] http proxy error: /analytics [0] …" at bounding box center [487, 383] width 464 height 111
type textarea "}); } } catch (error) { console.error('Error in /api/analytics:', error); retur…"
click at [155, 408] on textarea at bounding box center [136, 407] width 222 height 11
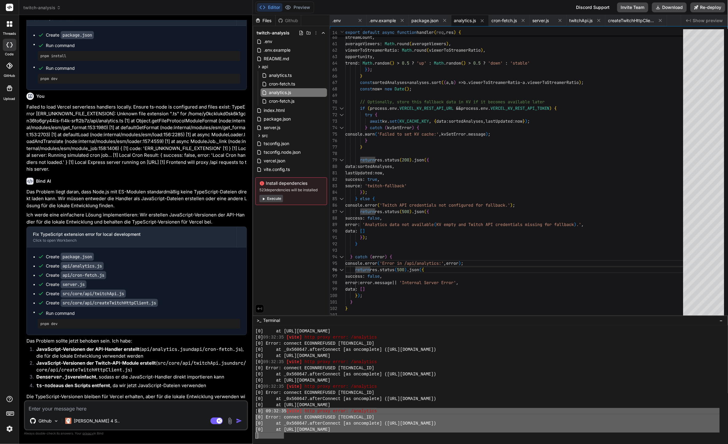
paste textarea "console.error('Error in /api/analytics:', error); return res.status(500).json({"
type textarea "console.error('Error in /api/analytics:', error); return res.status(500).json({"
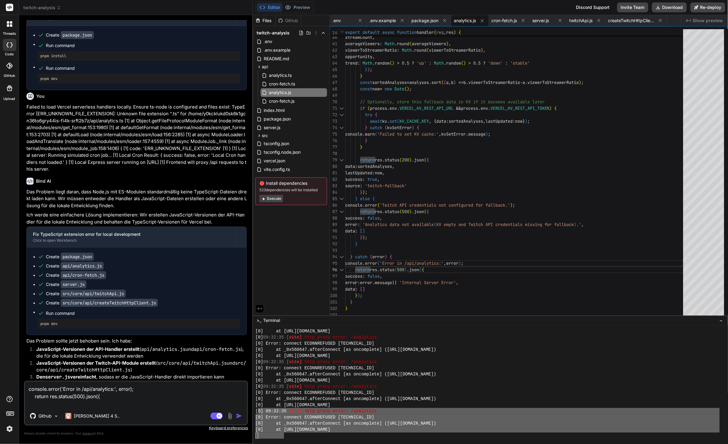
type textarea "x"
type textarea "console.error('Error in /api/analytics:', error); return res.status(500).json({"
type textarea "x"
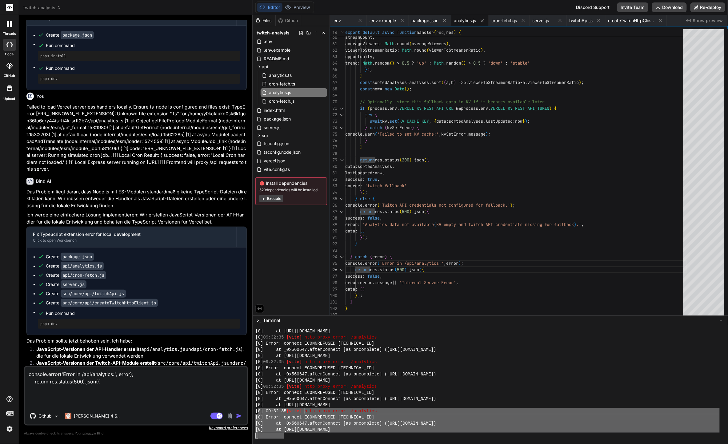
type textarea "console.error('Error in /api/analytics:', error); return res.status(500).json({…"
type textarea "x"
type textarea "console.error('Error in /api/analytics:', error); return res.status(500).json({…"
type textarea "x"
type textarea "console.error('Error in /api/analytics:', error); return res.status(500).json({…"
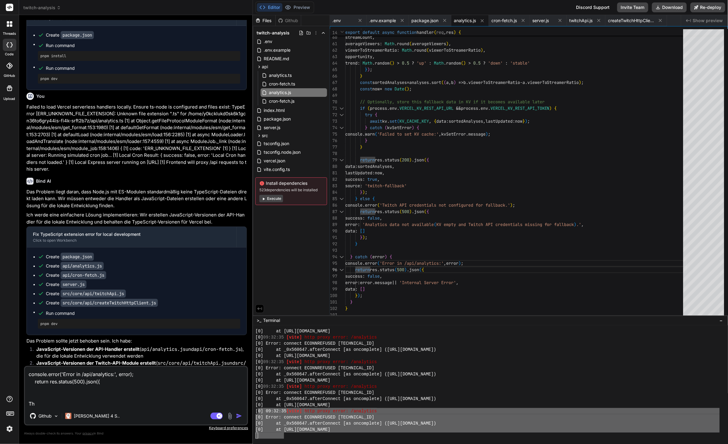
type textarea "x"
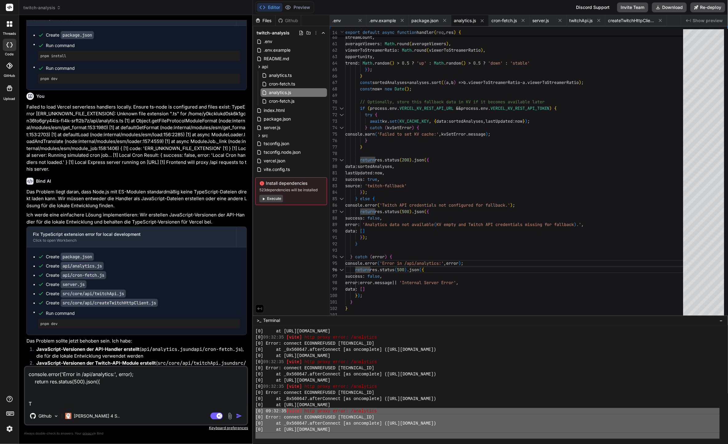
drag, startPoint x: 256, startPoint y: 413, endPoint x: 315, endPoint y: 440, distance: 64.7
click at [167, 389] on textarea "console.error('Error in /api/analytics:', error); return res.status(500).json({…" at bounding box center [136, 387] width 222 height 41
paste textarea "[0] 09:32:35 [vite] http proxy error: /analytics [0] Error: connect ECONNREFUSE…"
type textarea "[0] 09:32:35 [vite] http proxy error: /analytics [0] Error: connect ECONNREFUSE…"
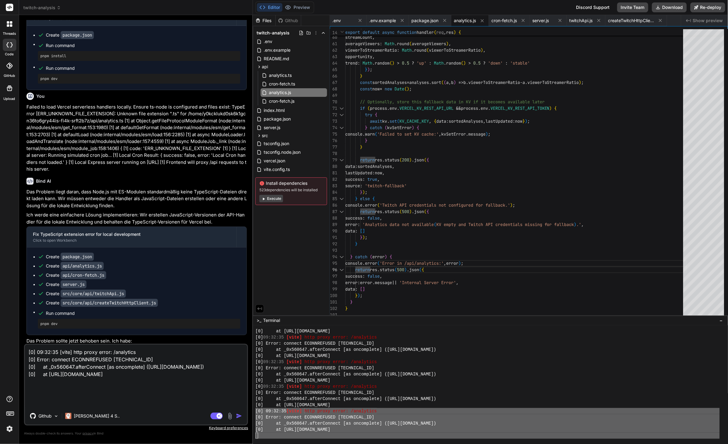
type textarea "x"
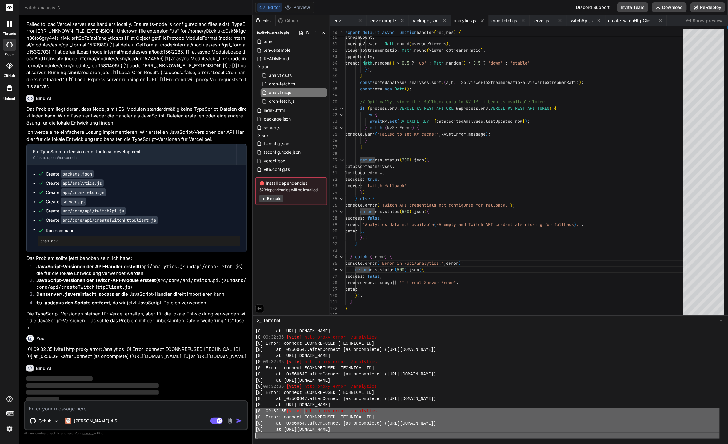
scroll to position [2119, 0]
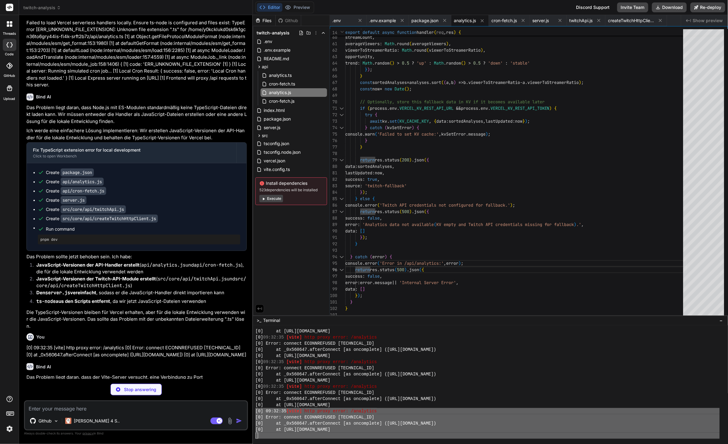
type textarea "x"
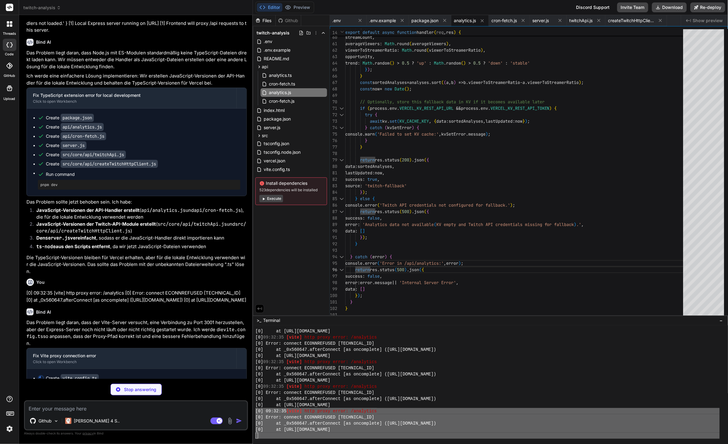
type textarea "x"
type textarea "} } })"
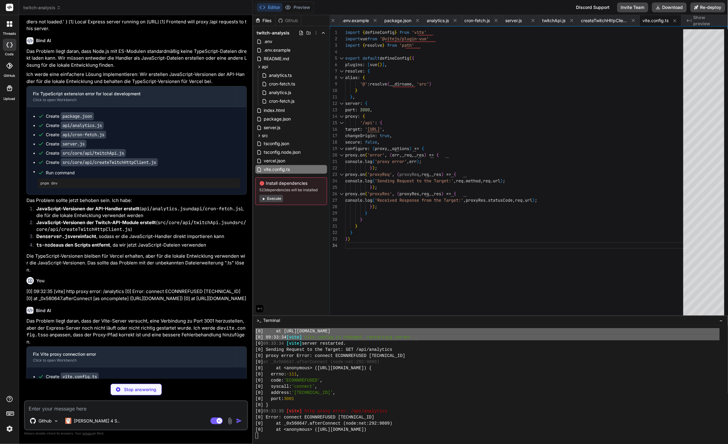
scroll to position [2185, 0]
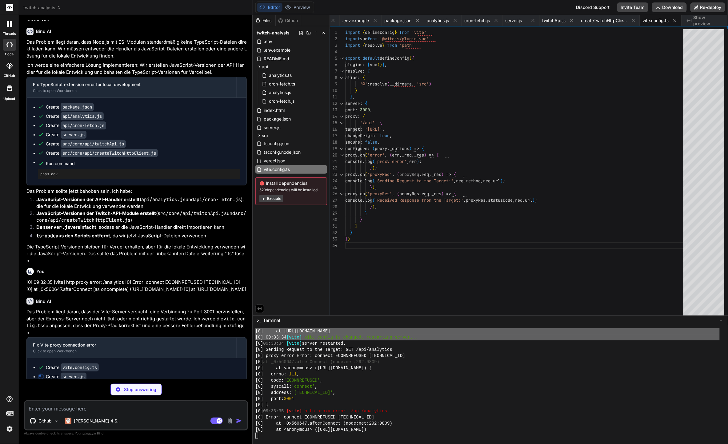
type textarea "x"
type textarea "console.log('SIGINT received, shutting down gracefully...'); server.close(() =>…"
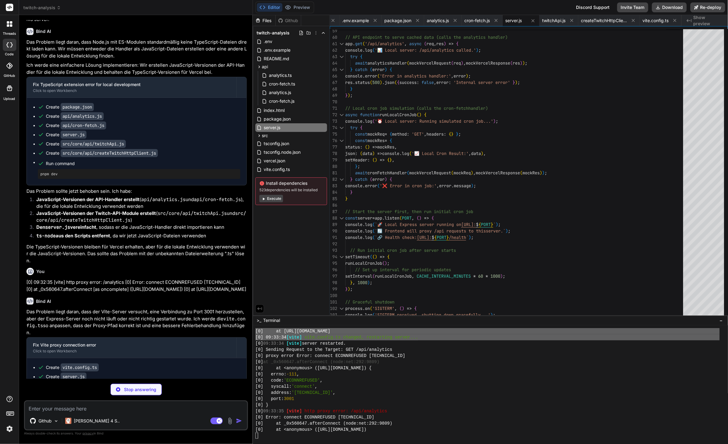
type textarea "x"
type textarea "}"
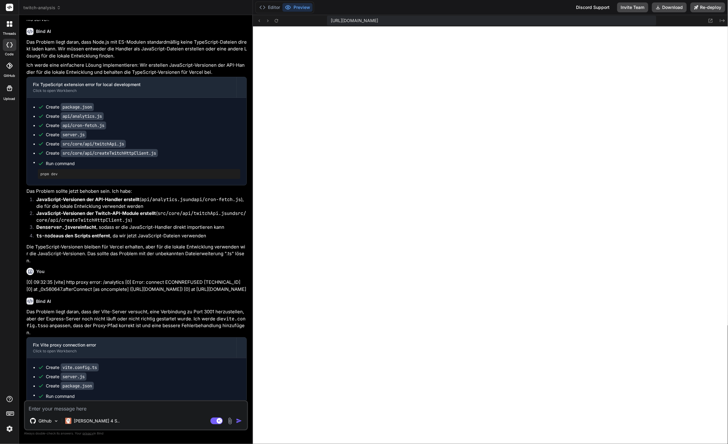
scroll to position [2585, 0]
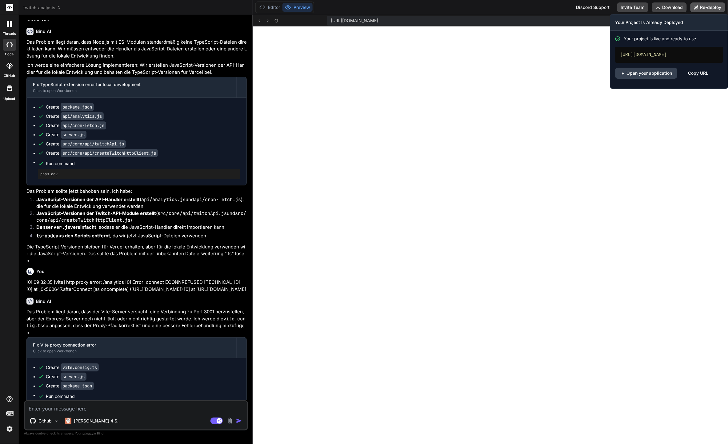
click at [709, 12] on button "Re-deploy" at bounding box center [707, 7] width 35 height 10
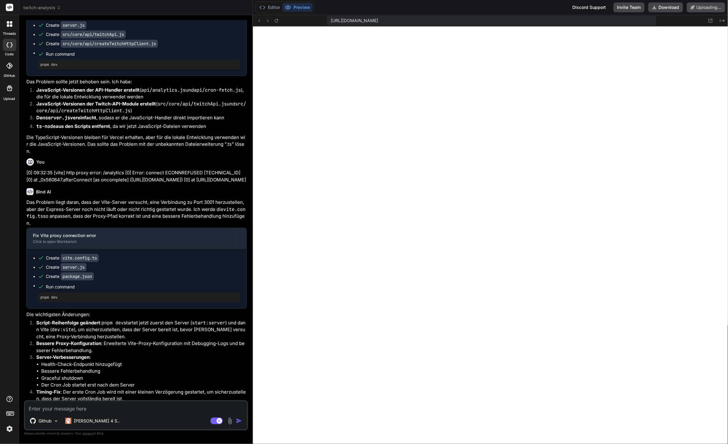
scroll to position [2360, 0]
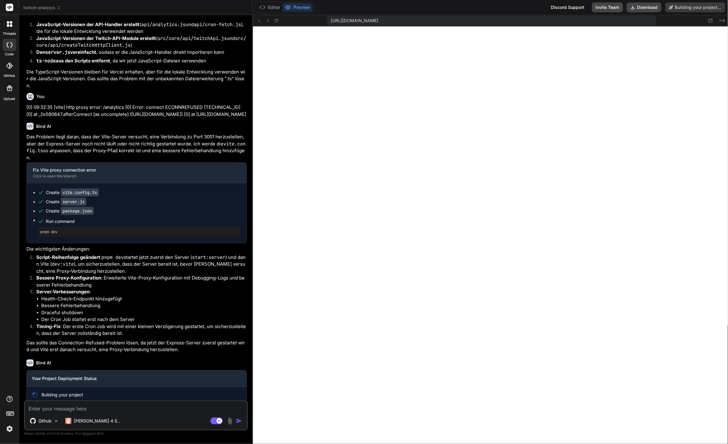
type textarea "x"
click at [160, 418] on div "Github Claude 4 S.." at bounding box center [136, 422] width 222 height 15
click at [161, 413] on textarea at bounding box center [136, 407] width 222 height 11
click at [274, 10] on button "Editor" at bounding box center [270, 7] width 26 height 9
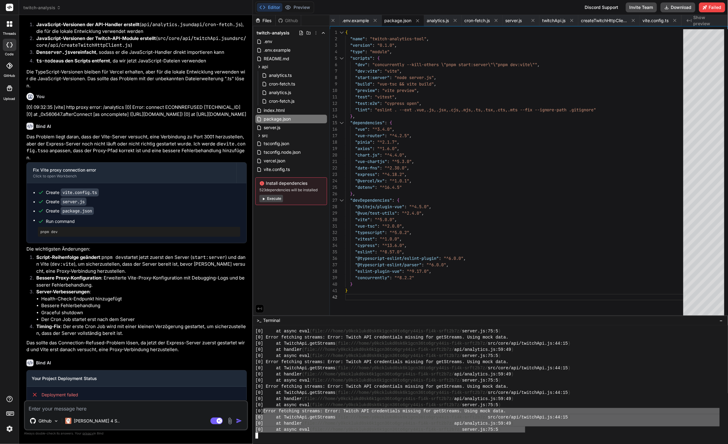
drag, startPoint x: 267, startPoint y: 411, endPoint x: 526, endPoint y: 432, distance: 259.3
click at [130, 406] on textarea at bounding box center [136, 407] width 222 height 11
paste textarea "Error fetching streams: Error: Twitch API credentials missing for getStreams. U…"
type textarea "Error fetching streams: Error: Twitch API credentials missing for getStreams. U…"
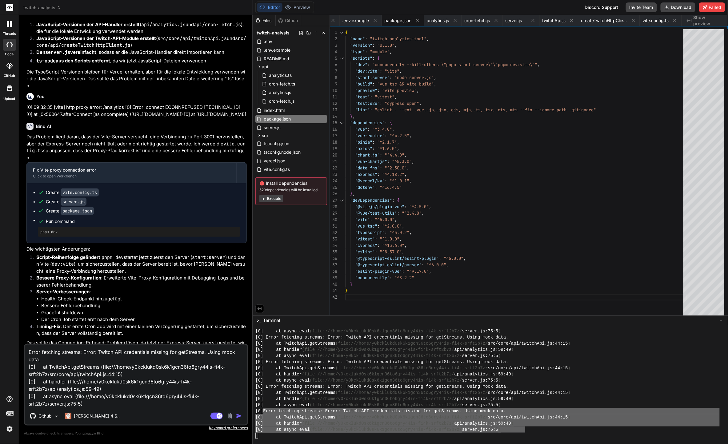
type textarea "x"
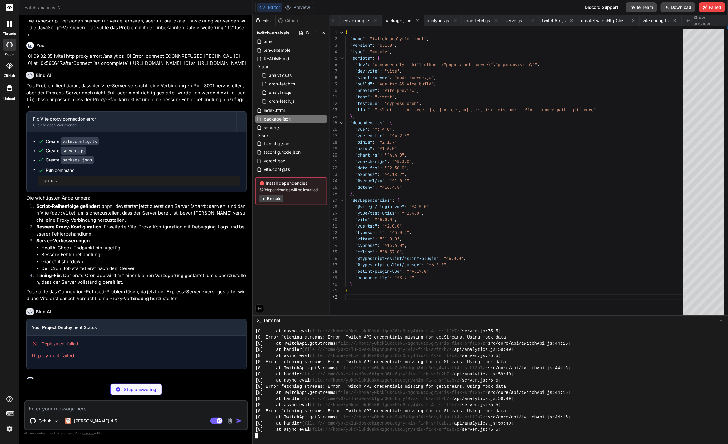
scroll to position [2534, 0]
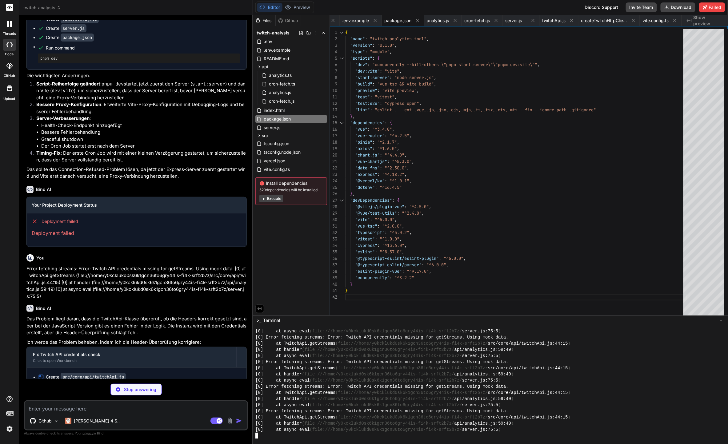
type textarea "x"
type textarea "viewer_count: Math.floor(Math.random() * 5000) + 50, game_id: gameId || '21779'…"
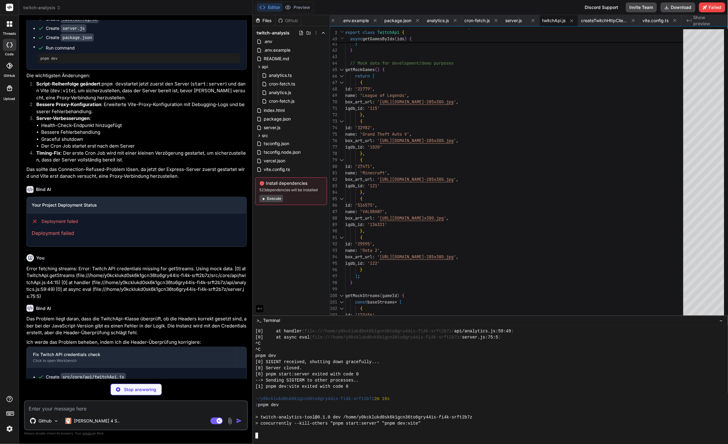
scroll to position [3108, 0]
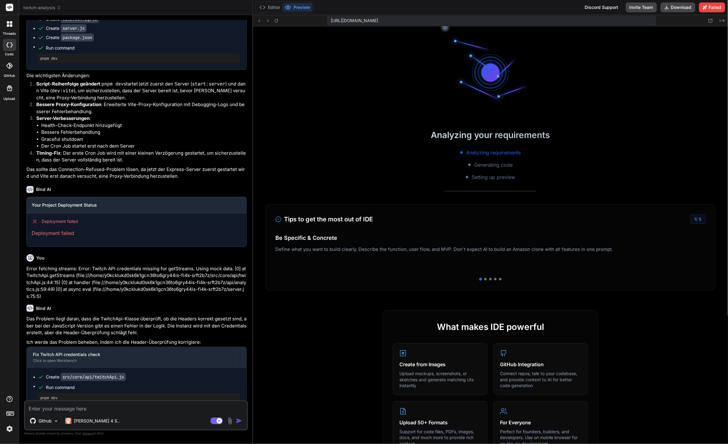
type textarea "x"
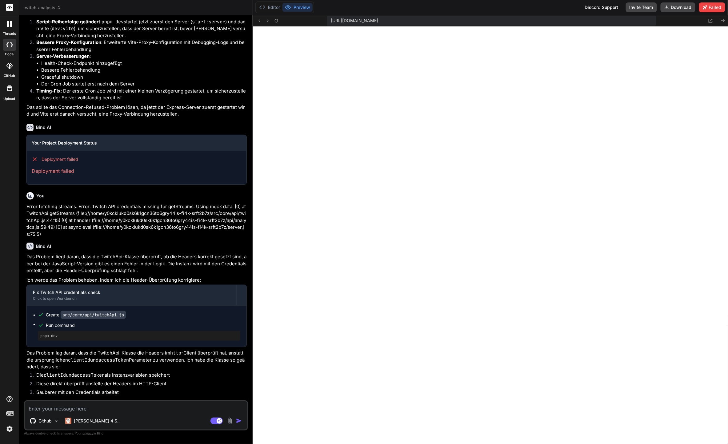
scroll to position [3409, 0]
click at [126, 407] on textarea at bounding box center [136, 407] width 222 height 11
click at [110, 404] on textarea at bounding box center [136, 407] width 222 height 11
click at [125, 412] on textarea at bounding box center [136, 407] width 222 height 11
type textarea "W"
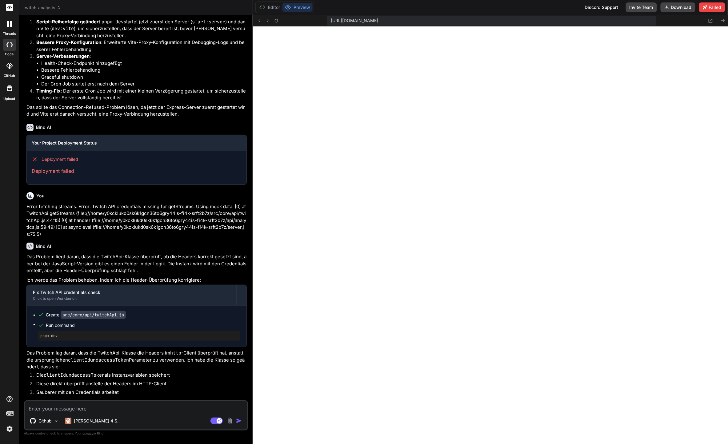
type textarea "x"
type textarea "Wa"
type textarea "x"
type textarea "War"
type textarea "x"
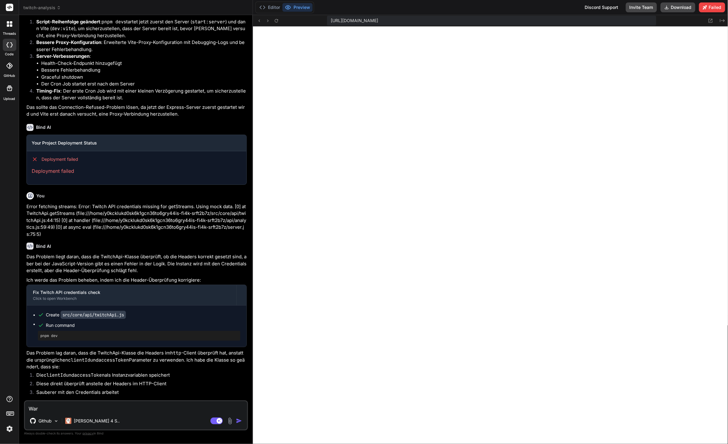
type textarea "Waru"
type textarea "x"
type textarea "Warum"
type textarea "x"
type textarea "Warum"
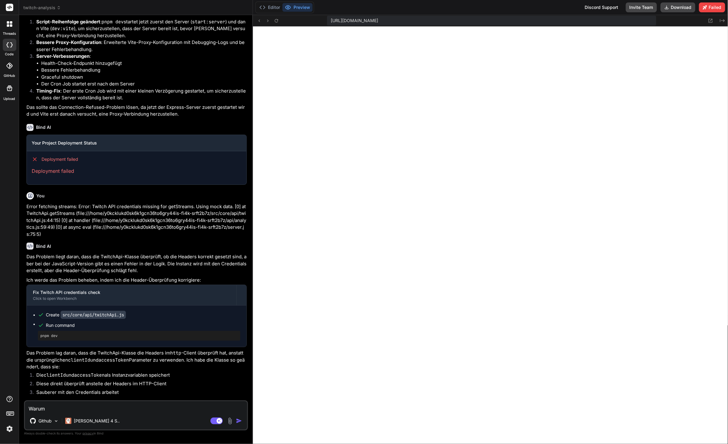
type textarea "x"
type textarea "Warum f"
type textarea "x"
type textarea "Warum fu"
type textarea "x"
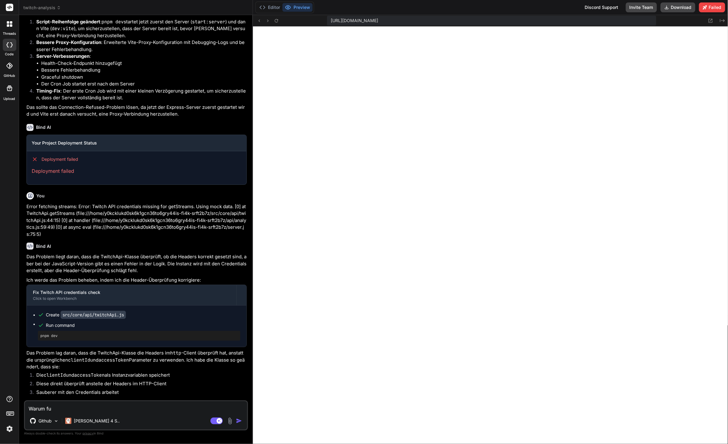
type textarea "Warum fun"
type textarea "x"
type textarea "Warum funk"
type textarea "x"
type textarea "Warum funkt"
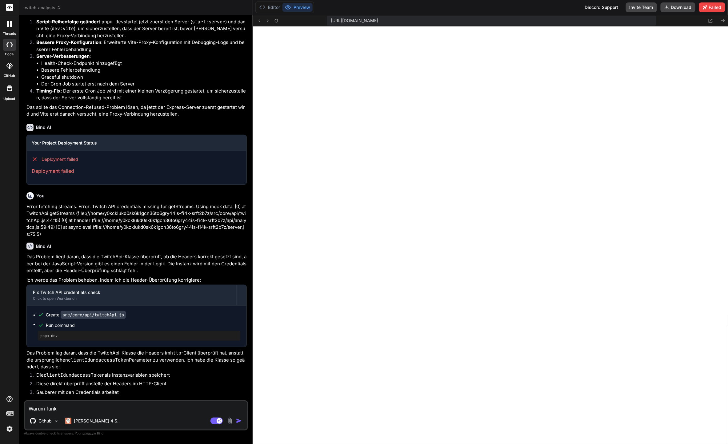
type textarea "x"
type textarea "Warum funkti"
type textarea "x"
type textarea "Warum funktio"
type textarea "x"
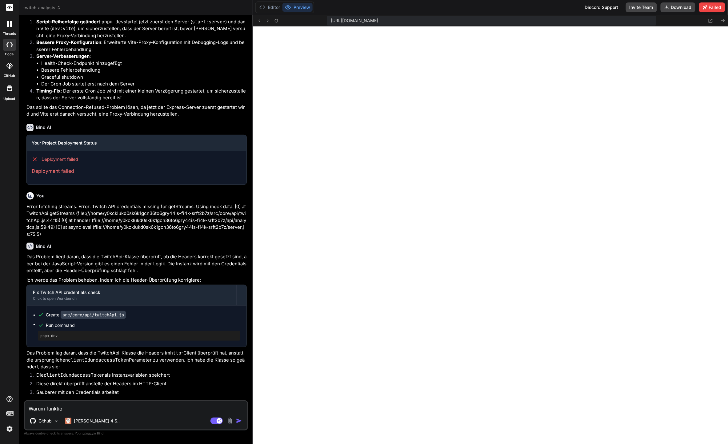
type textarea "Warum funktion"
type textarea "x"
type textarea "Warum funktioni"
type textarea "x"
type textarea "Warum funktionie"
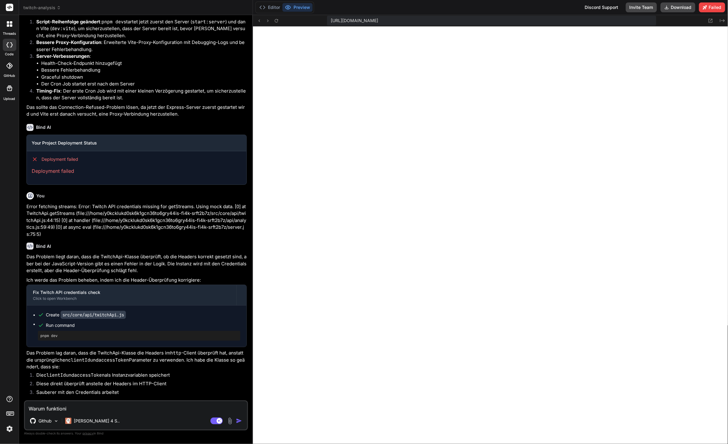
type textarea "x"
type textarea "Warum funktionier"
type textarea "x"
type textarea "Warum funktioniere"
type textarea "x"
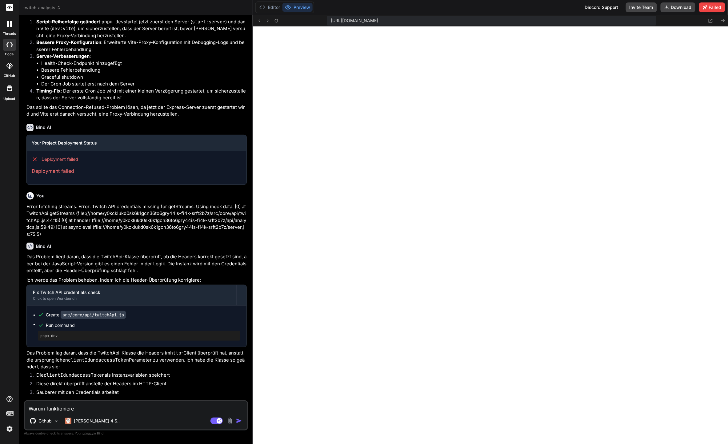
type textarea "Warum funktionieren"
type textarea "x"
type textarea "Warum funktionieren"
type textarea "x"
type textarea "Warum funktionieren d"
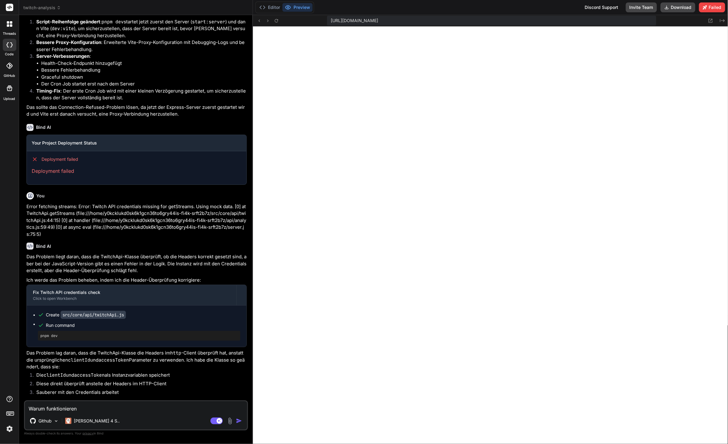
type textarea "x"
type textarea "Warum funktionieren di"
type textarea "x"
type textarea "Warum funktionieren die"
type textarea "x"
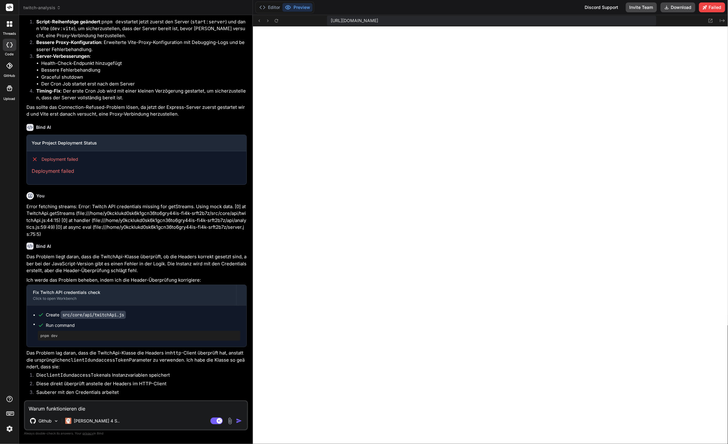
type textarea "Warum funktionieren die"
type textarea "x"
type textarea "Warum funktionieren die B"
type textarea "x"
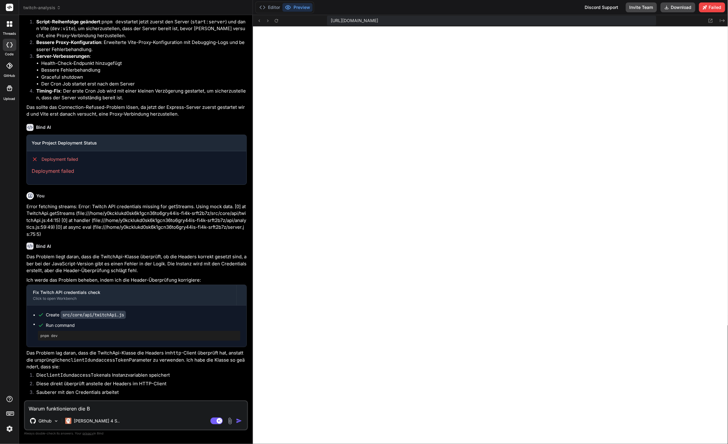
type textarea "Warum funktionieren die"
type textarea "x"
type textarea "Warum funktionieren die B"
type textarea "x"
type textarea "Warum funktionieren die Bu"
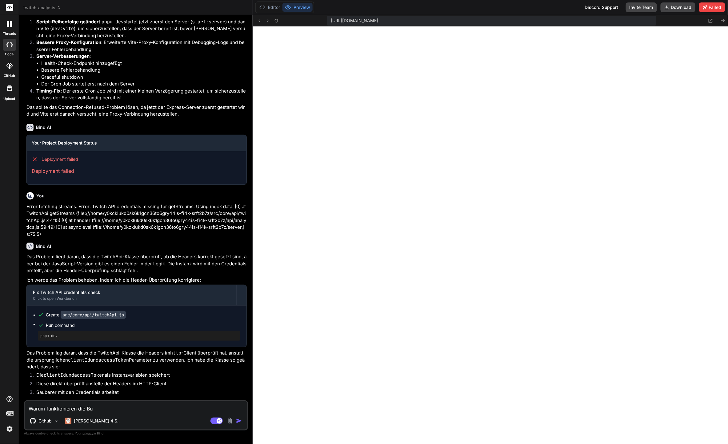
type textarea "x"
type textarea "Warum funktionieren die But"
type textarea "x"
type textarea "Warum funktionieren die Butt"
type textarea "x"
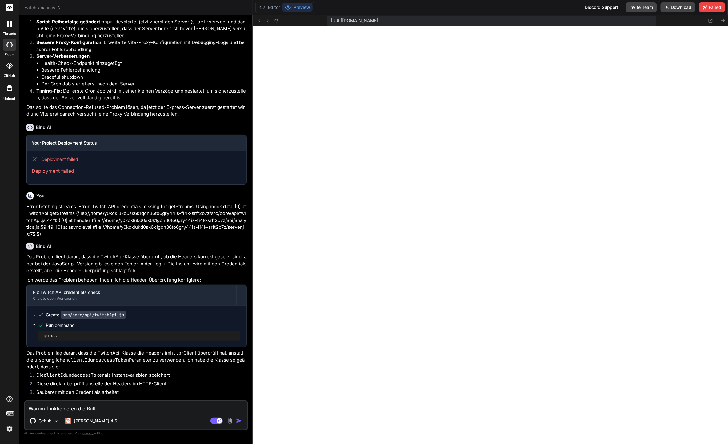
type textarea "Warum funktionieren die Butto"
type textarea "x"
type textarea "Warum funktionieren die Button"
type textarea "x"
type textarea "Warum funktionieren die Buttons"
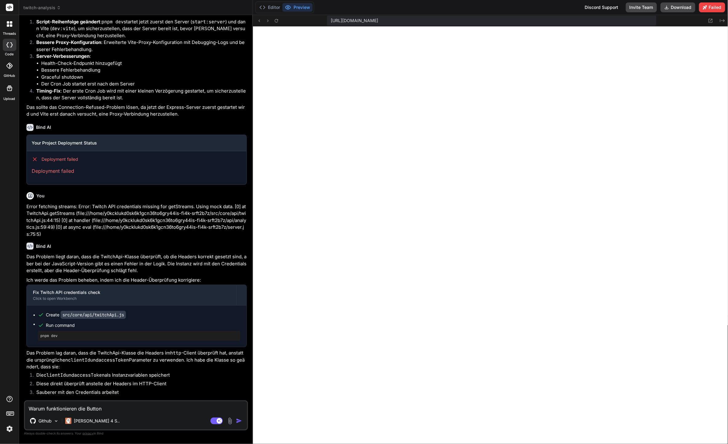
type textarea "x"
type textarea "Warum funktionieren die Buttons"
type textarea "x"
type textarea "Warum funktionieren die Buttons ""
type textarea "x"
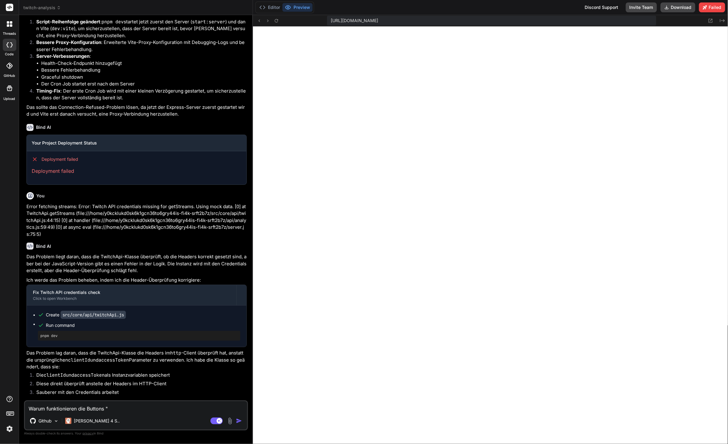
type textarea "Warum funktionieren die Buttons "A"
type textarea "x"
type textarea "Warum funktionieren die Buttons "Ak"
type textarea "x"
type textarea "Warum funktionieren die Buttons "Akt"
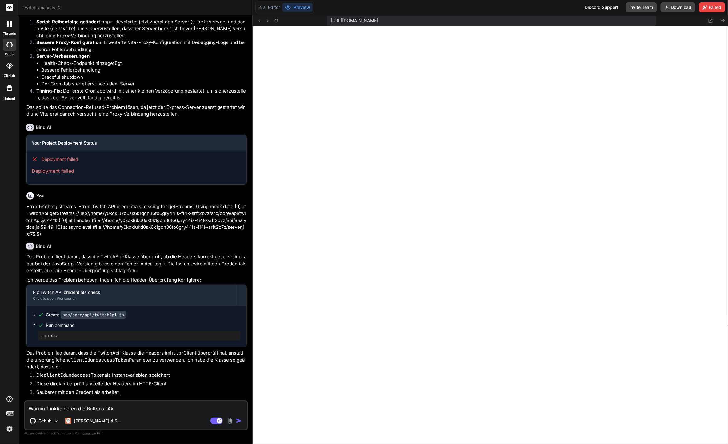
type textarea "x"
type textarea "Warum funktionieren die Buttons "Akti"
type textarea "x"
type textarea "Warum funktionieren die Buttons "Aktia"
type textarea "x"
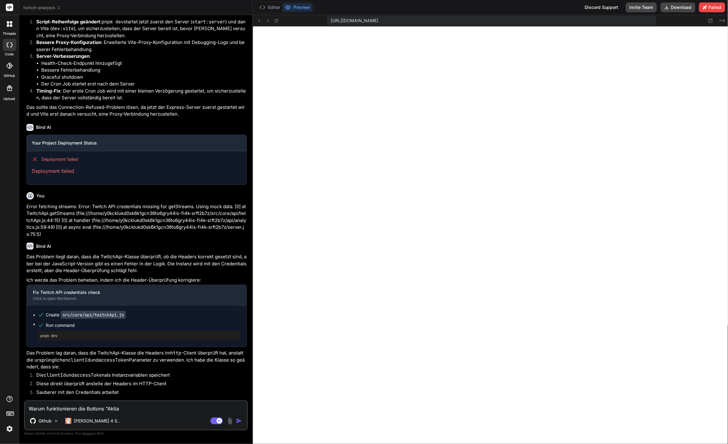
type textarea "Warum funktionieren die Buttons "Aktial"
type textarea "x"
type textarea "Warum funktionieren die Buttons "Aktiali"
type textarea "x"
type textarea "Warum funktionieren die Buttons ""
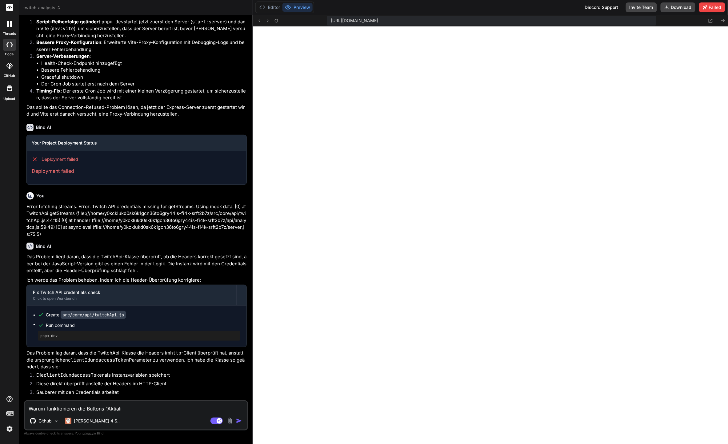
type textarea "x"
type textarea "Warum funktionieren die Buttons "A"
type textarea "x"
type textarea "Warum funktionieren die Buttons "Ak"
type textarea "x"
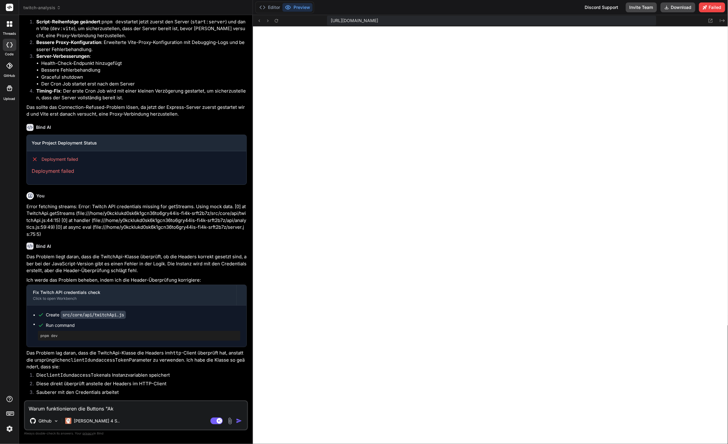
type textarea "Warum funktionieren die Buttons "Akt"
type textarea "x"
type textarea "Warum funktionieren die Buttons "Aktu"
type textarea "x"
type textarea "Warum funktionieren die Buttons "Aktua"
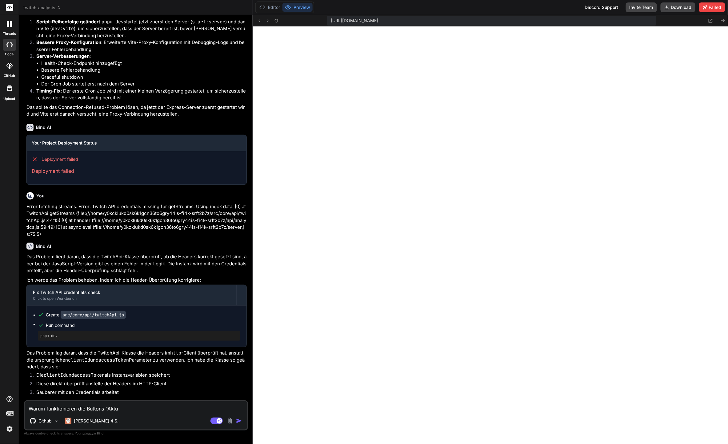
type textarea "x"
type textarea "Warum funktionieren die Buttons "Aktuai"
type textarea "x"
type textarea "Warum funktionieren die Buttons "Aktua"
type textarea "x"
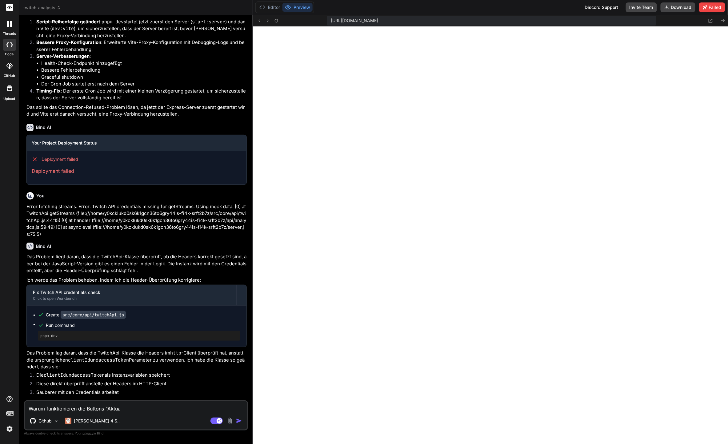
type textarea "Warum funktionieren die Buttons "Aktual"
type textarea "x"
type textarea "Warum funktionieren die Buttons "Aktuali"
type textarea "x"
type textarea "Warum funktionieren die Buttons "Aktualis"
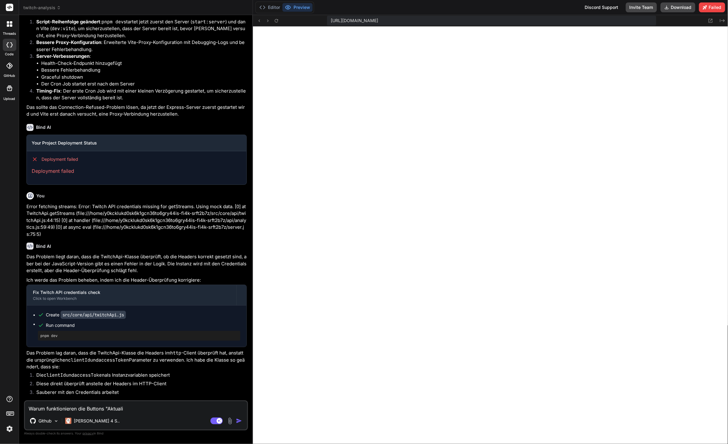
type textarea "x"
type textarea "Warum funktionieren die Buttons "Aktualisi"
type textarea "x"
type textarea "Warum funktionieren die Buttons "Aktualisie"
type textarea "x"
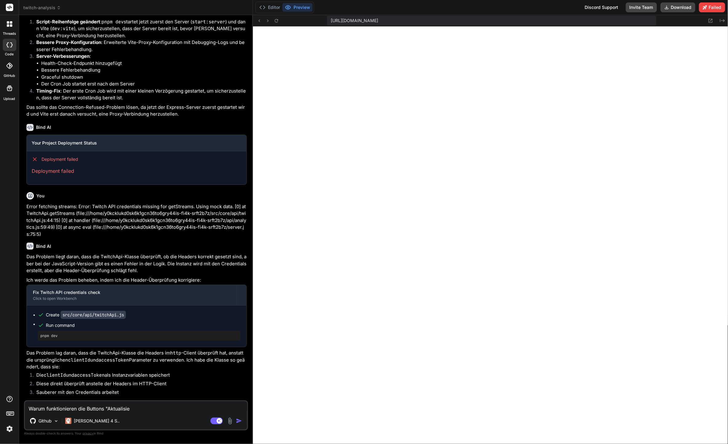
type textarea "Warum funktionieren die Buttons "Aktualisier"
type textarea "x"
type textarea "Warum funktionieren die Buttons "Aktualisiere"
type textarea "x"
type textarea "Warum funktionieren die Buttons "Aktualisieren"
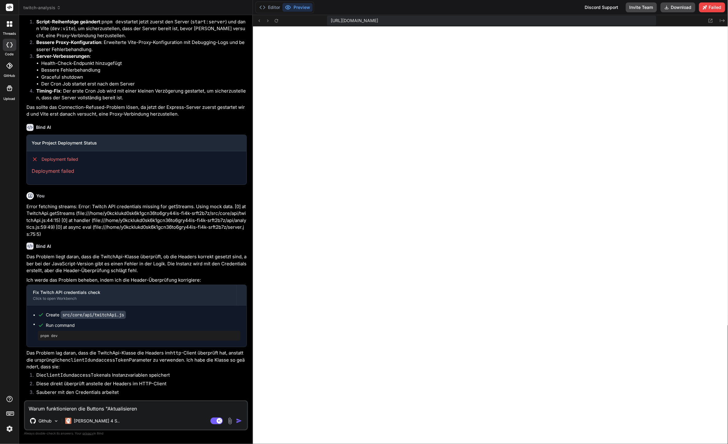
type textarea "x"
type textarea "Warum funktionieren die Buttons "Aktualisieren""
type textarea "x"
type textarea "Warum funktionieren die Buttons "Aktualisieren""
type textarea "x"
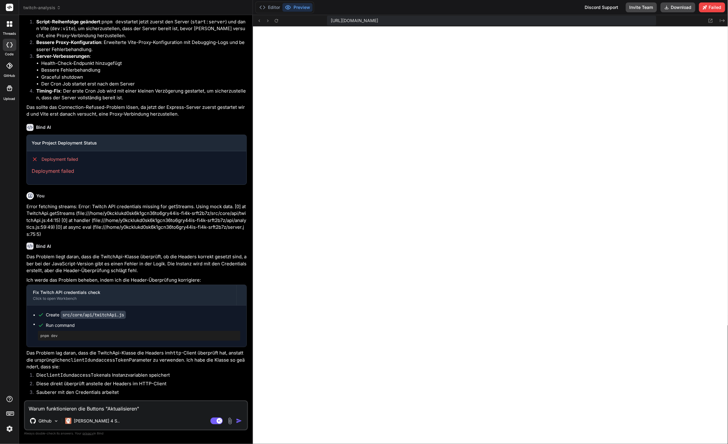
type textarea "Warum funktionieren die Buttons "Aktualisieren" u"
type textarea "x"
type textarea "Warum funktionieren die Buttons "Aktualisieren" un"
type textarea "x"
type textarea "Warum funktionieren die Buttons "Aktualisieren" und"
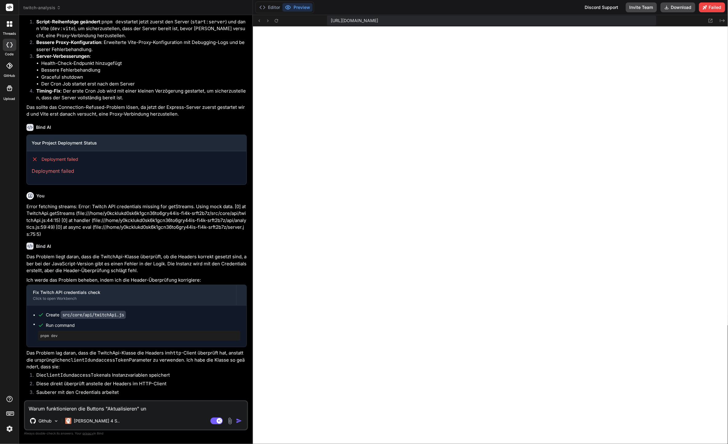
type textarea "x"
type textarea "Warum funktionieren die Buttons "Aktualisieren" und"
type textarea "x"
type textarea "Warum funktionieren die Buttons "Aktualisieren" und ""
type textarea "x"
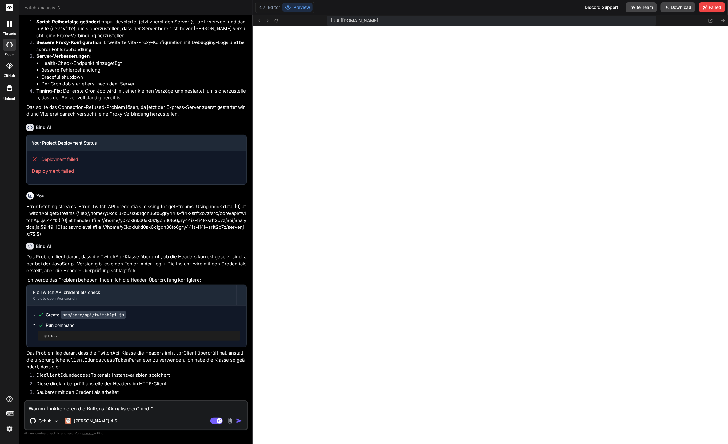
type textarea "Warum funktionieren die Buttons "Aktualisieren" und "K"
type textarea "x"
type textarea "Warum funktionieren die Buttons "Aktualisieren" und "Ka"
type textarea "x"
type textarea "Warum funktionieren die Buttons "Aktualisieren" und "Kat"
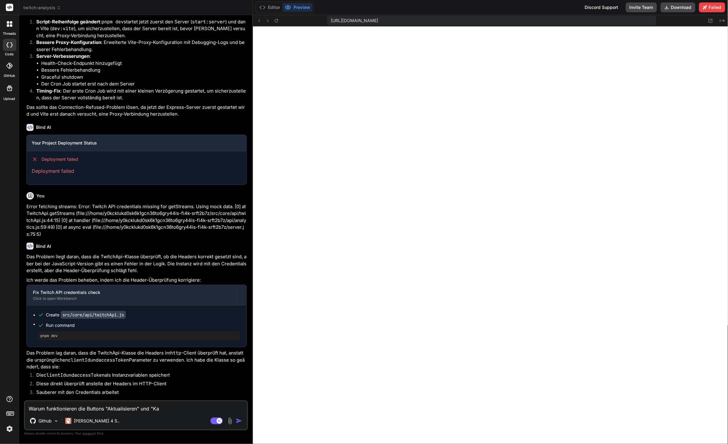
type textarea "x"
type textarea "Warum funktionieren die Buttons "Aktualisieren" und "[PERSON_NAME]"
type textarea "x"
type textarea "Warum funktionieren die Buttons "Aktualisieren" und "Kateo"
type textarea "x"
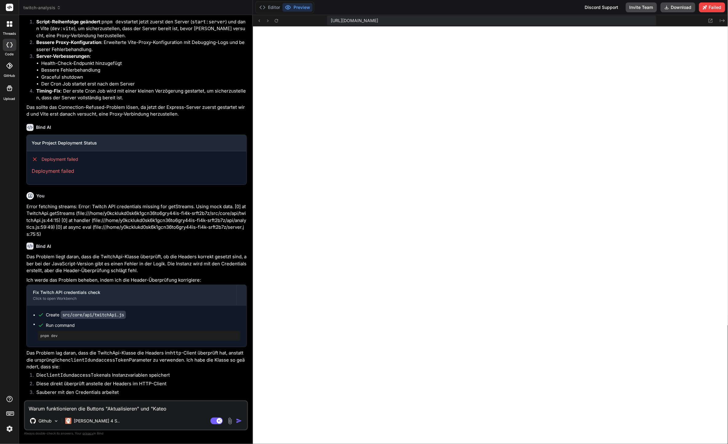
type textarea "Warum funktionieren die Buttons "Aktualisieren" und "Kateog"
type textarea "x"
type textarea "Warum funktionieren die Buttons "Aktualisieren" und "Kateo"
type textarea "x"
type textarea "Warum funktionieren die Buttons "Aktualisieren" und "[PERSON_NAME]"
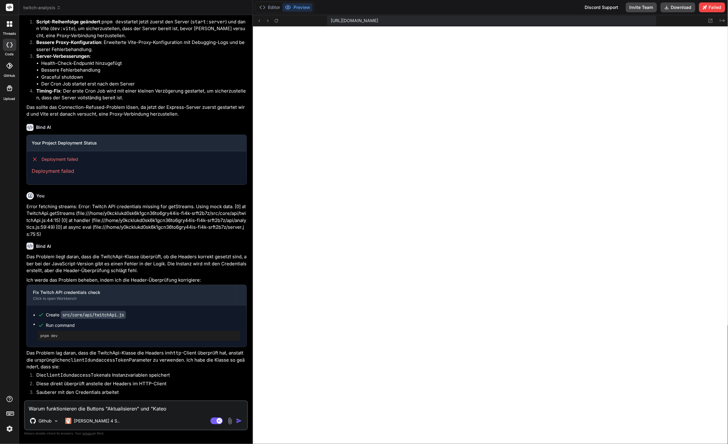
type textarea "x"
type textarea "Warum funktionieren die Buttons "Aktualisieren" und "Kateg"
type textarea "x"
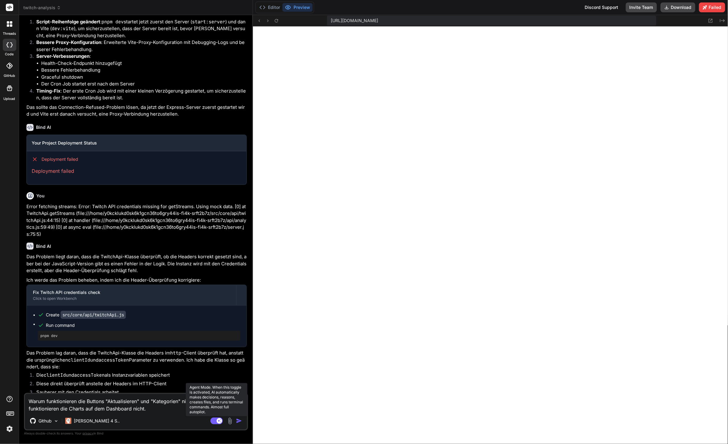
click at [220, 422] on rect at bounding box center [220, 421] width 6 height 6
click at [212, 415] on div "Github" at bounding box center [136, 422] width 222 height 15
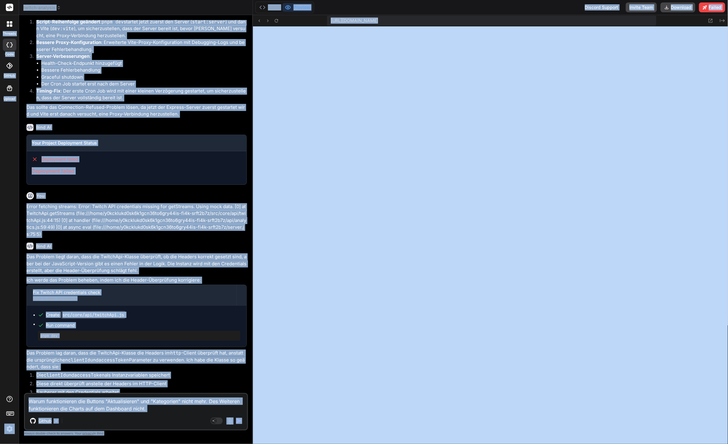
click at [207, 412] on textarea "Warum funktionieren die Buttons "Aktualisieren" und "Kategorien" nicht mehr. De…" at bounding box center [136, 403] width 222 height 18
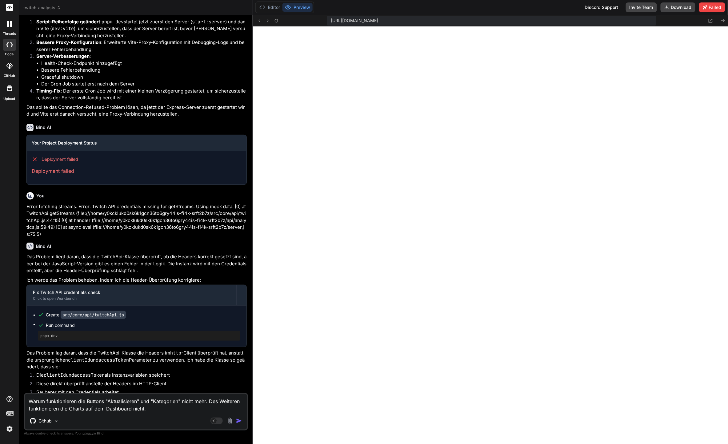
click at [239, 421] on img "button" at bounding box center [239, 421] width 6 height 6
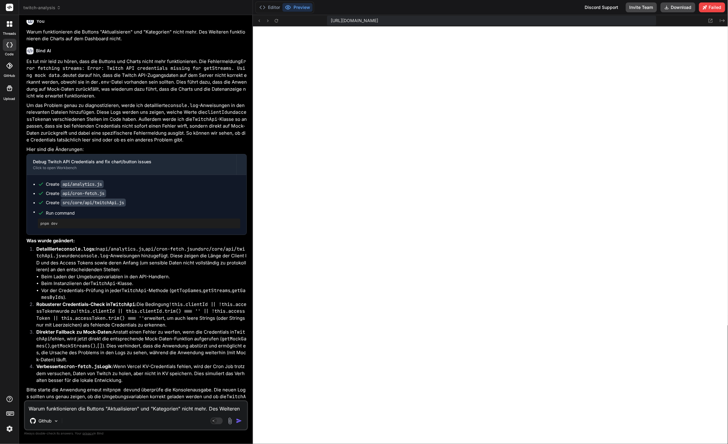
scroll to position [4148, 0]
click at [116, 343] on li "Direkter Fallback zu Mock-Daten: Anstatt einen Fehler zu werfen, wenn die Crede…" at bounding box center [138, 346] width 215 height 35
click at [87, 411] on textarea "Warum funktionieren die Buttons "Aktualisieren" und "Kategorien" nicht mehr. De…" at bounding box center [136, 407] width 222 height 11
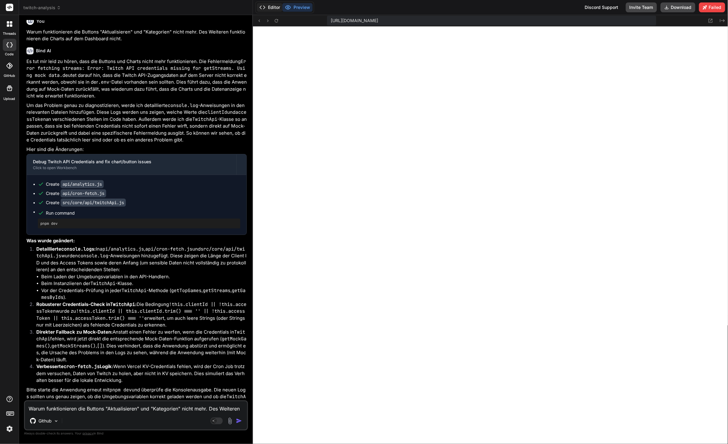
click at [276, 5] on button "Editor" at bounding box center [270, 7] width 26 height 9
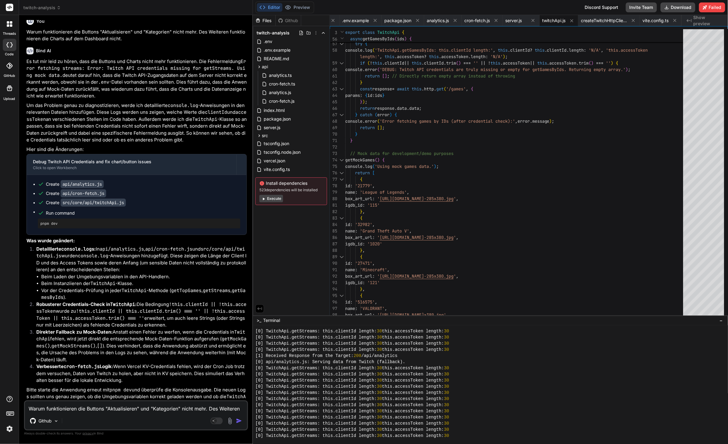
scroll to position [5871, 0]
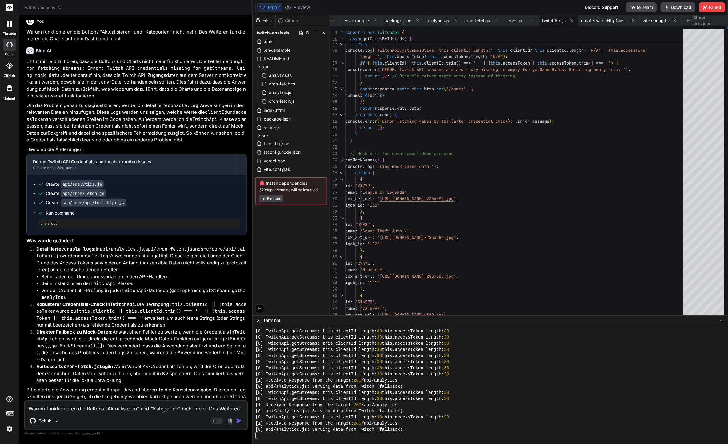
click at [169, 409] on textarea "Warum funktionieren die Buttons "Aktualisieren" und "Kategorien" nicht mehr. De…" at bounding box center [136, 407] width 222 height 11
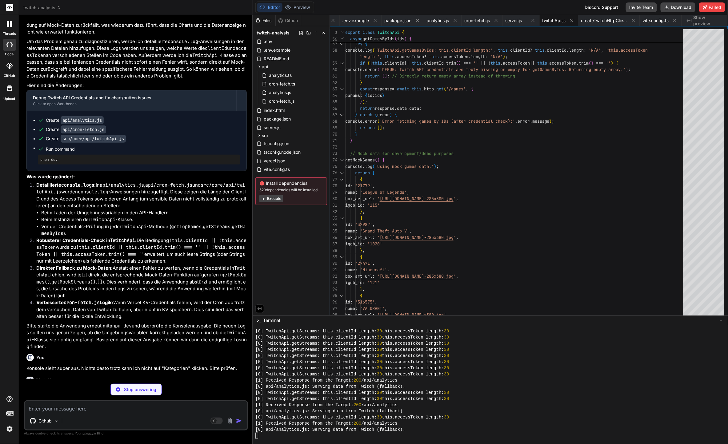
scroll to position [3169, 0]
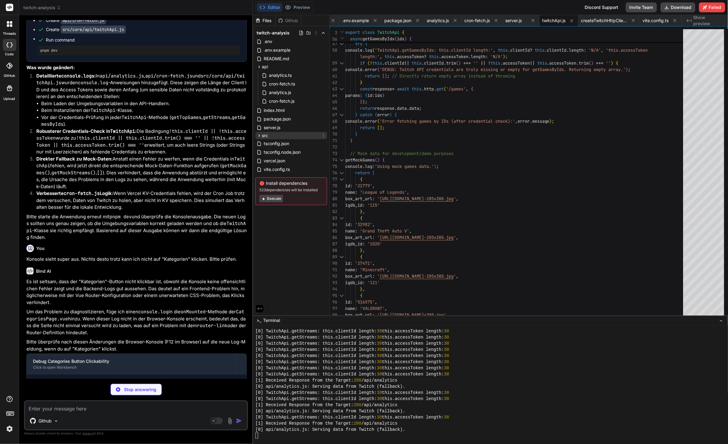
click at [270, 134] on div "src" at bounding box center [291, 135] width 72 height 7
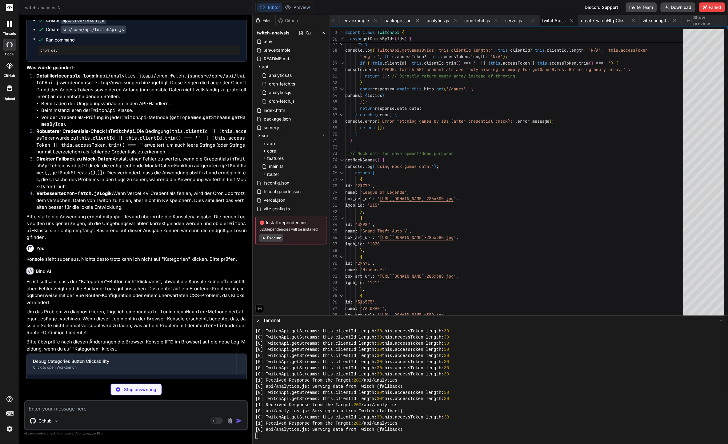
scroll to position [0, 85]
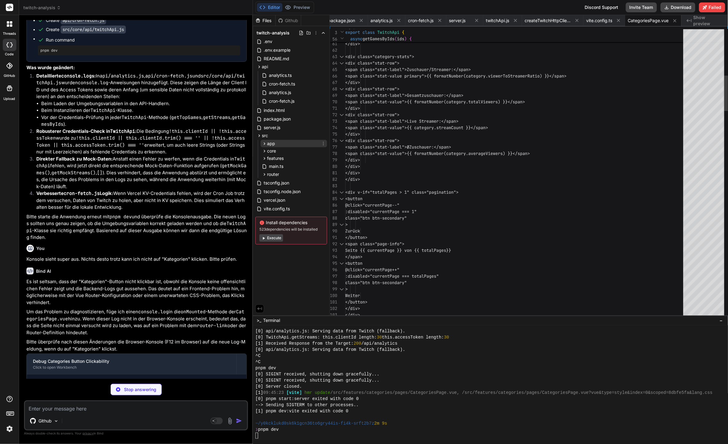
click at [279, 142] on div "app" at bounding box center [294, 143] width 66 height 7
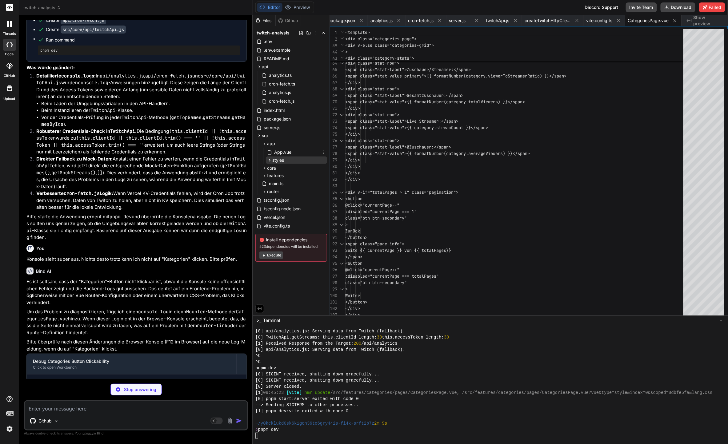
scroll to position [5975, 0]
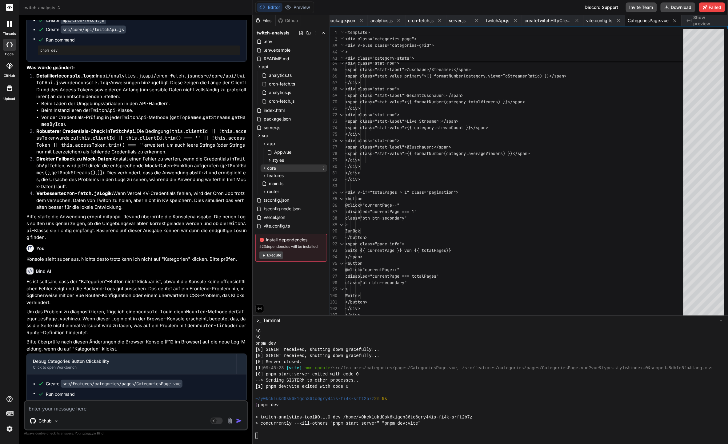
click at [288, 169] on div "core" at bounding box center [294, 168] width 66 height 7
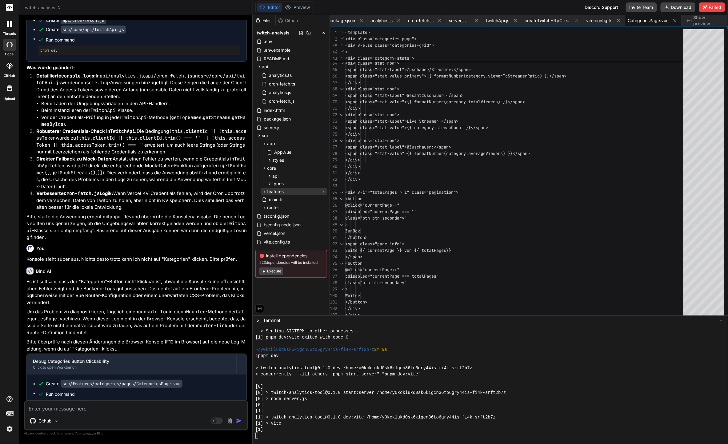
click at [285, 191] on div "features" at bounding box center [294, 191] width 66 height 7
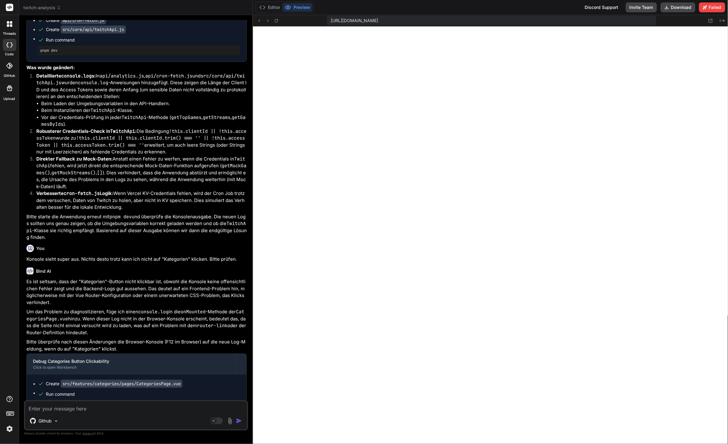
scroll to position [6154, 0]
click at [74, 409] on textarea at bounding box center [136, 407] width 222 height 11
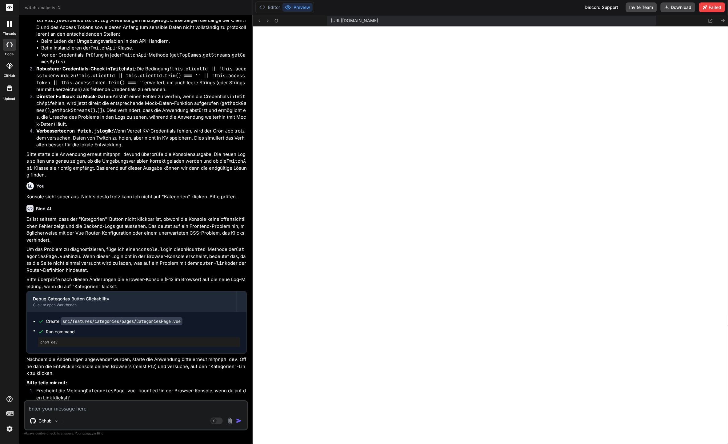
paste textarea "/home/y0kcklukd0sk6k1gcn36to6gry44is-fi4k-srft2b7z/src/features/categories/page…"
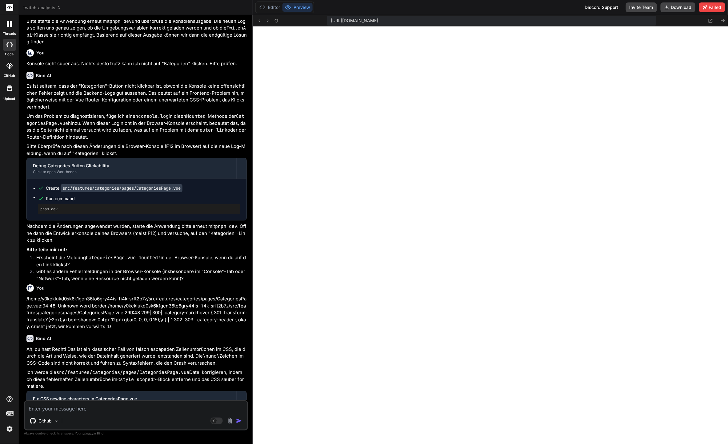
scroll to position [3437, 0]
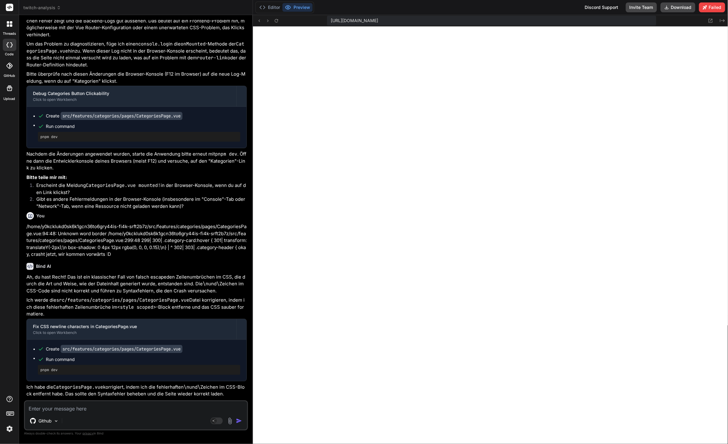
click at [267, 12] on div "Editor Preview" at bounding box center [284, 8] width 59 height 12
click at [274, 10] on button "Editor" at bounding box center [270, 7] width 26 height 9
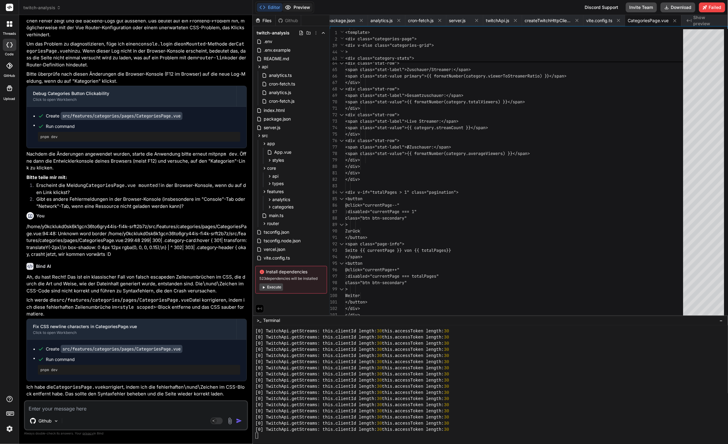
click at [303, 10] on button "Preview" at bounding box center [297, 7] width 30 height 9
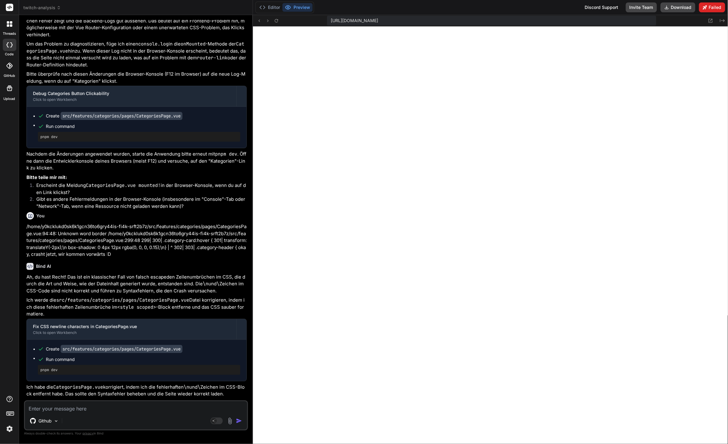
click at [719, 5] on button "Failed" at bounding box center [712, 7] width 26 height 10
click at [271, 3] on button "Editor" at bounding box center [270, 7] width 26 height 9
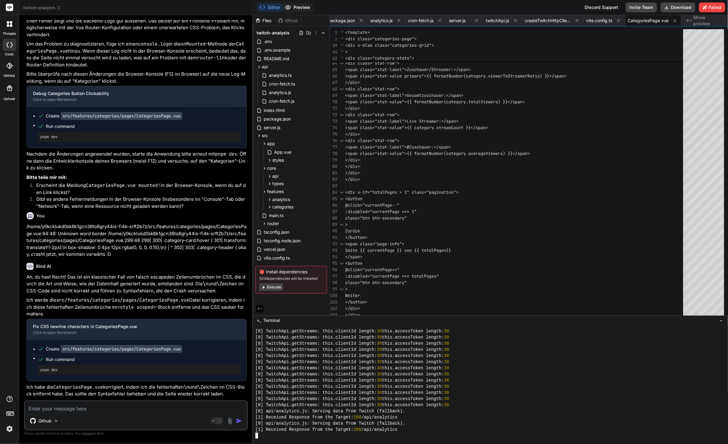
click at [309, 6] on button "Preview" at bounding box center [297, 7] width 30 height 9
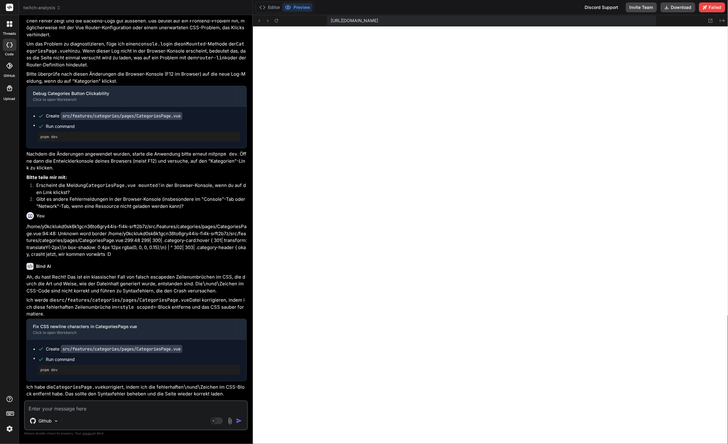
click at [71, 400] on p "Bitte starte die Anwendung erneut mit pnpm dev und überprüfe, ob der "Kategorie…" at bounding box center [136, 407] width 220 height 14
click at [273, 8] on button "Editor" at bounding box center [270, 7] width 26 height 9
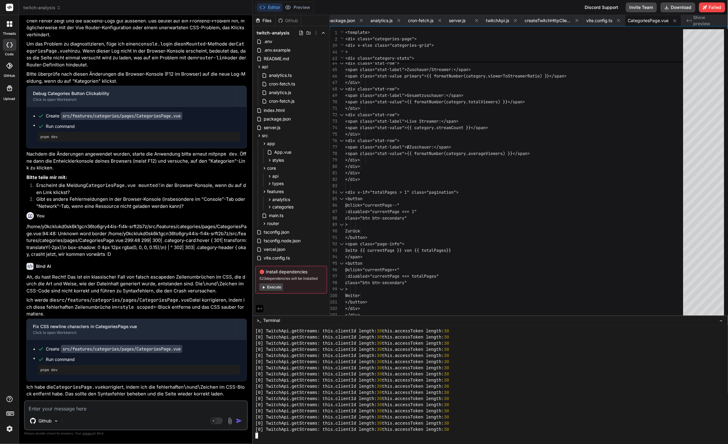
drag, startPoint x: 373, startPoint y: 409, endPoint x: 374, endPoint y: 377, distance: 32.0
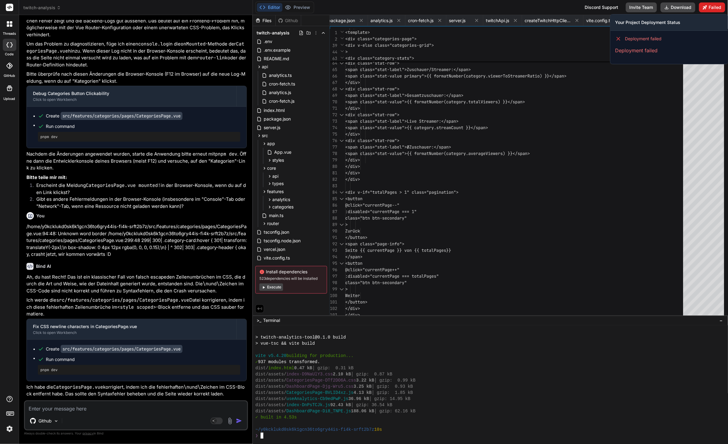
click at [712, 6] on button "Failed" at bounding box center [712, 7] width 26 height 10
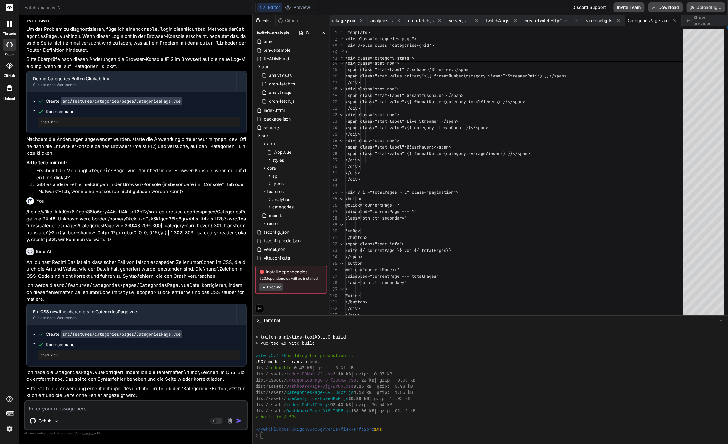
scroll to position [3420, 0]
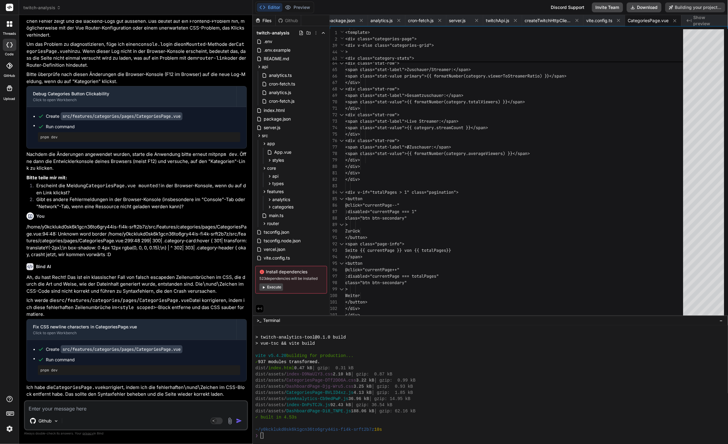
click at [81, 413] on div "Github Agent Mode. When this toggle is activated, AI automatically makes decisi…" at bounding box center [136, 416] width 224 height 30
click at [82, 408] on textarea at bounding box center [136, 407] width 222 height 11
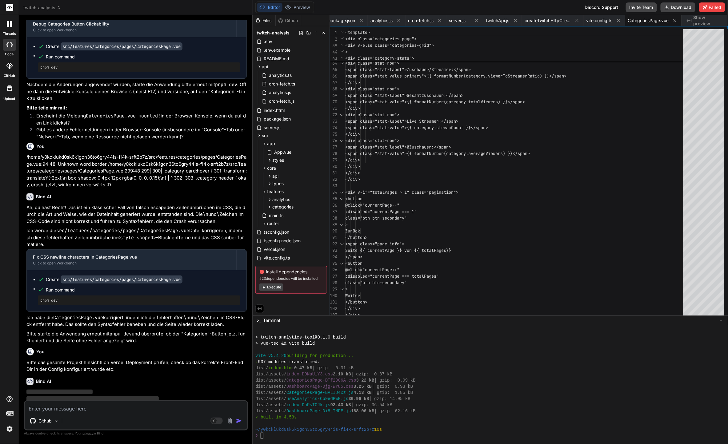
scroll to position [3508, 0]
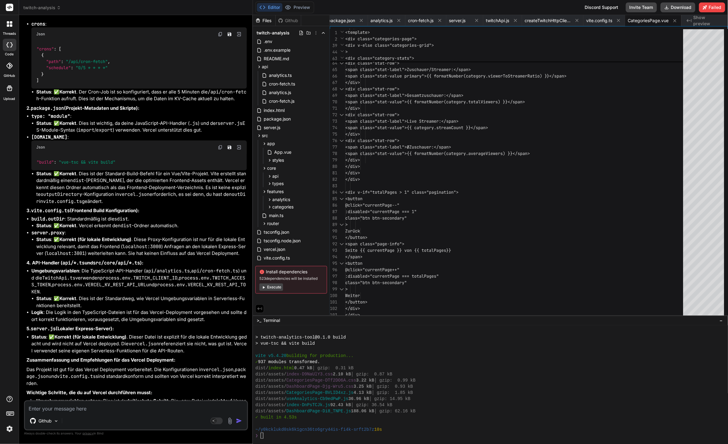
scroll to position [4203, 0]
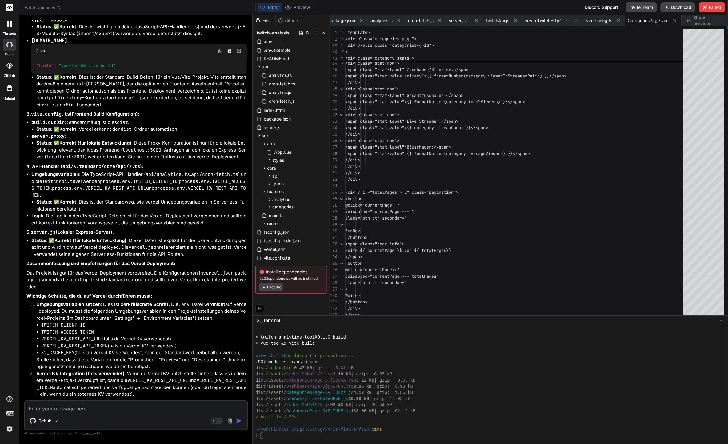
click at [91, 411] on textarea at bounding box center [136, 407] width 222 height 11
click at [90, 410] on textarea at bounding box center [136, 407] width 222 height 11
click at [113, 401] on p "Sobald diese Umgebungsvariablen auf Vercel gesetzt sind, sollte dein Projekt re…" at bounding box center [136, 408] width 220 height 14
click at [105, 413] on div "Github Agent Mode. When this toggle is activated, AI automatically makes decisi…" at bounding box center [136, 416] width 224 height 30
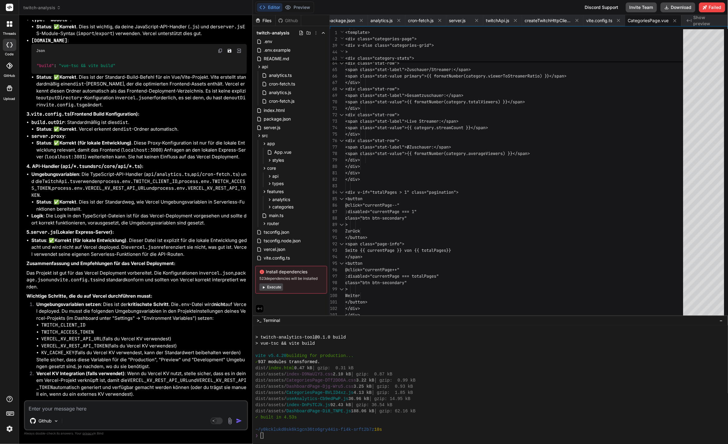
click at [99, 410] on textarea at bounding box center [136, 407] width 222 height 11
click at [96, 410] on textarea at bounding box center [136, 407] width 222 height 11
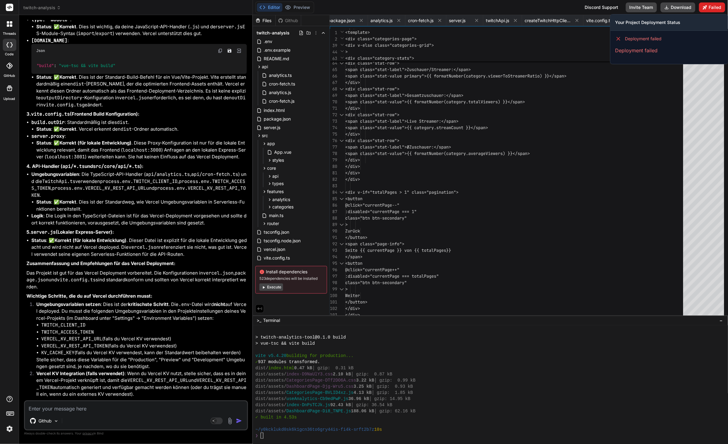
click at [719, 11] on button "Failed" at bounding box center [712, 7] width 26 height 10
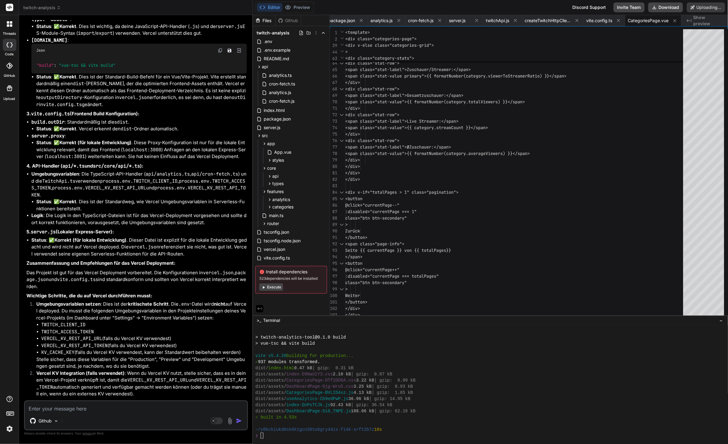
click at [151, 414] on div "Github Agent Mode. When this toggle is activated, AI automatically makes decisi…" at bounding box center [136, 416] width 224 height 30
click at [151, 413] on textarea at bounding box center [136, 407] width 222 height 11
click at [150, 412] on textarea at bounding box center [136, 407] width 222 height 11
click at [278, 40] on div ".env" at bounding box center [291, 41] width 72 height 9
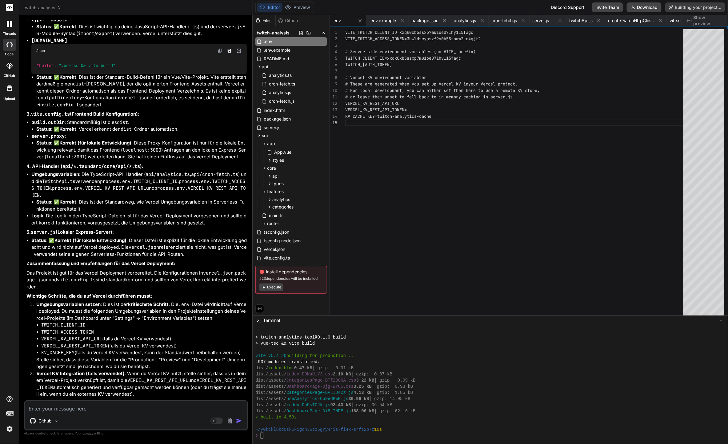
scroll to position [4202, 0]
click at [444, 133] on div "VITE_TWITCH_CLIENT_ID=xxqk0xb5ssxp7mu1oe071hy115fa gc VITE_TWITCH_ACCESS_TOKEN=…" at bounding box center [516, 173] width 342 height 289
click at [437, 105] on div "VITE_TWITCH_CLIENT_ID=xxqk0xb5ssxp7mu1oe071hy115fa gc VITE_TWITCH_ACCESS_TOKEN=…" at bounding box center [516, 173] width 342 height 289
click at [435, 103] on div "VITE_TWITCH_CLIENT_ID=xxqk0xb5ssxp7mu1oe071hy115fa gc VITE_TWITCH_ACCESS_TOKEN=…" at bounding box center [516, 173] width 342 height 289
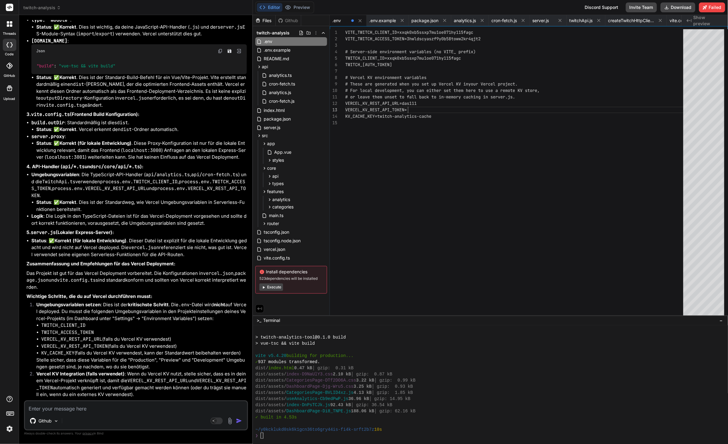
click at [431, 109] on div "VITE_TWITCH_CLIENT_ID=xxqk0xb5ssxp7mu1oe071hy115fa gc VITE_TWITCH_ACCESS_TOKEN=…" at bounding box center [516, 173] width 342 height 289
click at [421, 103] on div "VITE_TWITCH_CLIENT_ID=xxqk0xb5ssxp7mu1oe071hy115fa gc VITE_TWITCH_ACCESS_TOKEN=…" at bounding box center [516, 173] width 342 height 289
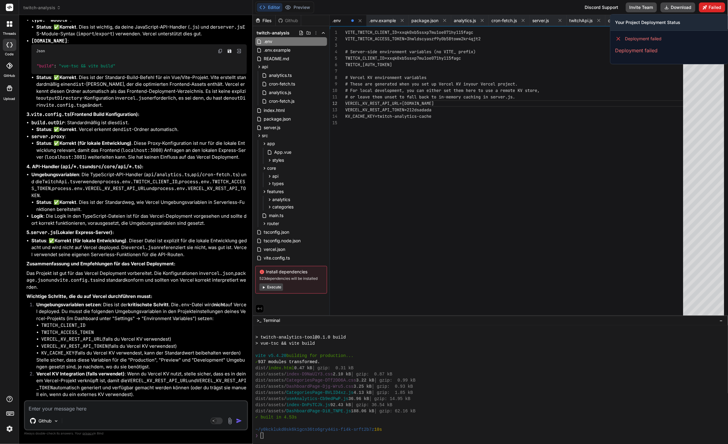
click at [709, 10] on button "Failed" at bounding box center [712, 7] width 26 height 10
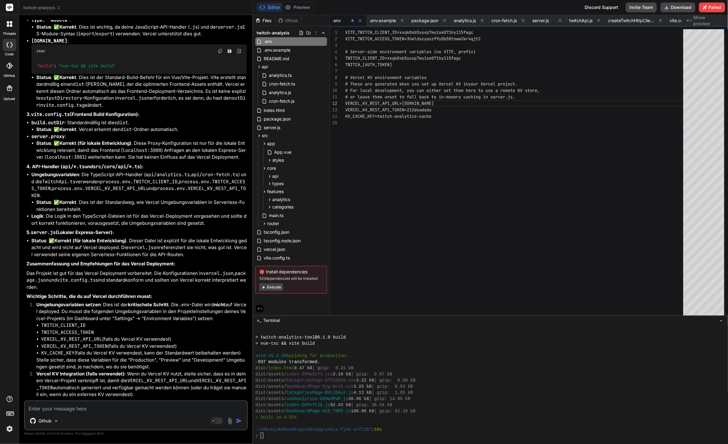
scroll to position [4203, 0]
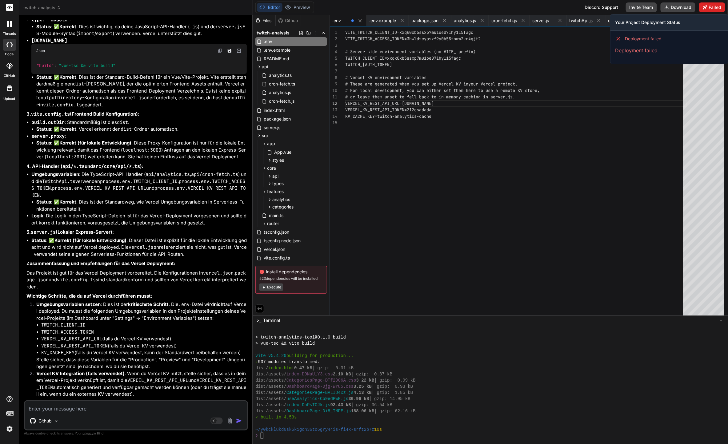
click at [723, 10] on button "Failed" at bounding box center [712, 7] width 26 height 10
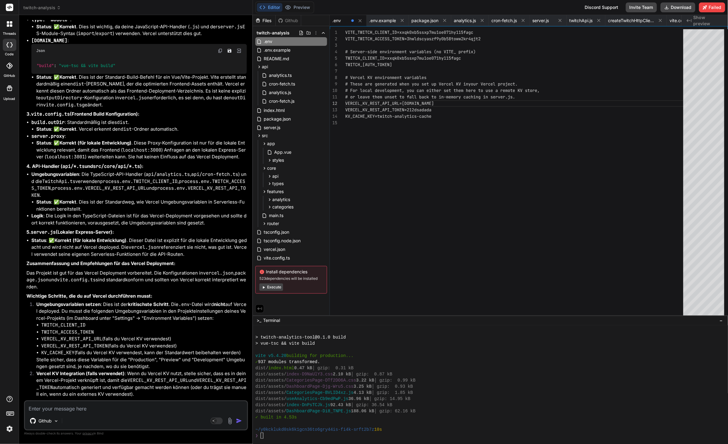
click at [74, 406] on textarea at bounding box center [136, 407] width 222 height 11
click at [73, 404] on textarea at bounding box center [136, 407] width 222 height 11
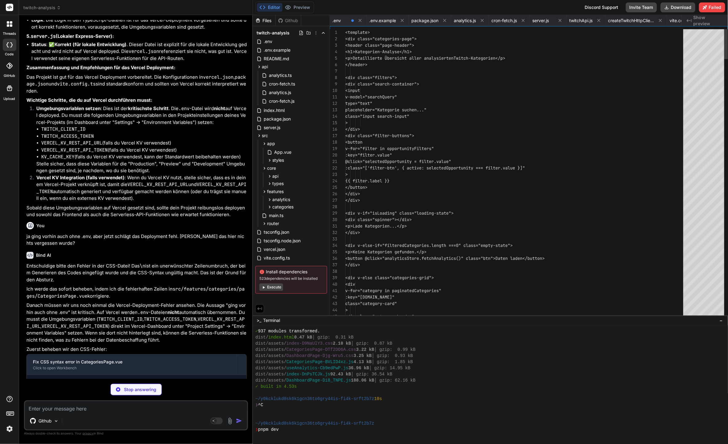
scroll to position [0, 0]
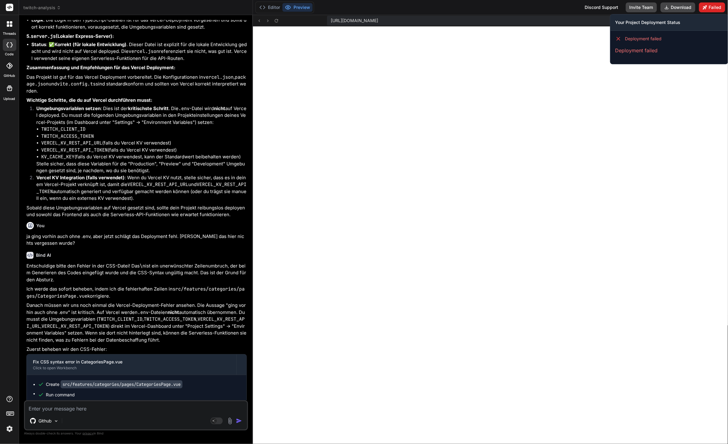
click at [706, 7] on icon at bounding box center [705, 7] width 4 height 4
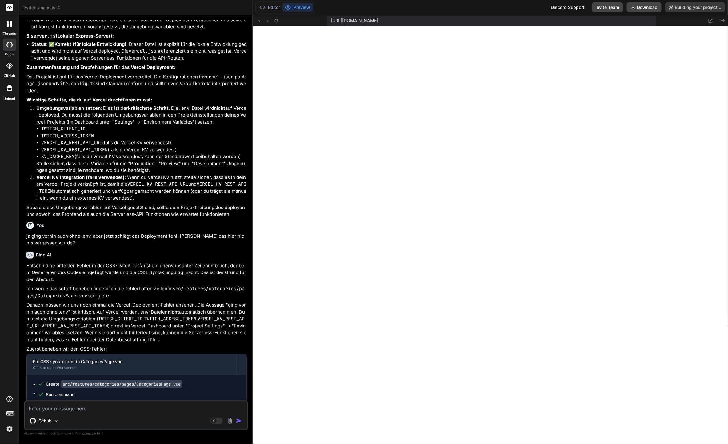
scroll to position [4399, 0]
